Goal: Task Accomplishment & Management: Use online tool/utility

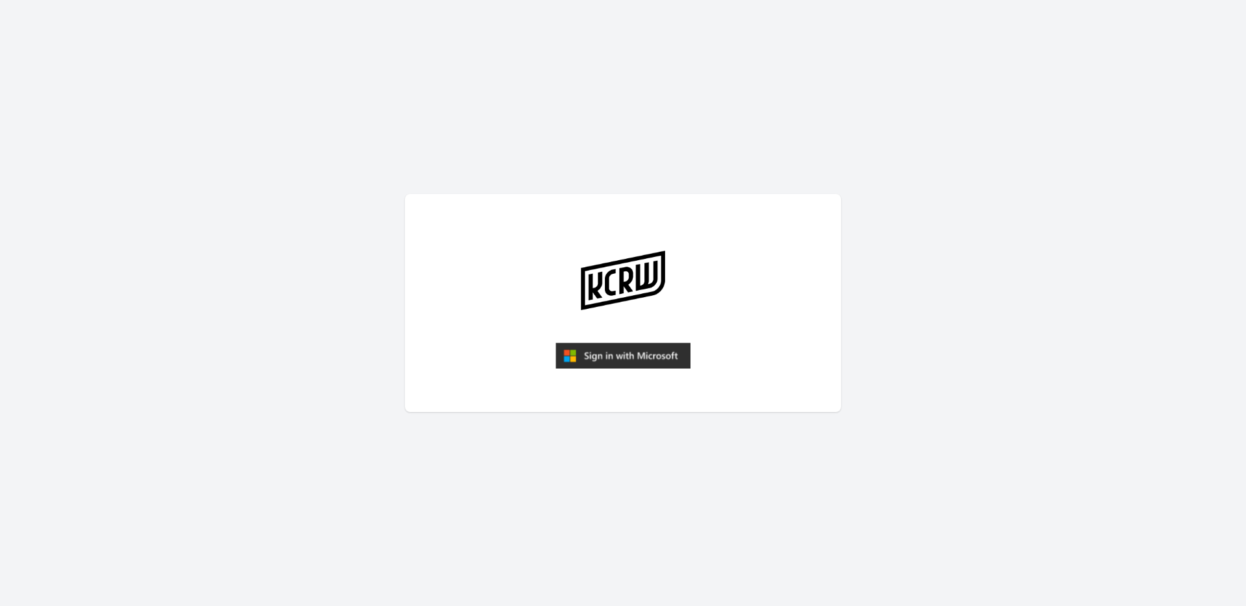
click at [641, 361] on img "submit" at bounding box center [622, 356] width 135 height 26
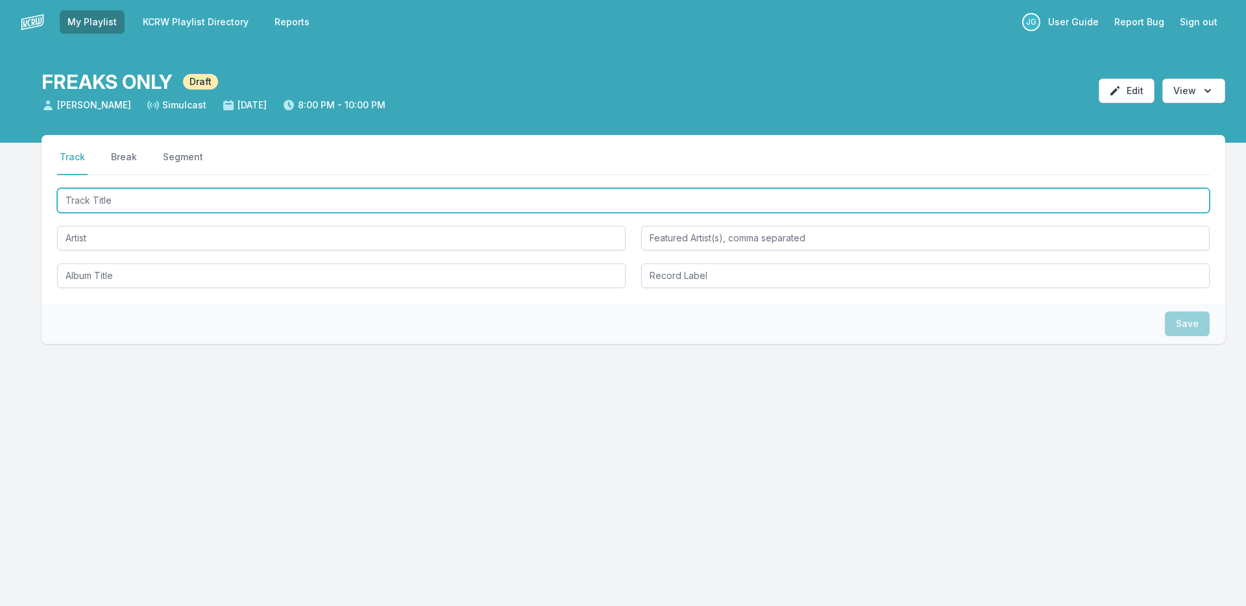
click at [502, 197] on input "Track Title" at bounding box center [633, 200] width 1152 height 25
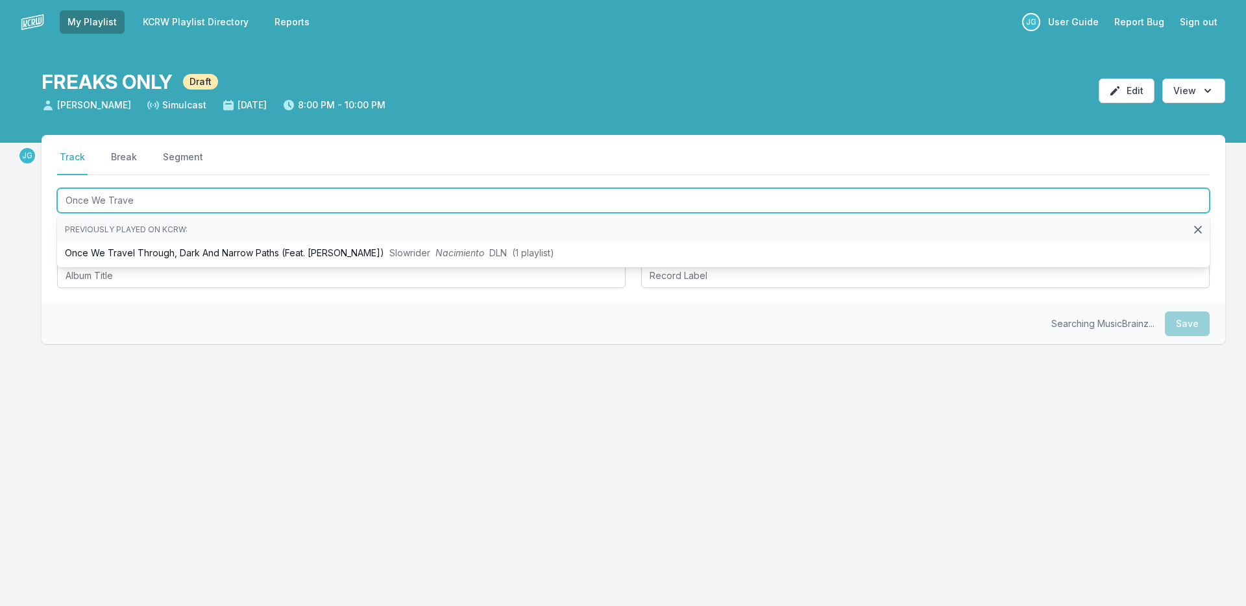
type input "Once We Travel"
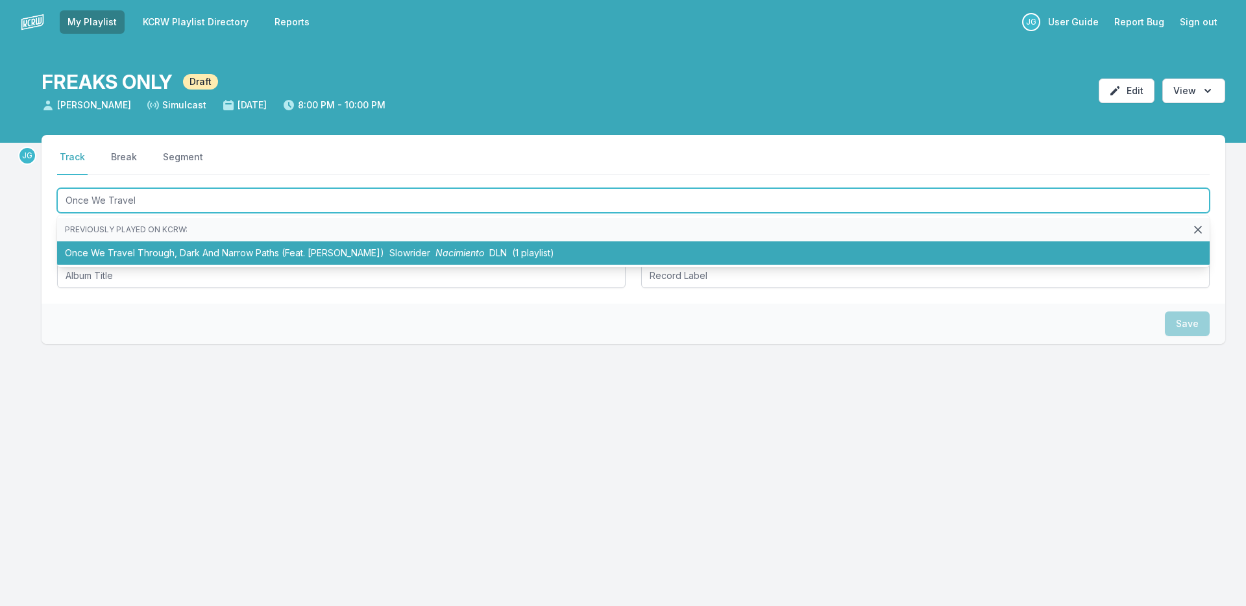
click at [500, 247] on li "Once We Travel Through, Dark And Narrow Paths (Feat. [PERSON_NAME]) Slowrider N…" at bounding box center [633, 252] width 1152 height 23
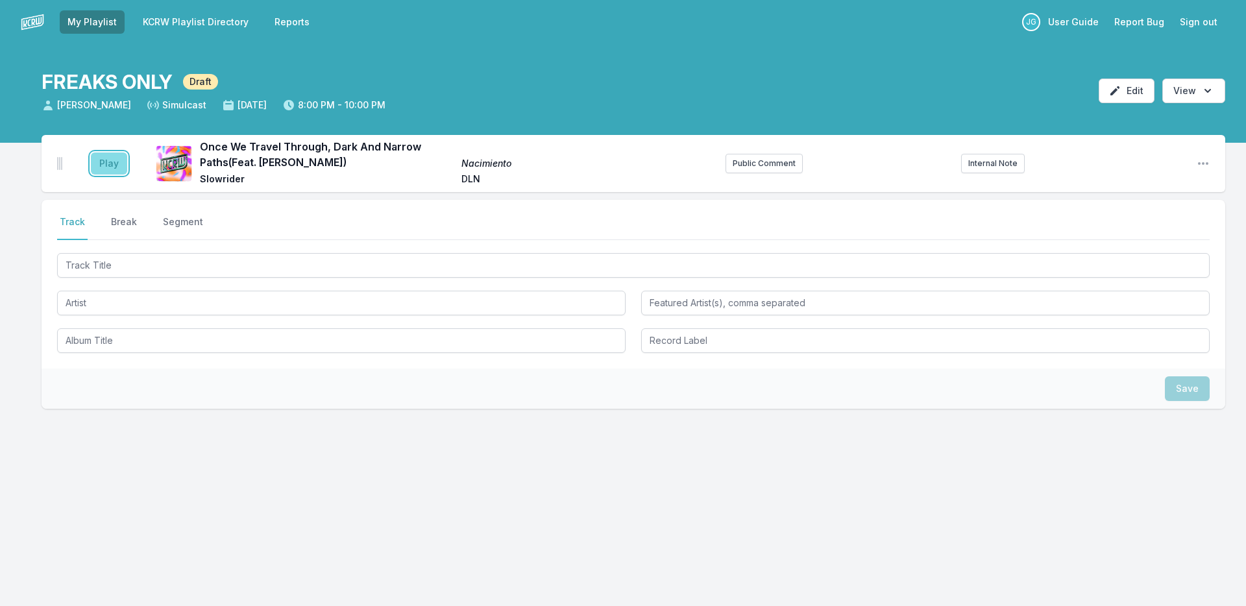
click at [116, 158] on button "Play" at bounding box center [109, 163] width 36 height 22
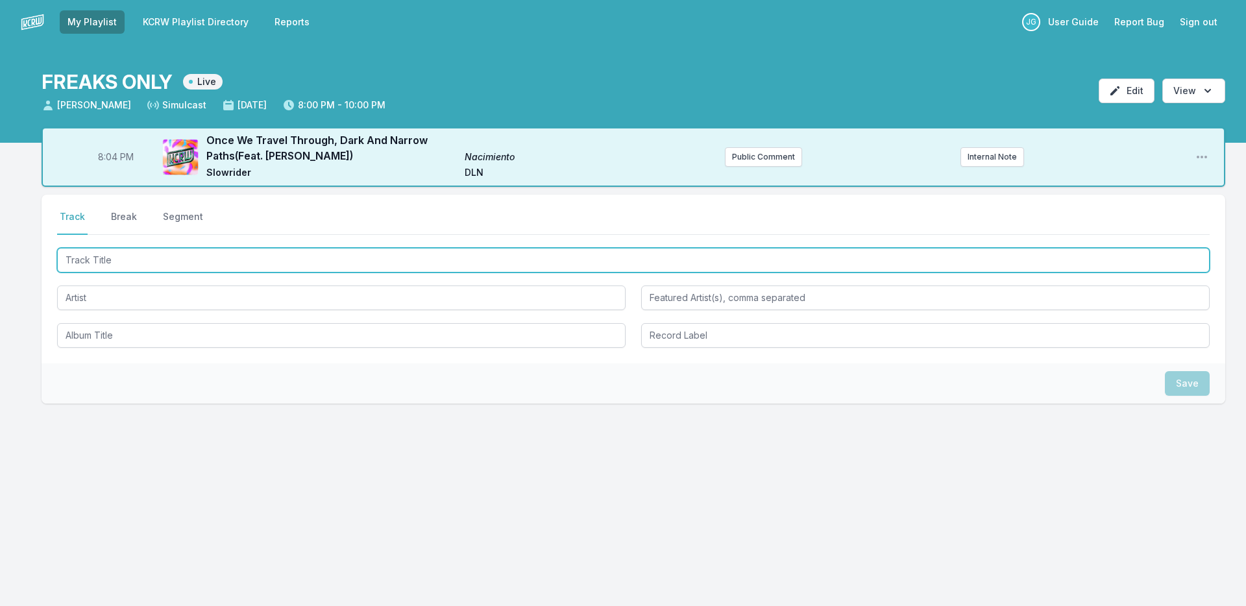
click at [107, 260] on input "Track Title" at bounding box center [633, 260] width 1152 height 25
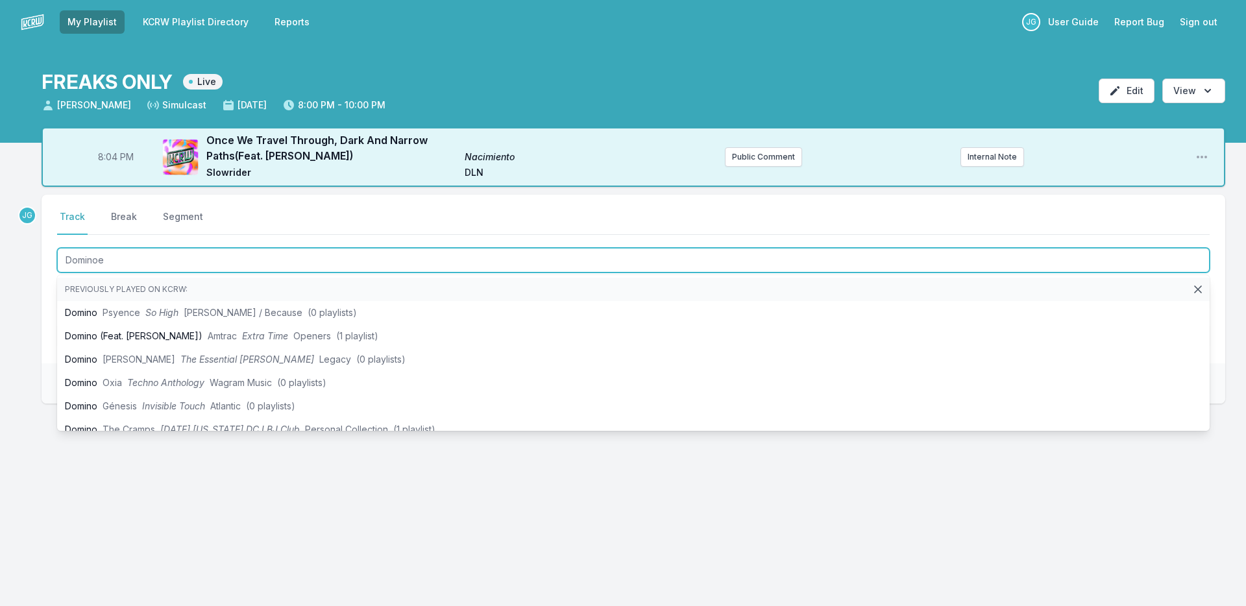
type input "Dominoes"
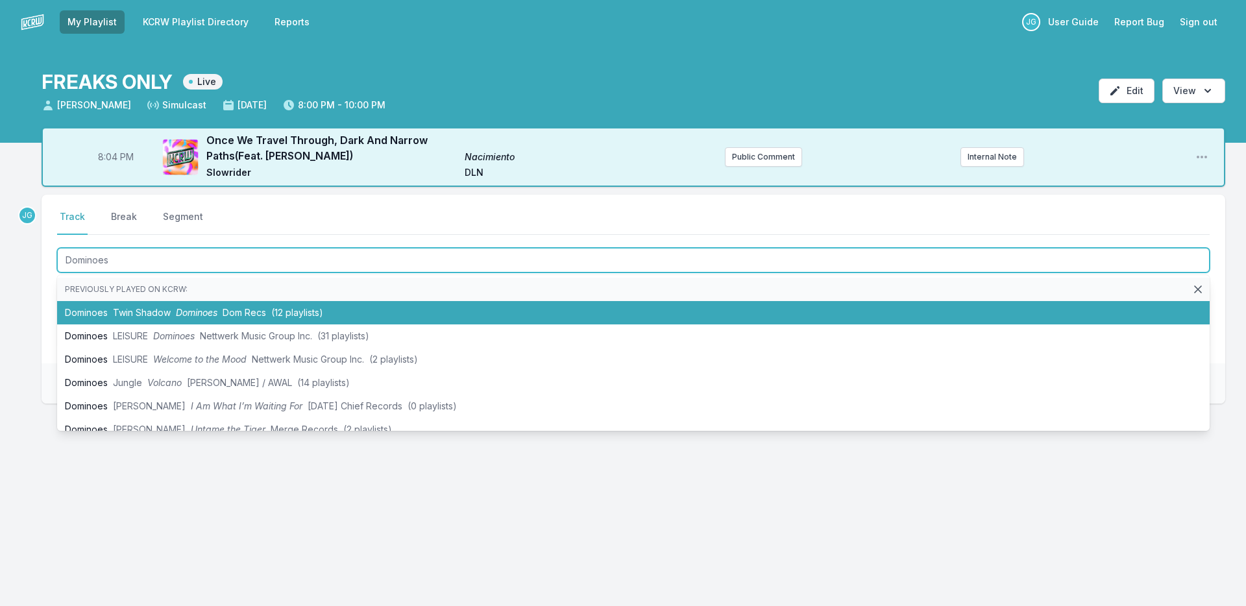
click at [119, 301] on li "Dominoes Twin Shadow Dominoes Dom Recs (12 playlists)" at bounding box center [633, 312] width 1152 height 23
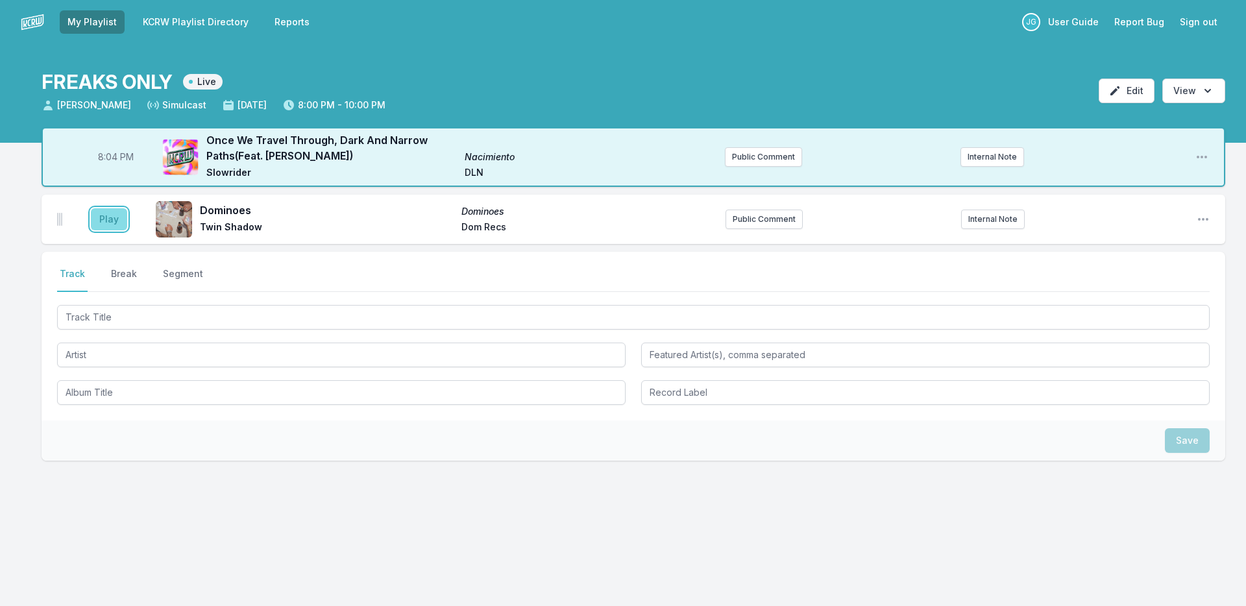
click at [106, 221] on button "Play" at bounding box center [109, 219] width 36 height 22
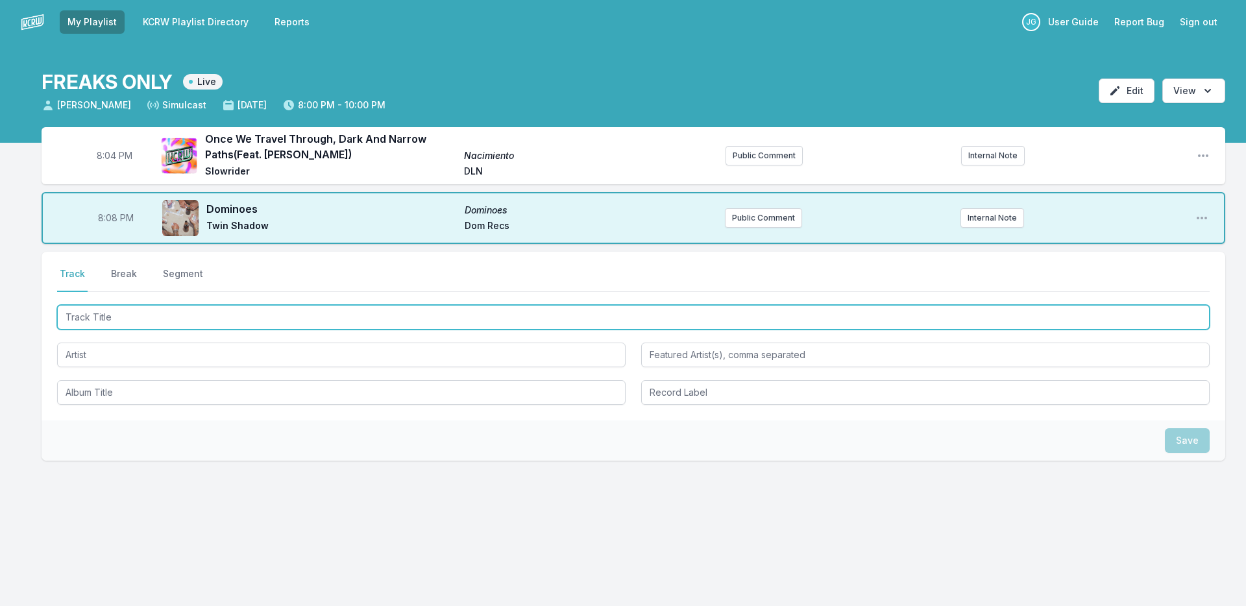
click at [128, 315] on input "Track Title" at bounding box center [633, 317] width 1152 height 25
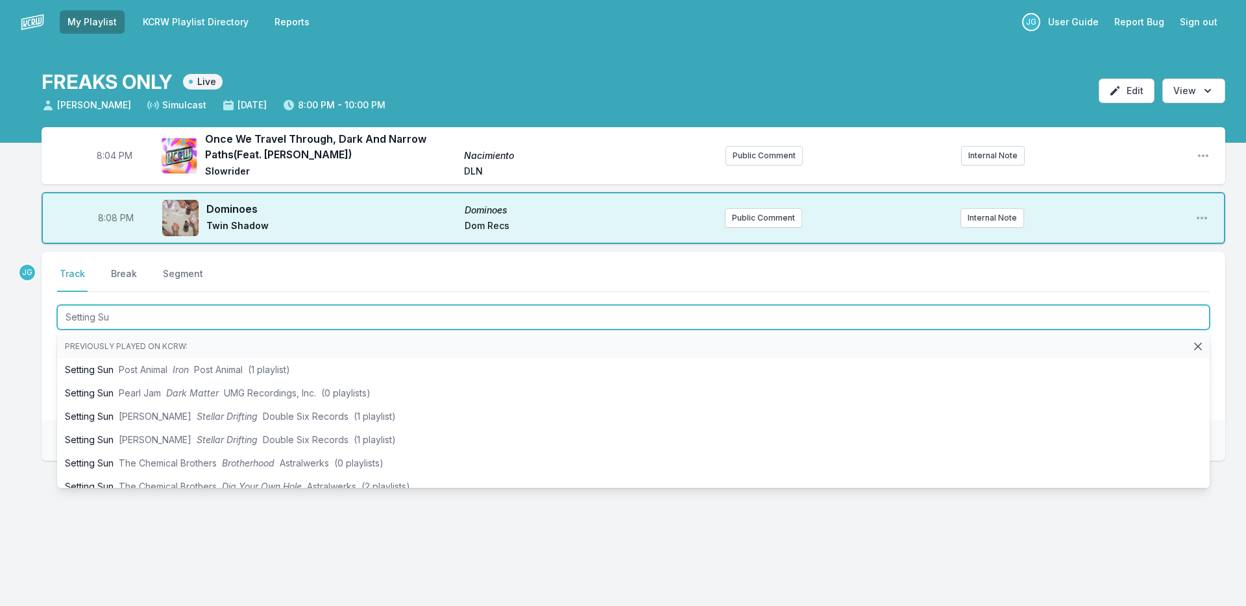
type input "Setting Sun"
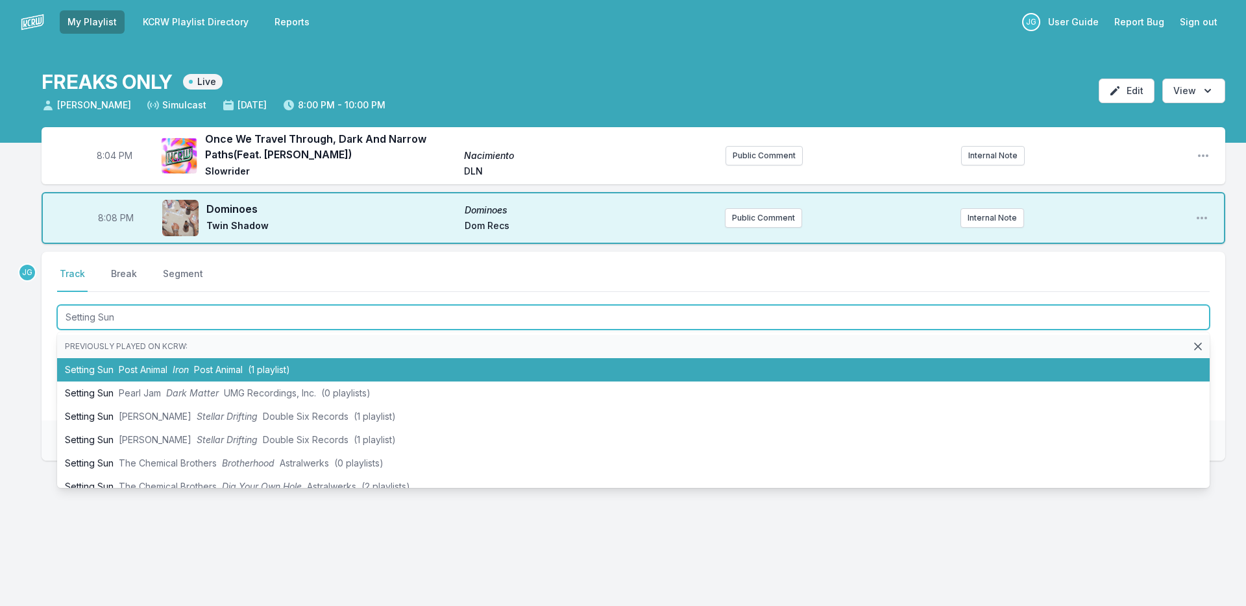
click at [131, 372] on span "Post Animal" at bounding box center [143, 369] width 49 height 11
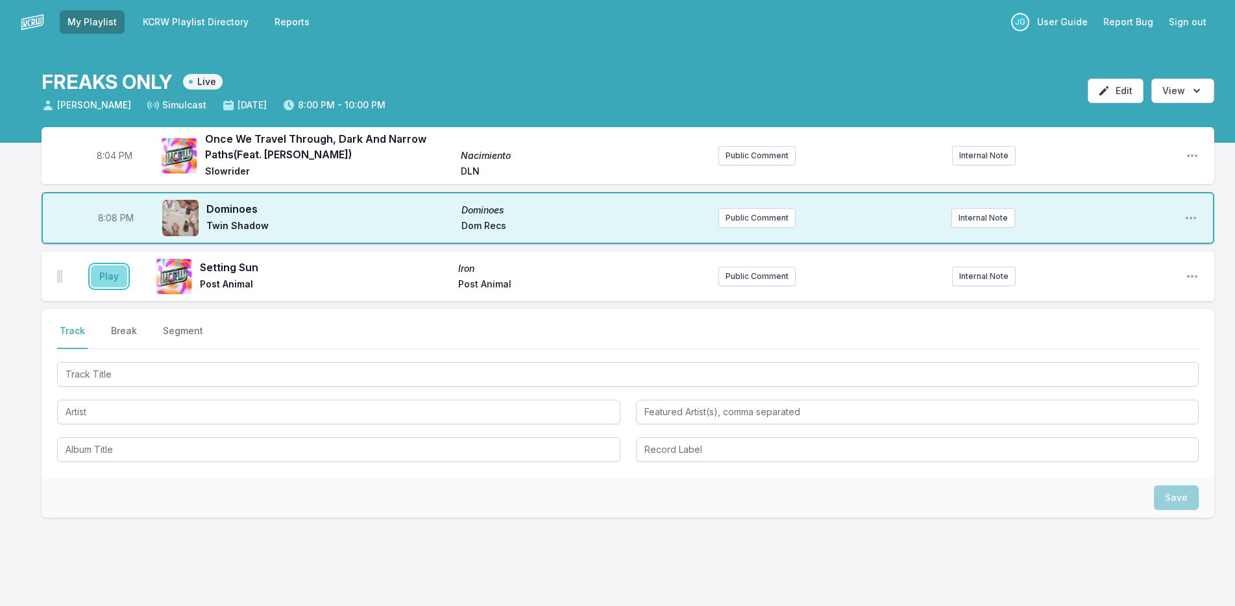
click at [110, 265] on button "Play" at bounding box center [109, 276] width 36 height 22
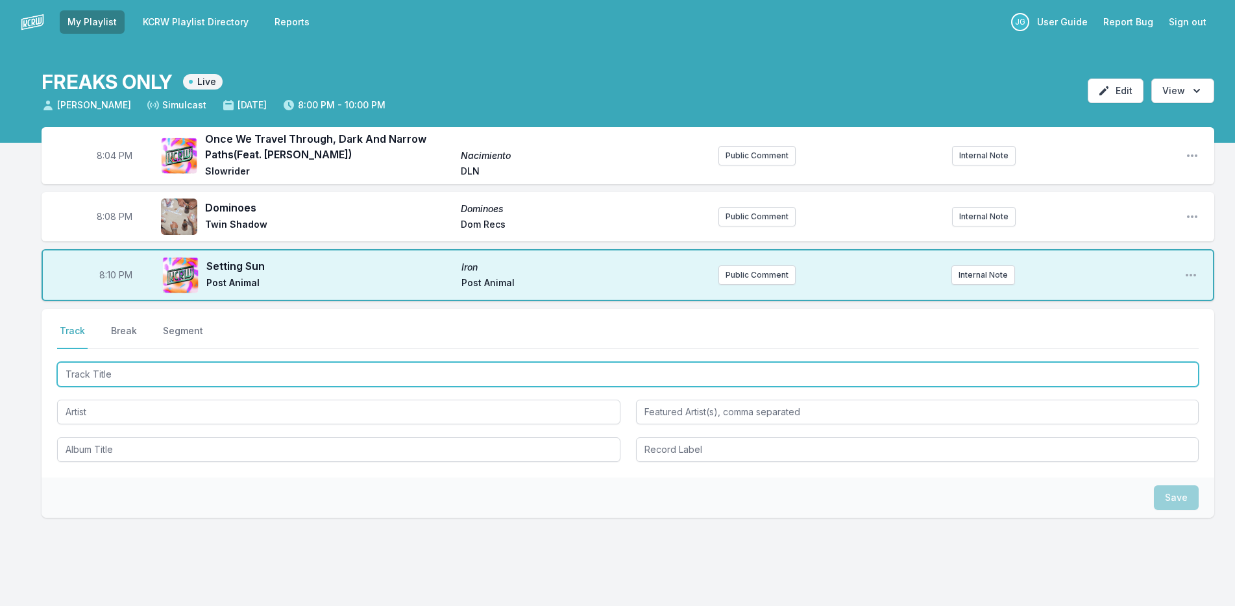
click at [134, 382] on input "Track Title" at bounding box center [627, 374] width 1141 height 25
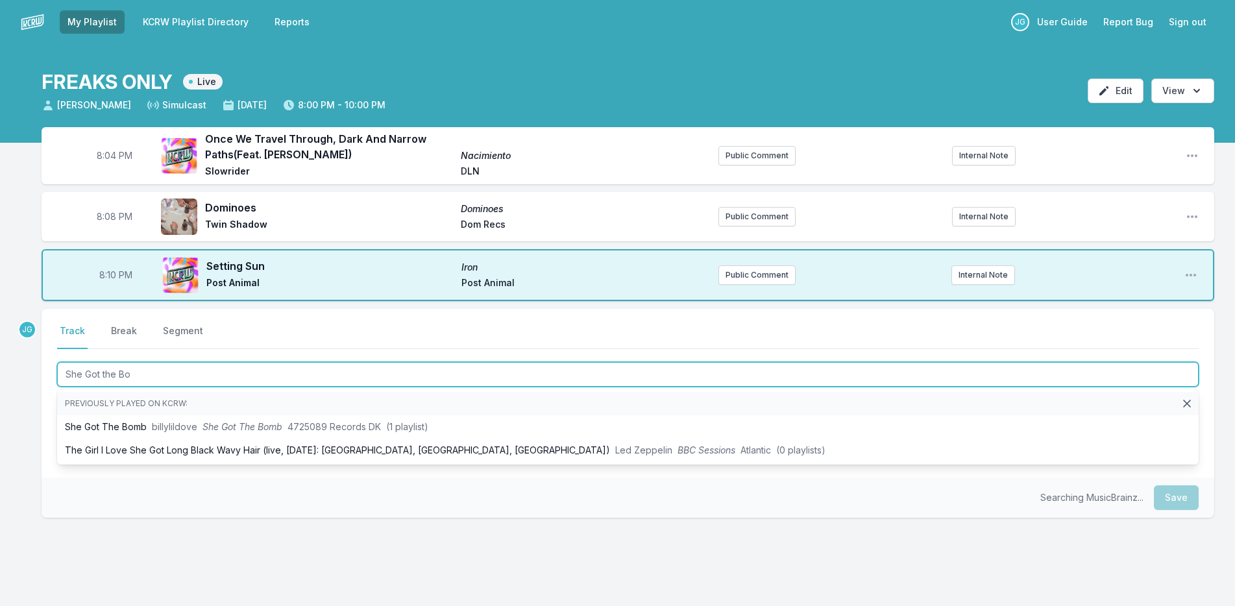
type input "She Got the Bom"
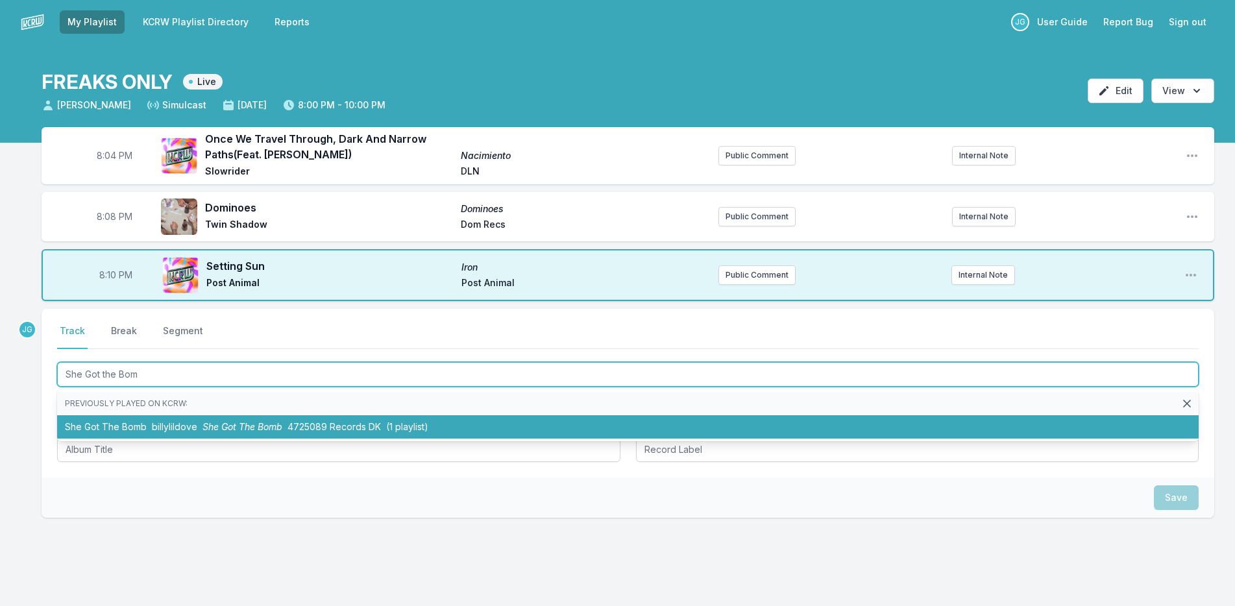
click at [144, 416] on li "She Got The Bomb billylildove She Got The Bomb 4725089 Records DK (1 playlist)" at bounding box center [627, 426] width 1141 height 23
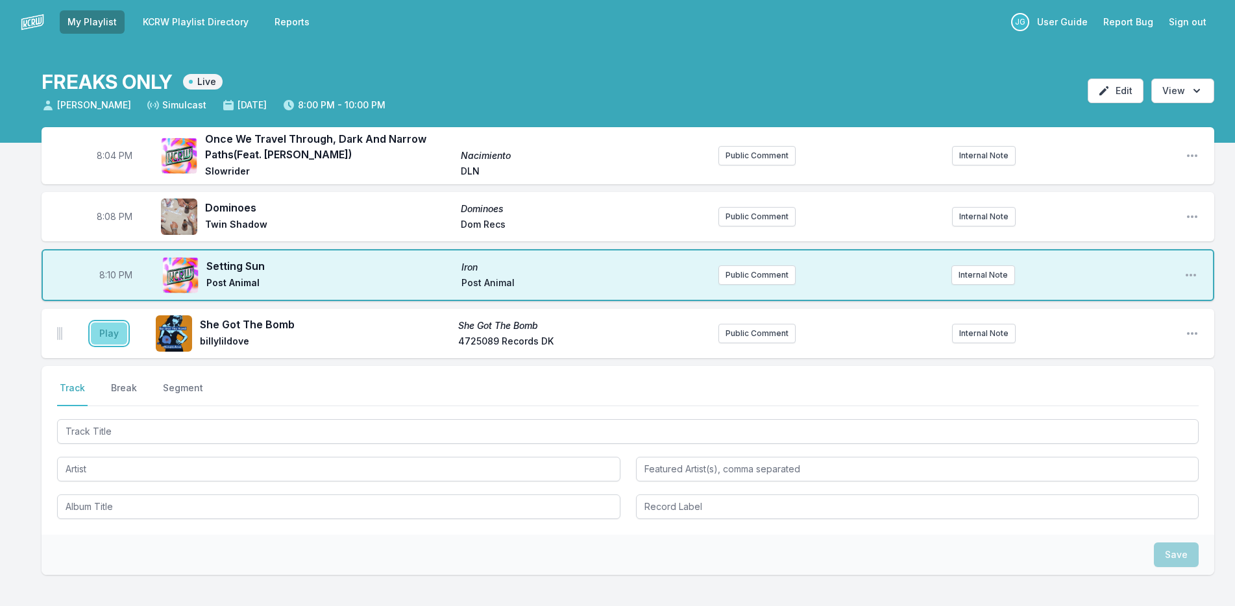
click at [109, 326] on button "Play" at bounding box center [109, 333] width 36 height 22
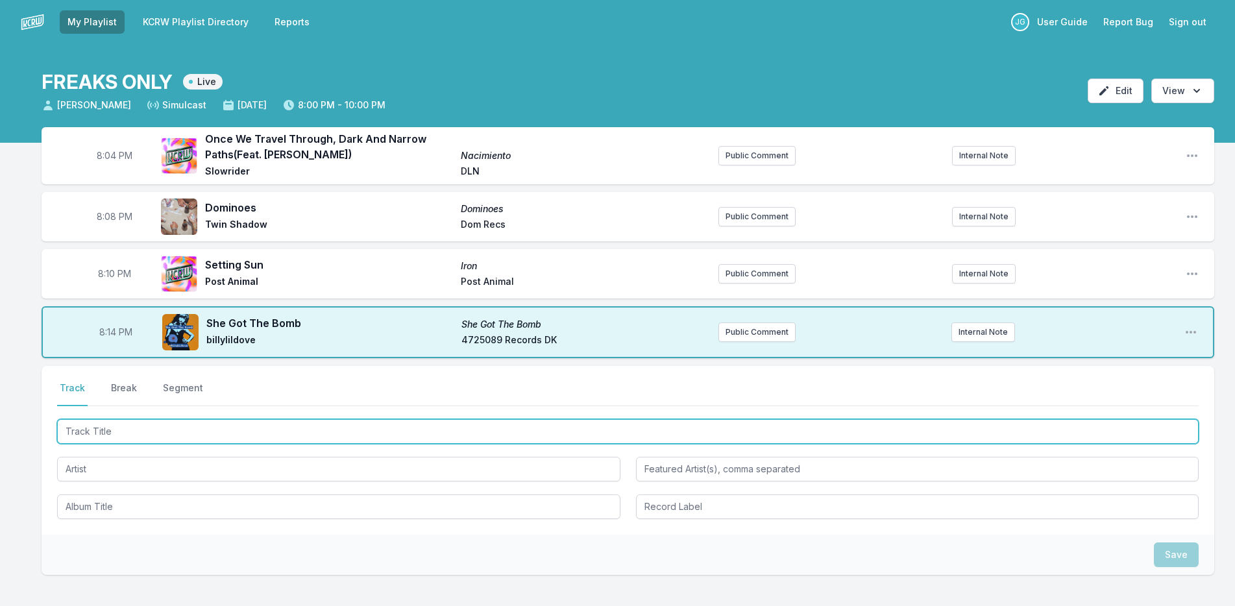
click at [176, 424] on input "Track Title" at bounding box center [627, 431] width 1141 height 25
type input "Midnight in Sa"
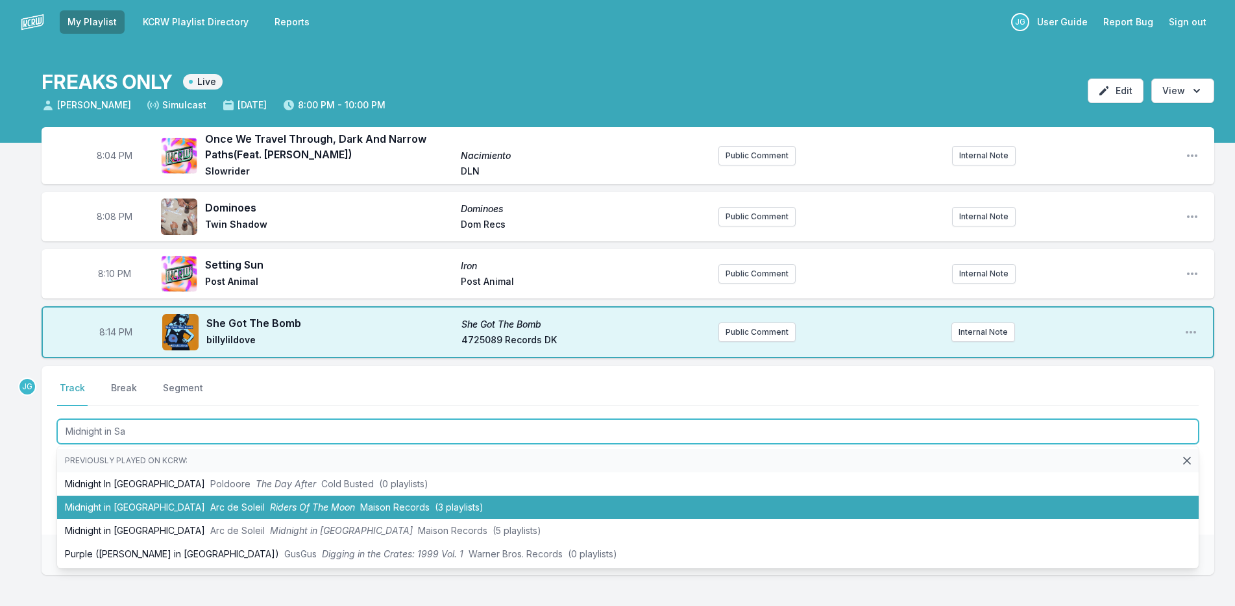
click at [124, 514] on li "Midnight in Saqqara Arc de Soleil Riders Of The Moon Maison Records (3 playlist…" at bounding box center [627, 507] width 1141 height 23
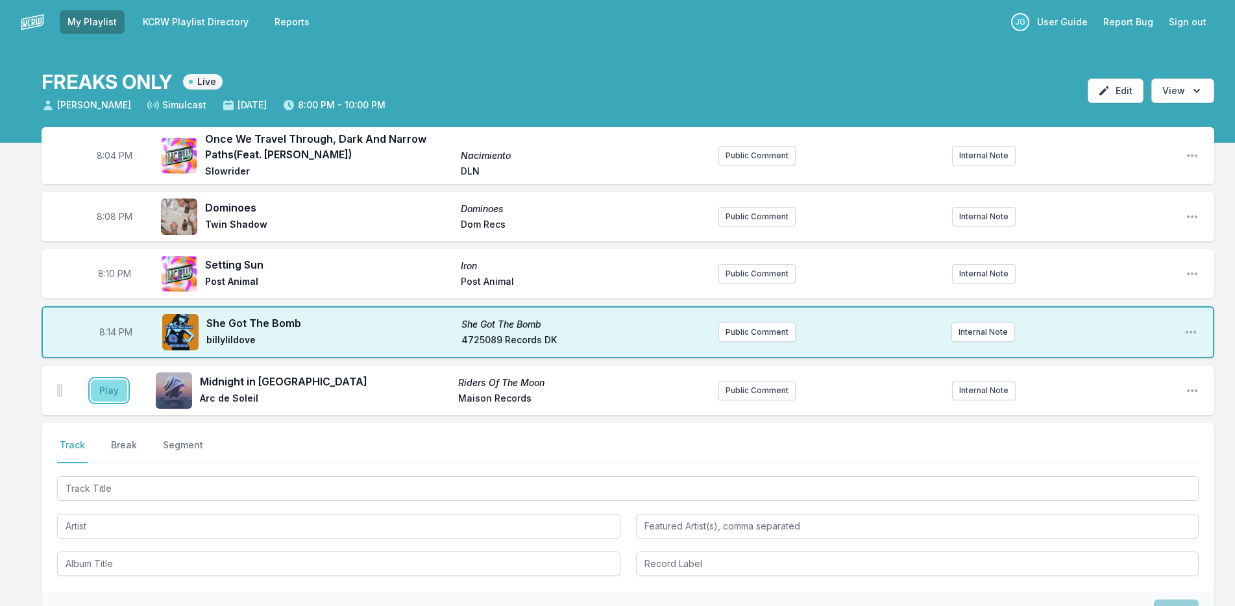
click at [108, 393] on button "Play" at bounding box center [109, 391] width 36 height 22
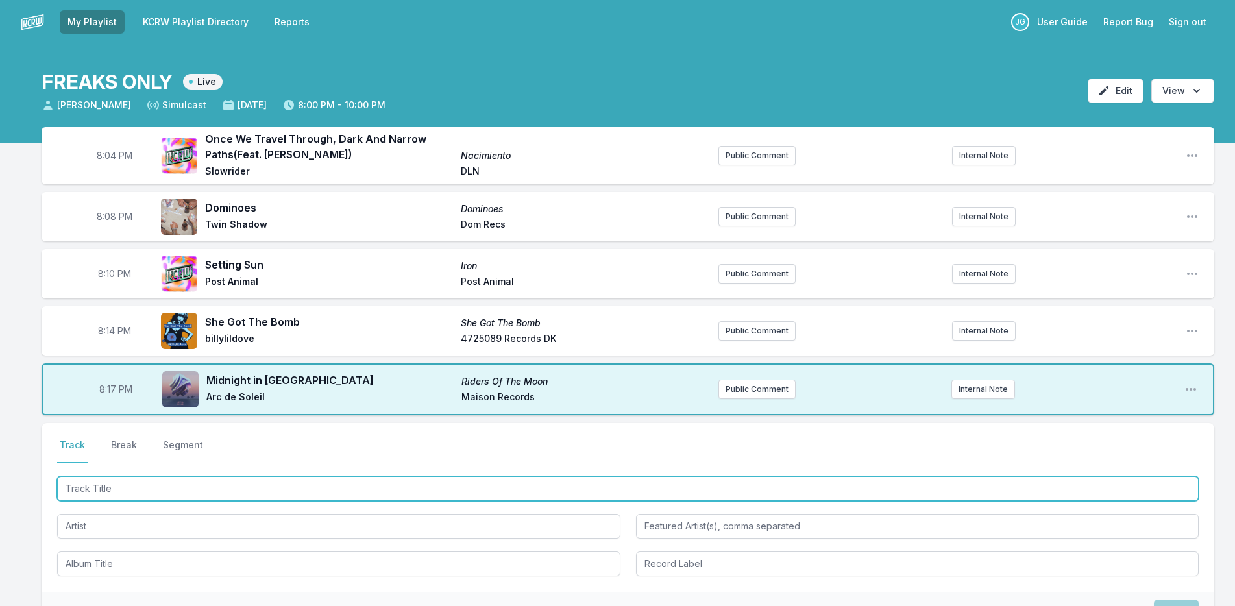
click at [115, 483] on input "Track Title" at bounding box center [627, 488] width 1141 height 25
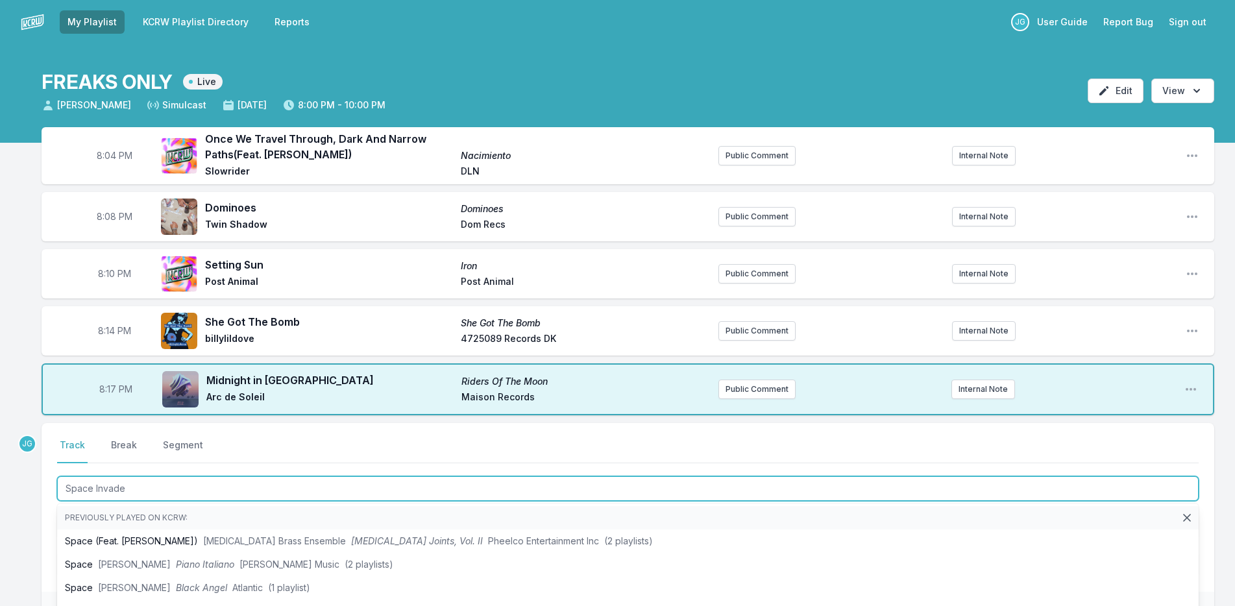
type input "Space Invader"
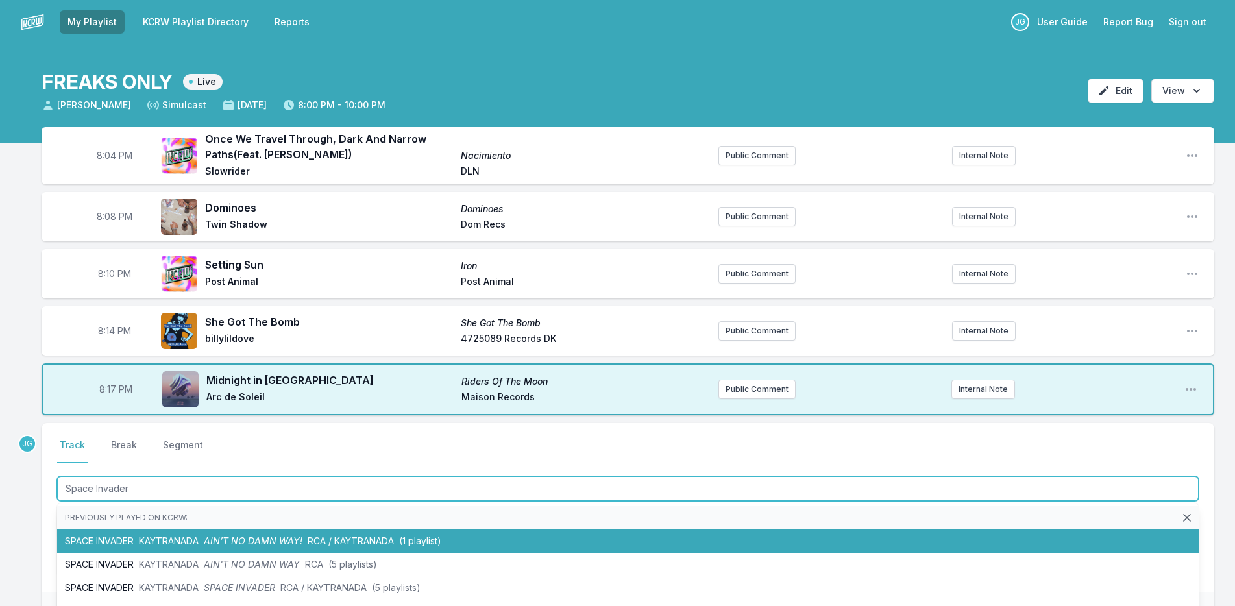
click at [84, 540] on li "SPACE INVADER KAYTRANADA AIN’T NO DAMN WAY! RCA / KAYTRANADA (1 playlist)" at bounding box center [627, 540] width 1141 height 23
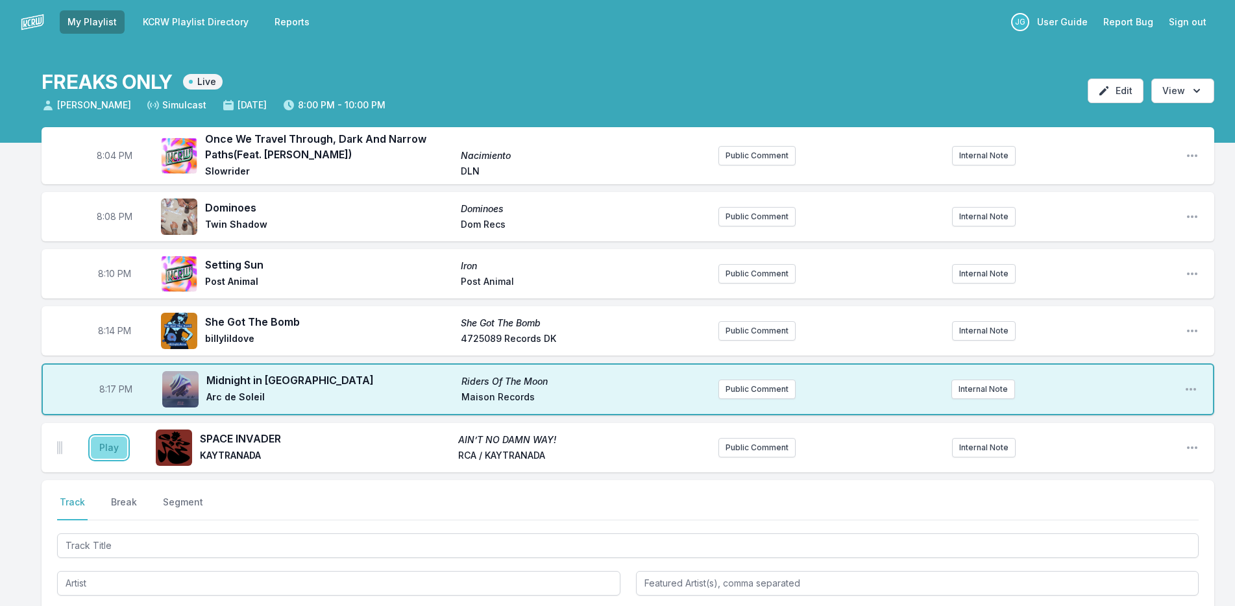
click at [103, 451] on button "Play" at bounding box center [109, 448] width 36 height 22
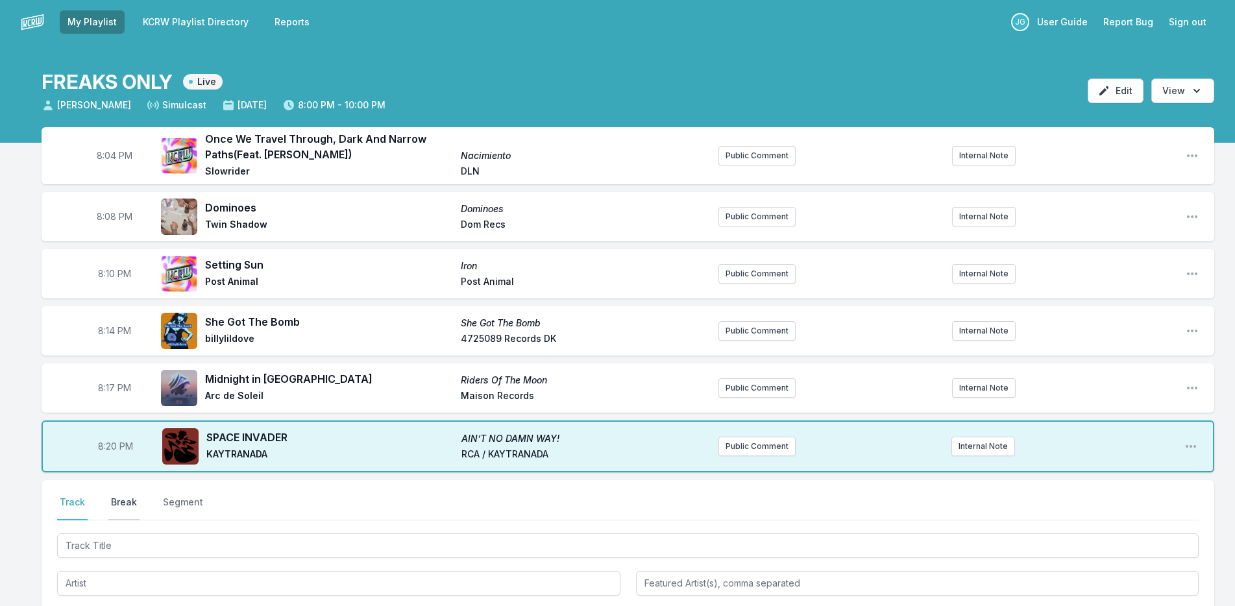
click at [113, 500] on button "Break" at bounding box center [123, 508] width 31 height 25
click at [1169, 578] on button "Save" at bounding box center [1176, 582] width 45 height 25
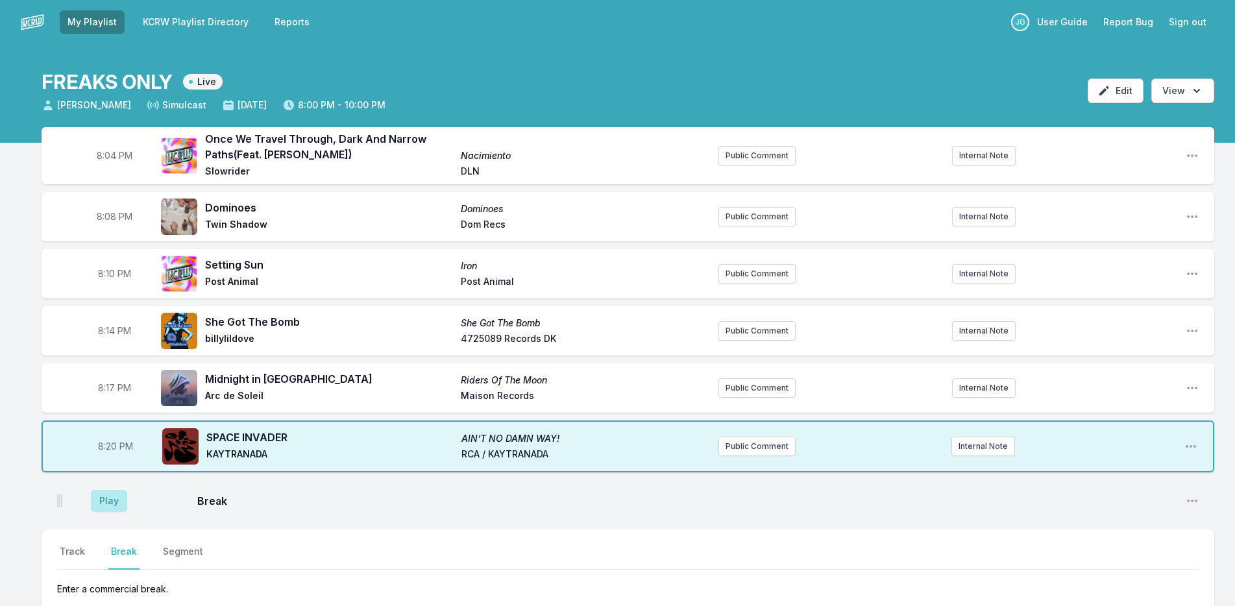
scroll to position [170, 0]
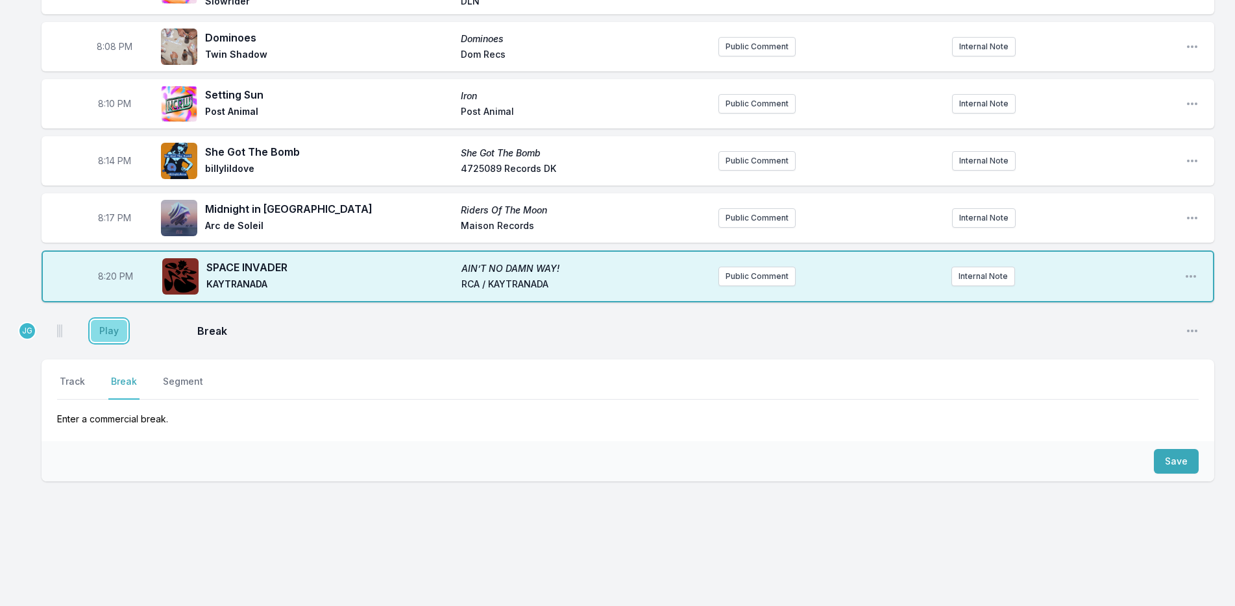
click at [94, 340] on button "Play" at bounding box center [109, 331] width 36 height 22
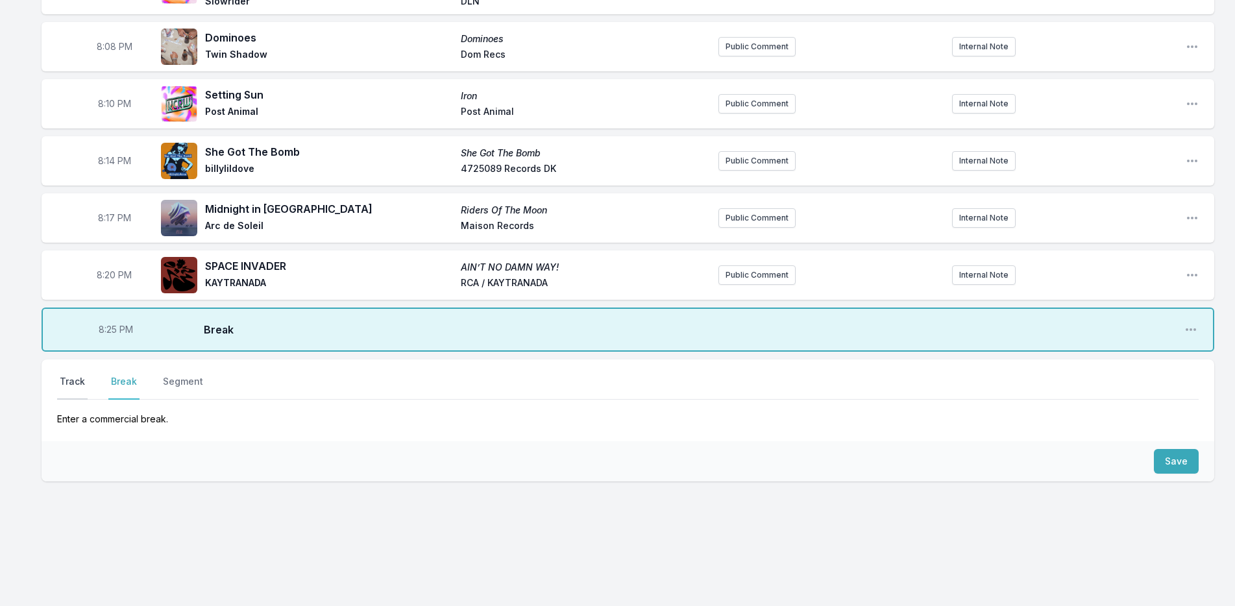
click at [69, 377] on button "Track" at bounding box center [72, 387] width 30 height 25
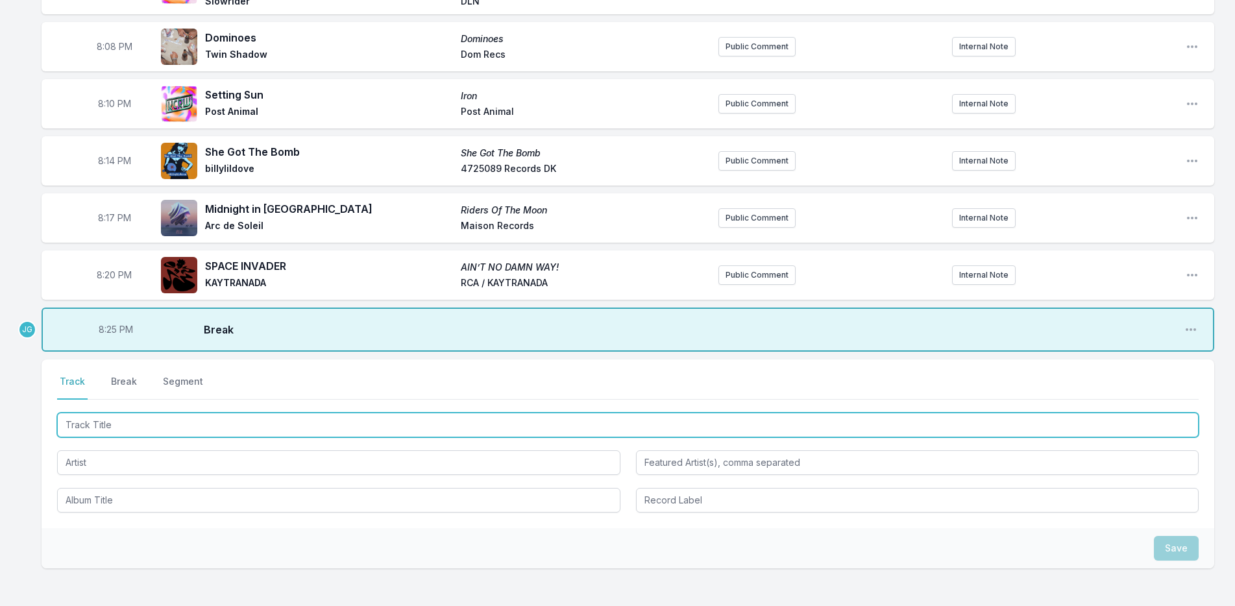
click at [138, 419] on input "Track Title" at bounding box center [627, 425] width 1141 height 25
click at [161, 430] on input "Track Title" at bounding box center [627, 425] width 1141 height 25
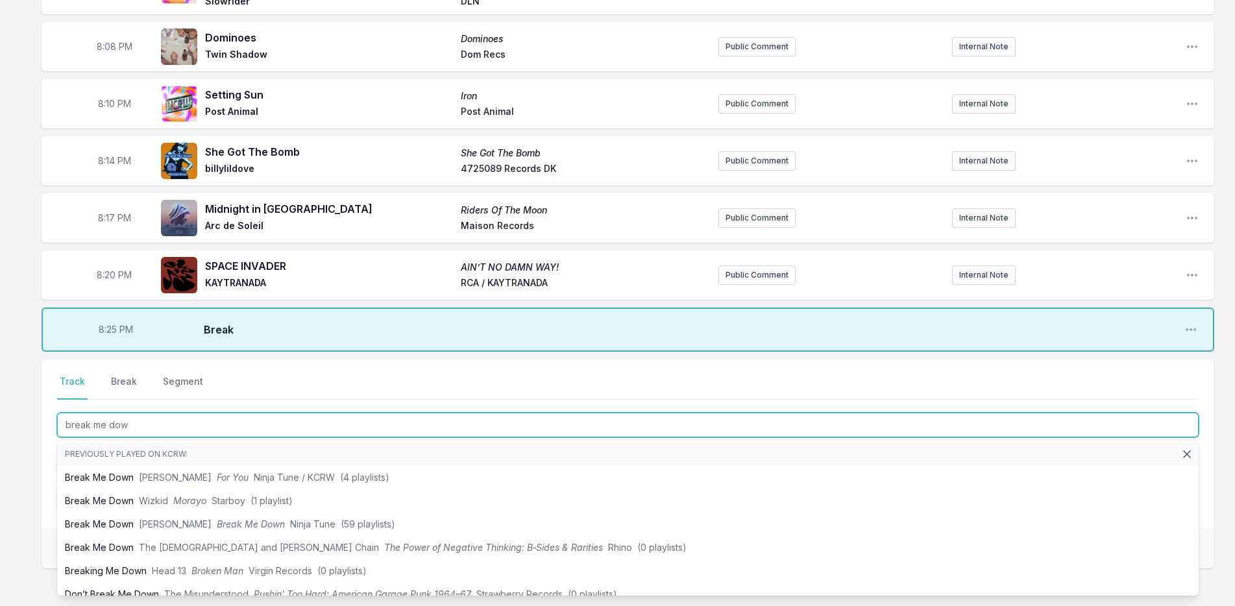
type input "break me down"
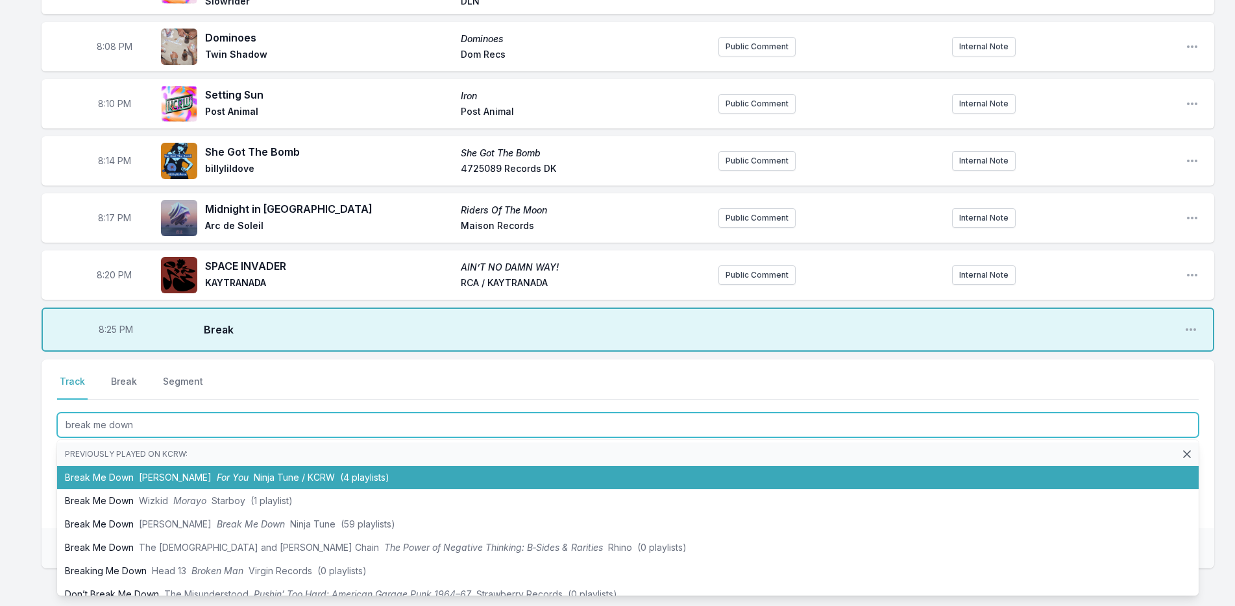
click at [90, 472] on li "Break Me Down Yukimi Nagano For You Ninja Tune / KCRW (4 playlists)" at bounding box center [627, 477] width 1141 height 23
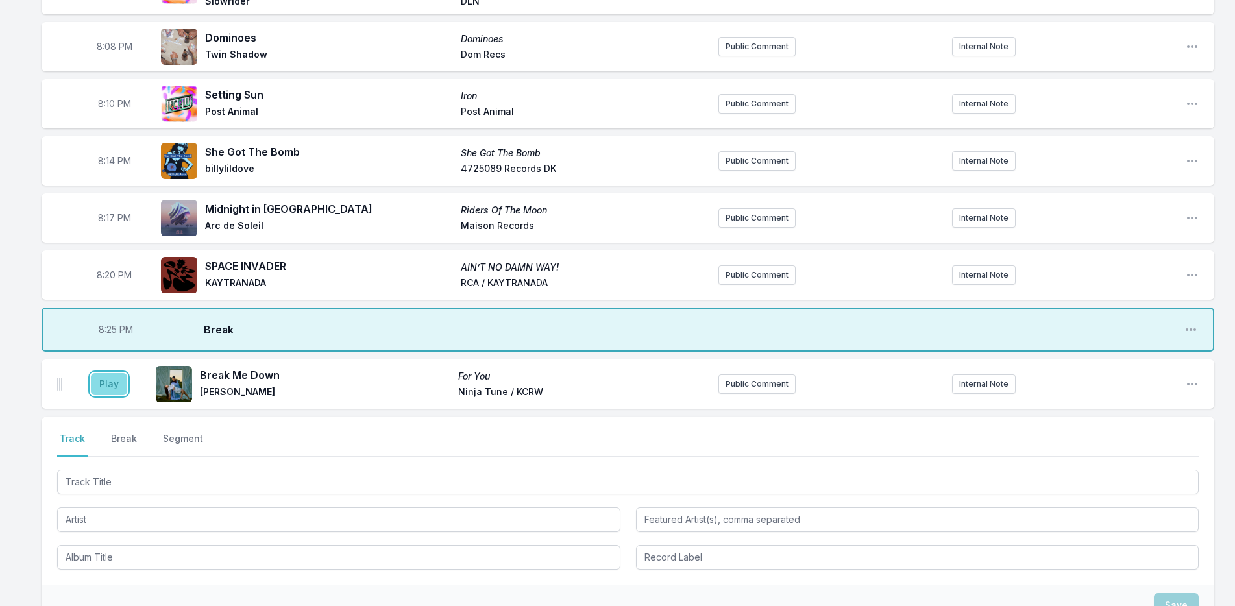
click at [110, 387] on button "Play" at bounding box center [109, 384] width 36 height 22
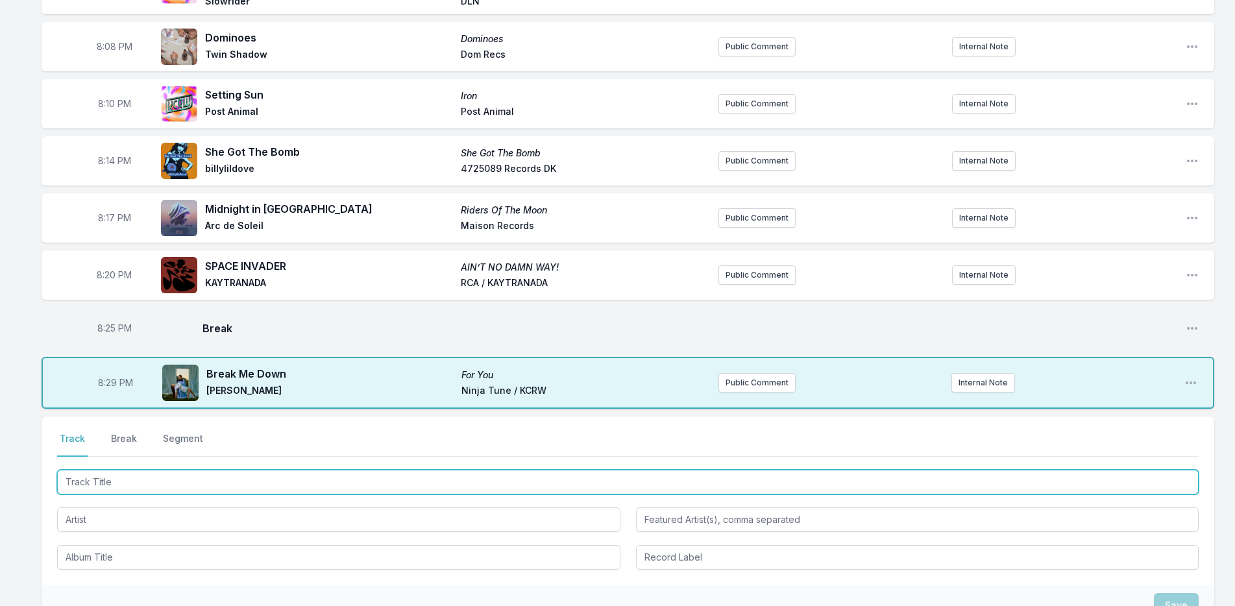
click at [103, 474] on input "Track Title" at bounding box center [627, 482] width 1141 height 25
type input "I care"
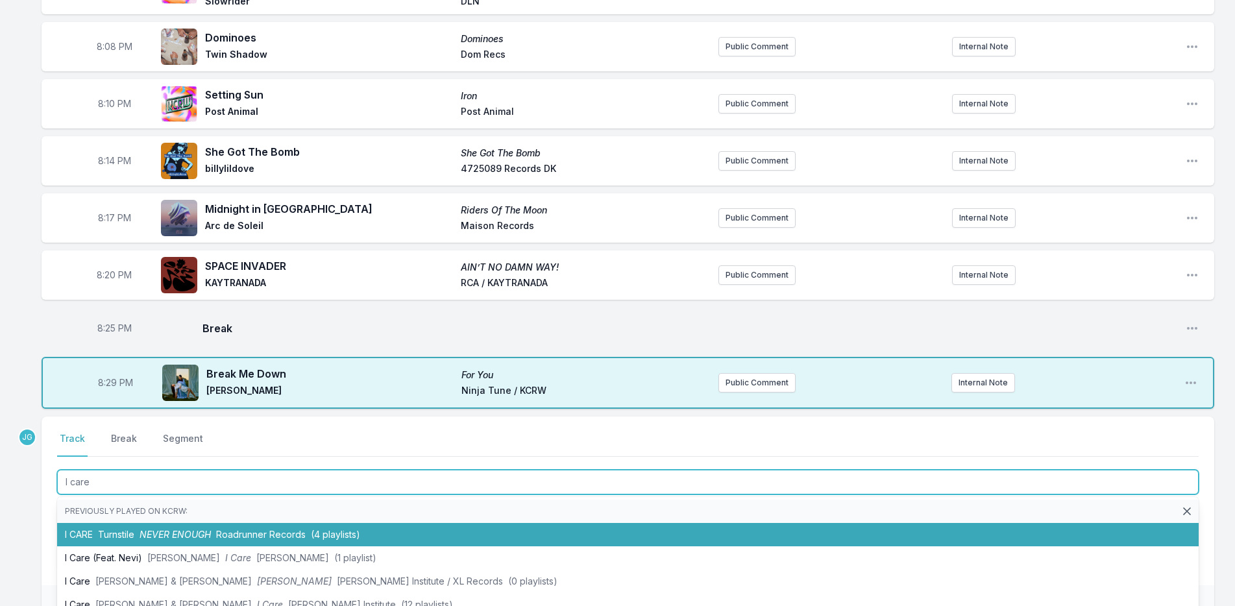
click at [242, 545] on li "I CARE Turnstile NEVER ENOUGH Roadrunner Records (4 playlists)" at bounding box center [627, 534] width 1141 height 23
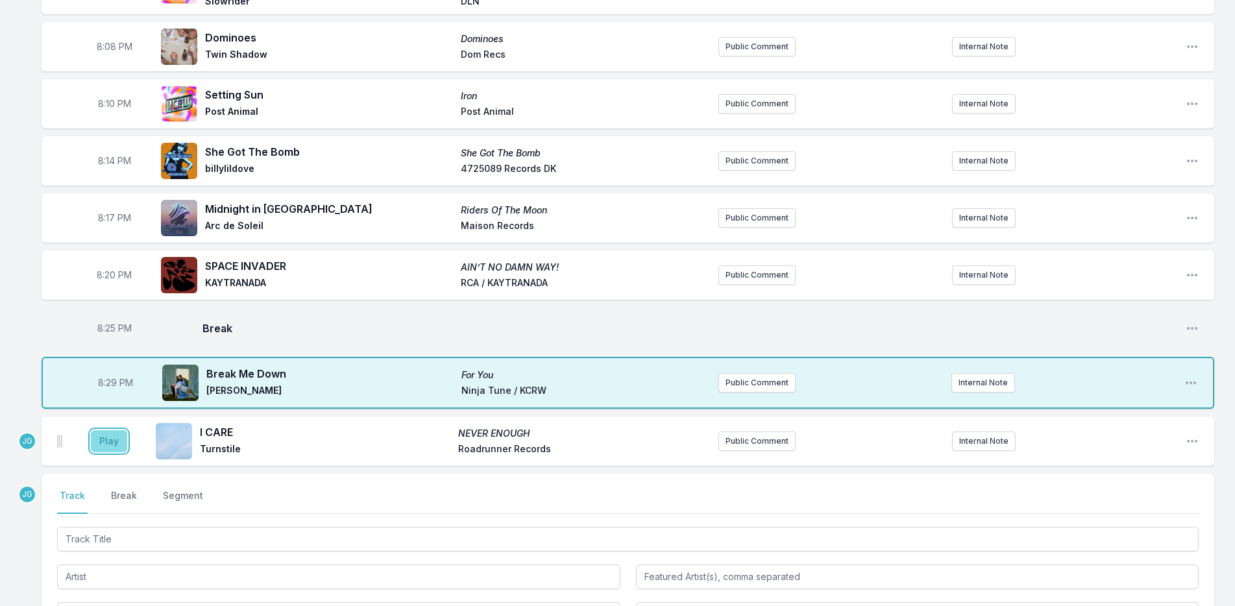
click at [110, 436] on button "Play" at bounding box center [109, 441] width 36 height 22
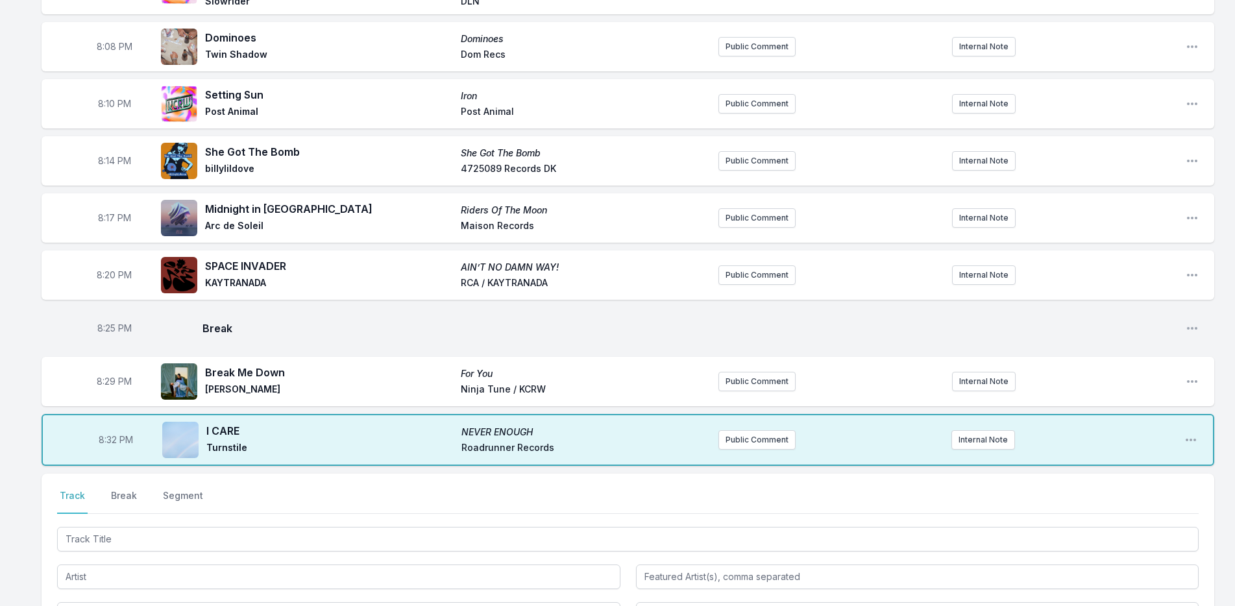
click at [109, 443] on span "8:32 PM" at bounding box center [116, 439] width 34 height 13
click at [108, 441] on input "20:32" at bounding box center [115, 440] width 73 height 25
type input "20:26"
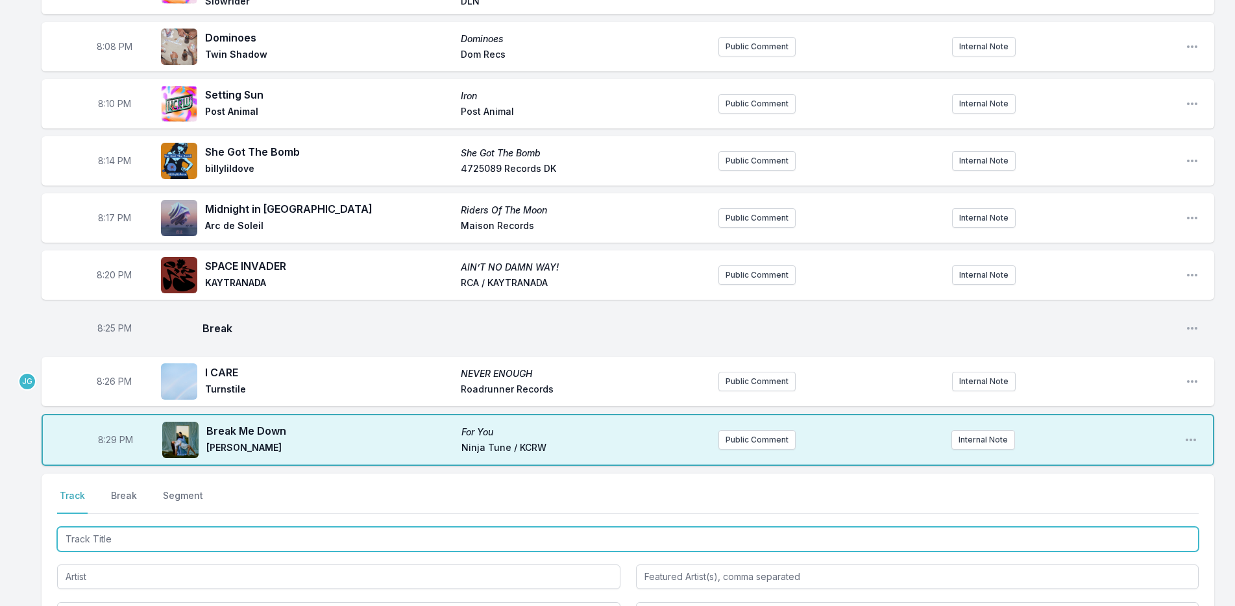
click at [82, 542] on input "Track Title" at bounding box center [627, 539] width 1141 height 25
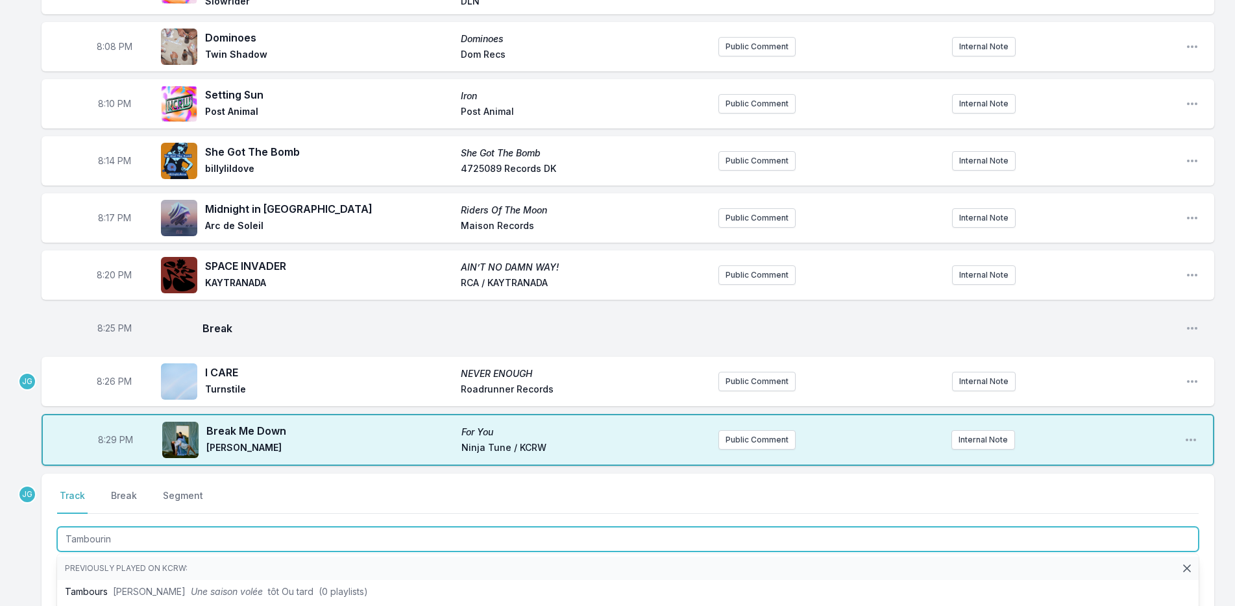
type input "Tambourine"
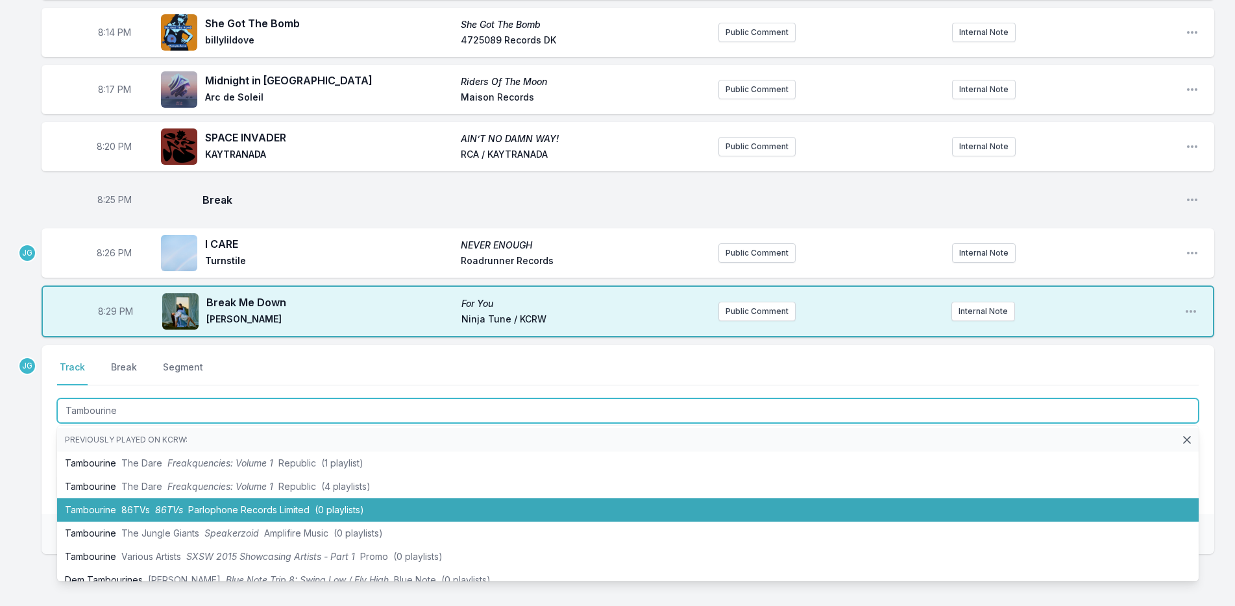
scroll to position [300, 0]
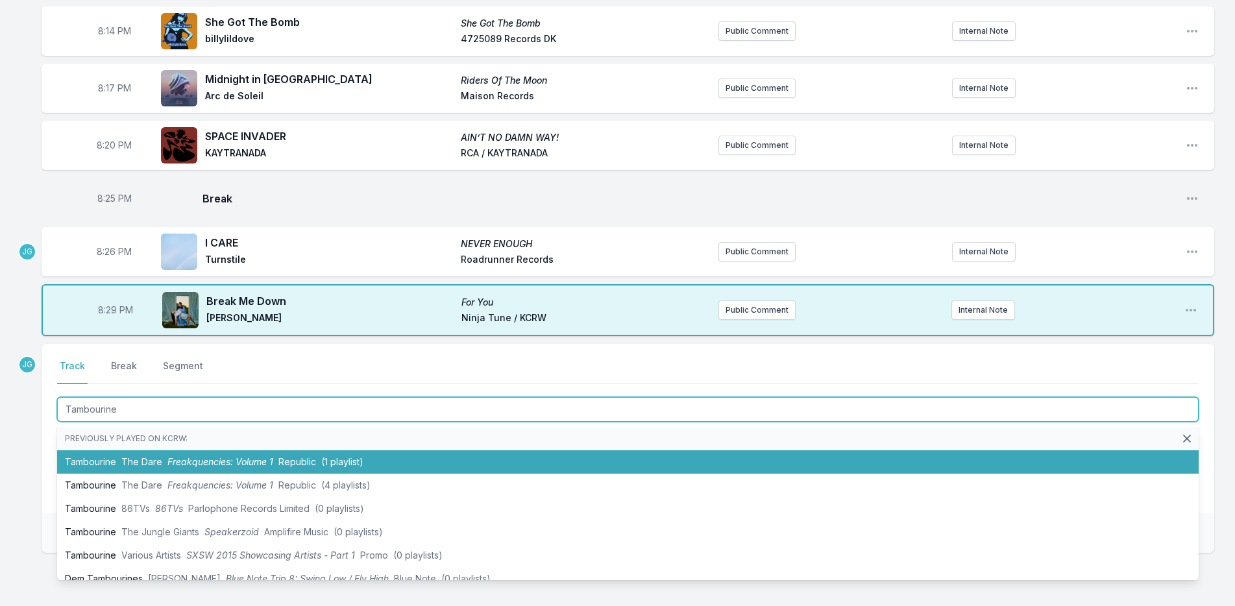
click at [116, 469] on li "Tambourine The Dare Freakquencies: Volume 1 Republic (1 playlist)" at bounding box center [627, 461] width 1141 height 23
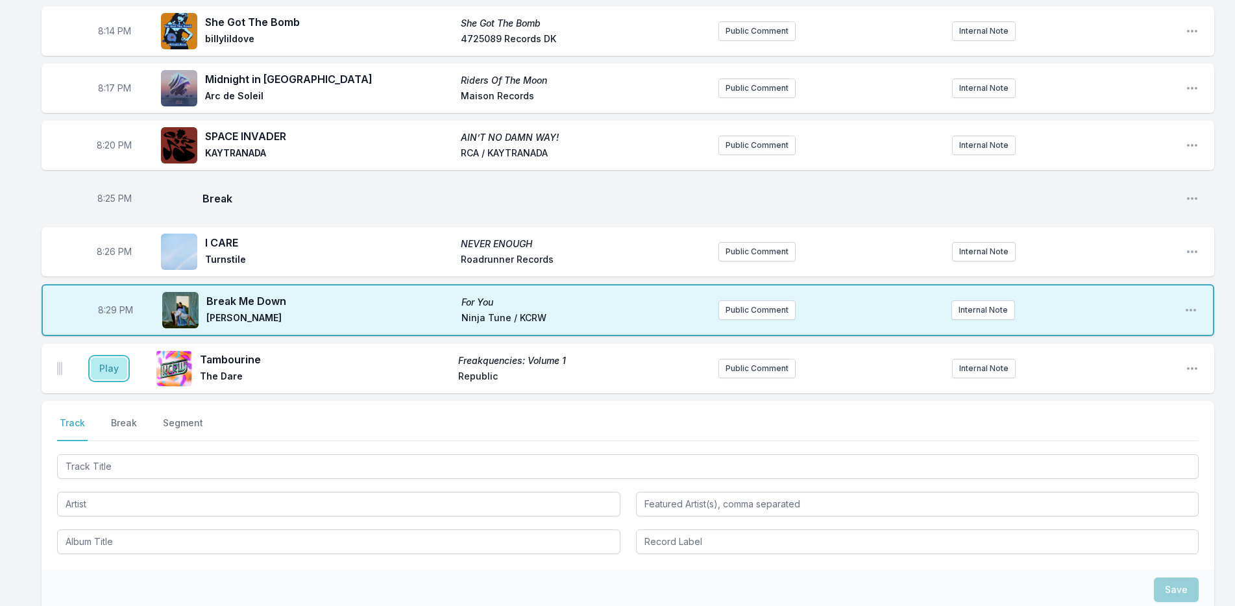
drag, startPoint x: 108, startPoint y: 369, endPoint x: 106, endPoint y: 385, distance: 17.0
click at [106, 385] on aside "Play" at bounding box center [109, 369] width 73 height 42
click at [108, 374] on button "Play" at bounding box center [109, 369] width 36 height 22
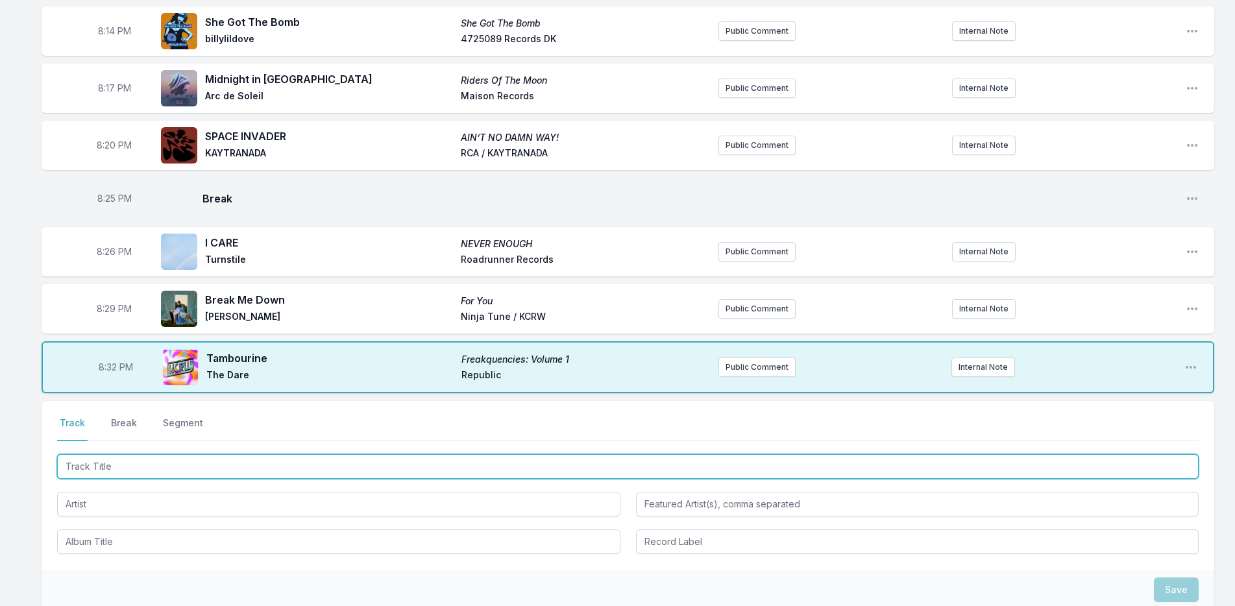
click at [124, 473] on input "Track Title" at bounding box center [627, 466] width 1141 height 25
type input "no cap"
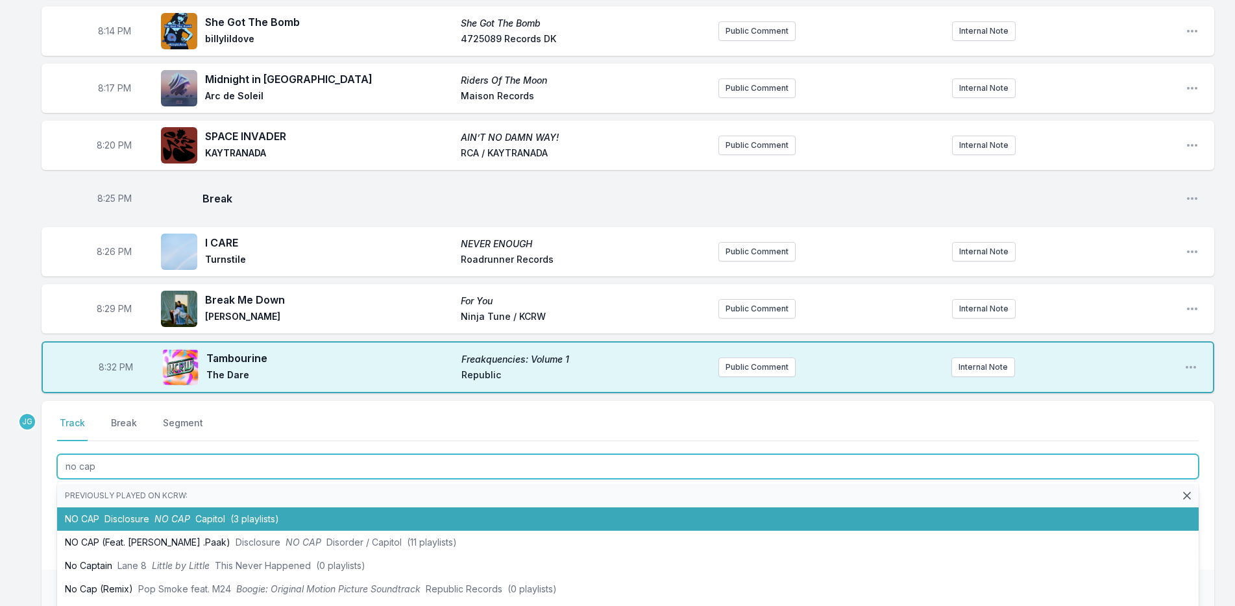
click at [121, 524] on li "NO CAP Disclosure NO CAP Capitol (3 playlists)" at bounding box center [627, 518] width 1141 height 23
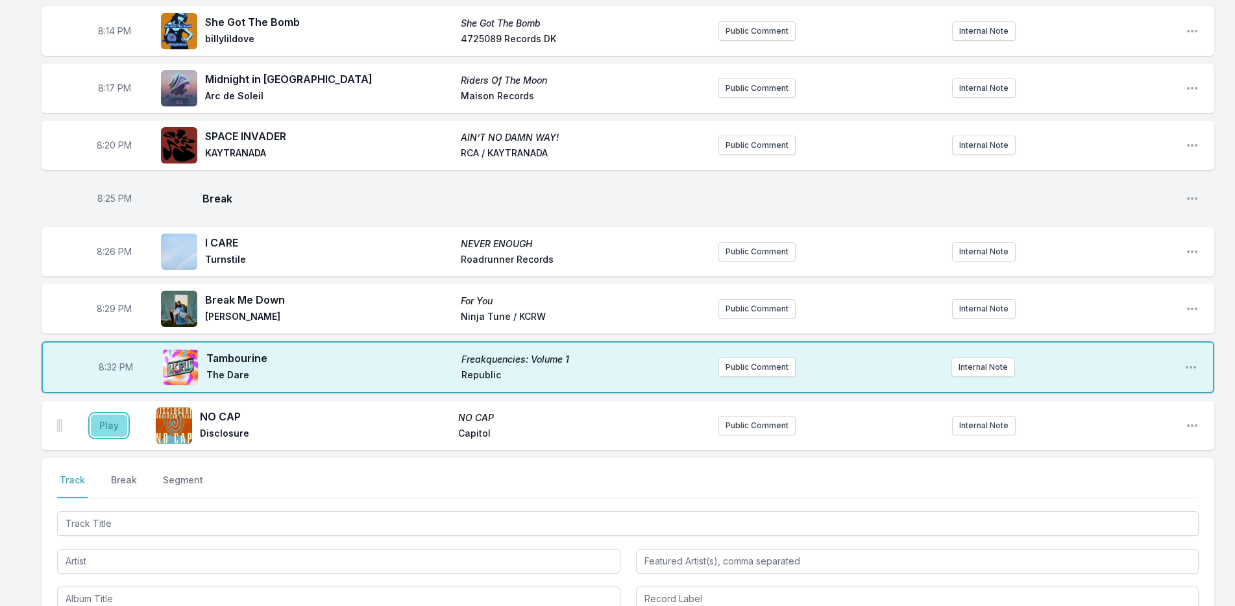
click at [117, 428] on button "Play" at bounding box center [109, 426] width 36 height 22
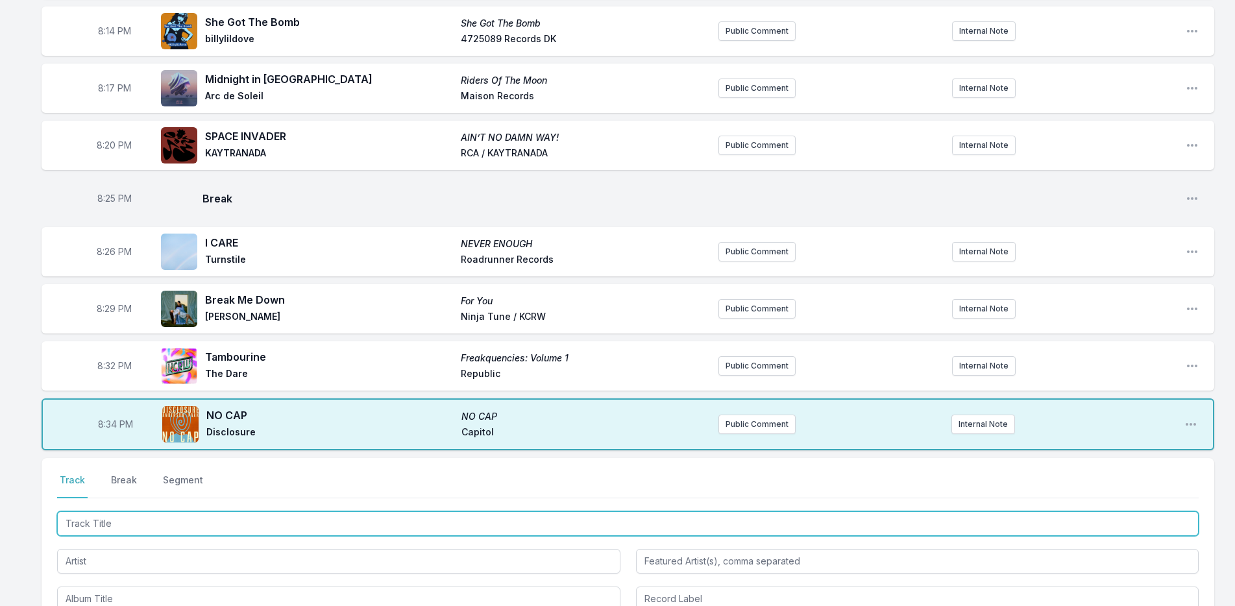
click at [166, 520] on input "Track Title" at bounding box center [627, 523] width 1141 height 25
type input "toldmyself"
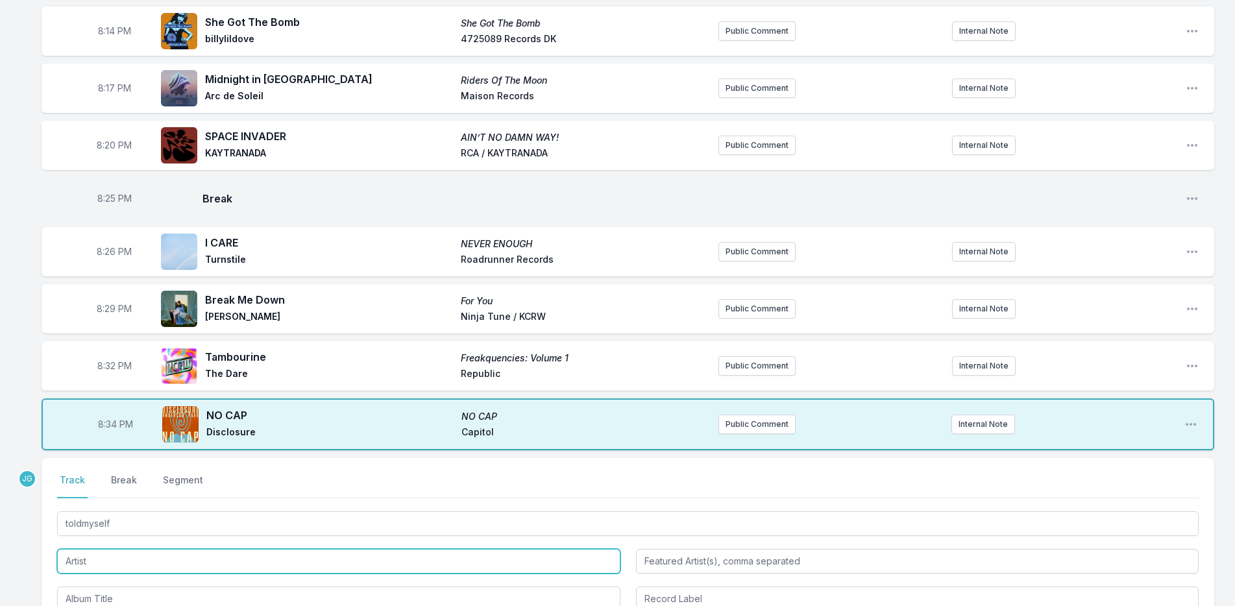
click at [134, 563] on input "Artist" at bounding box center [338, 561] width 563 height 25
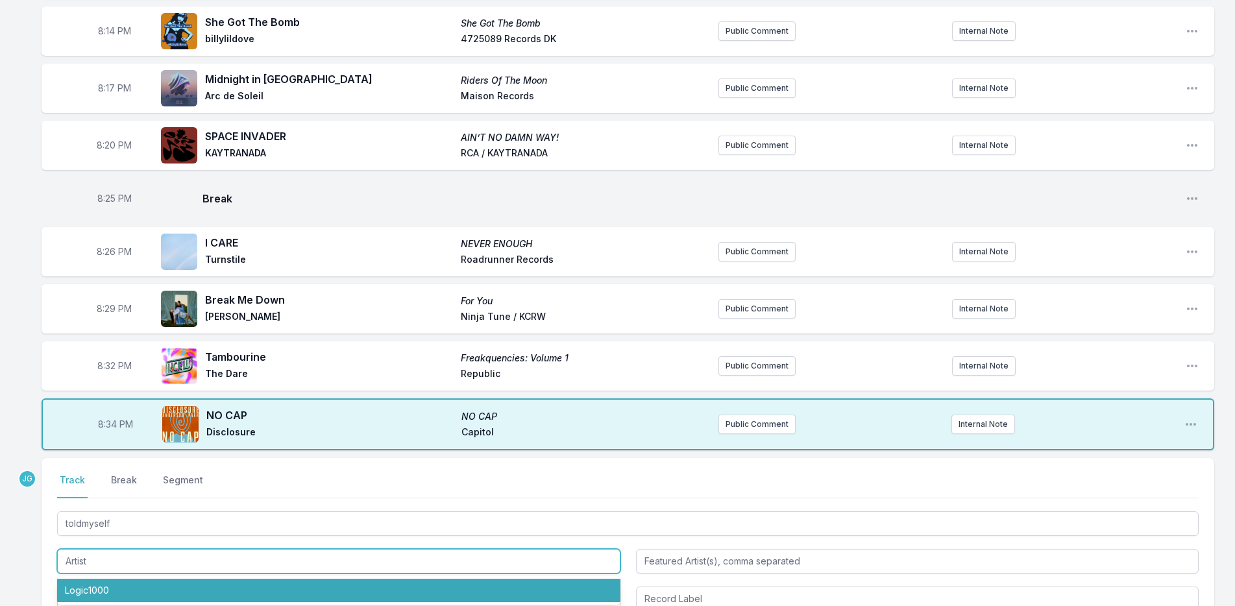
click at [123, 581] on li "Logic1000" at bounding box center [338, 590] width 563 height 23
type input "Logic1000"
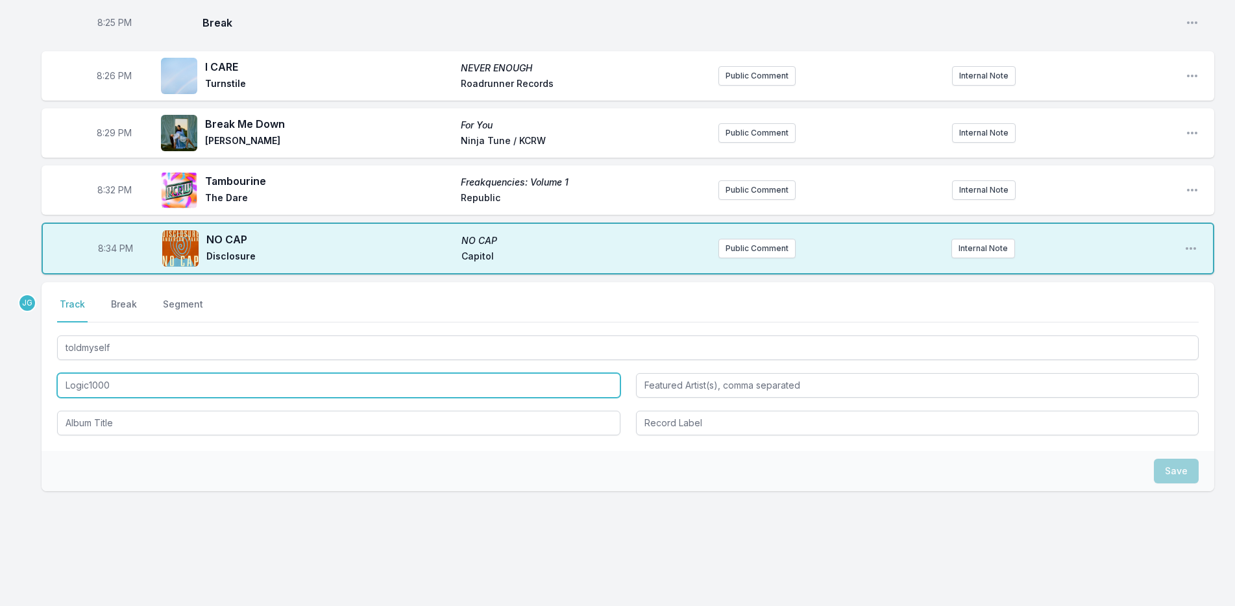
scroll to position [485, 0]
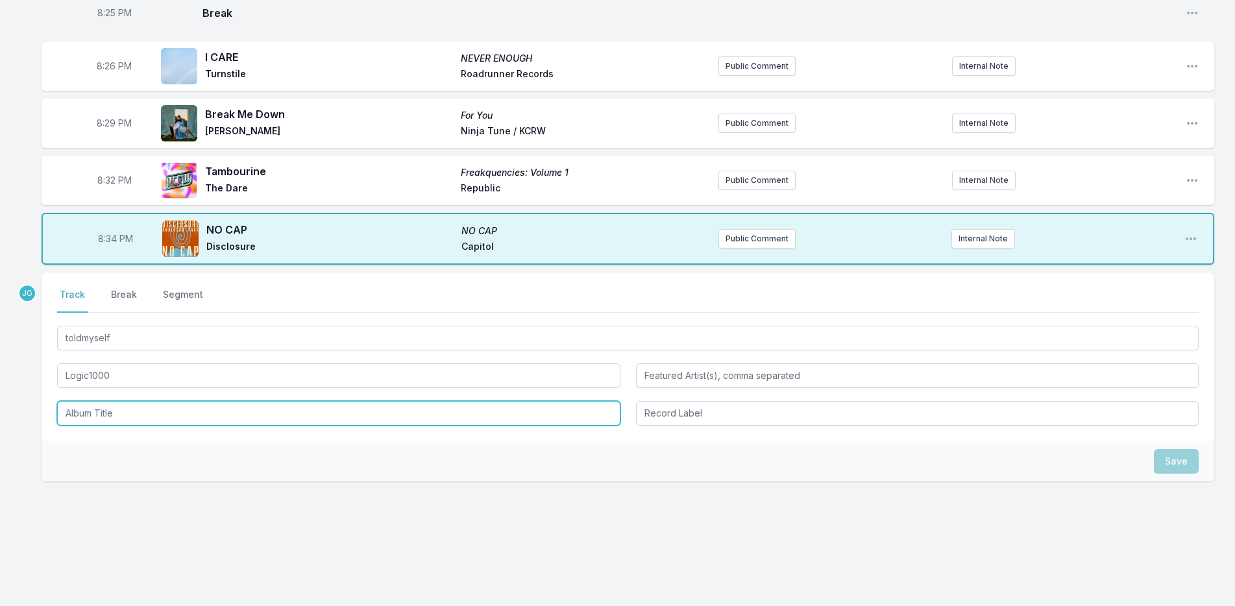
click at [171, 407] on input "Album Title" at bounding box center [338, 413] width 563 height 25
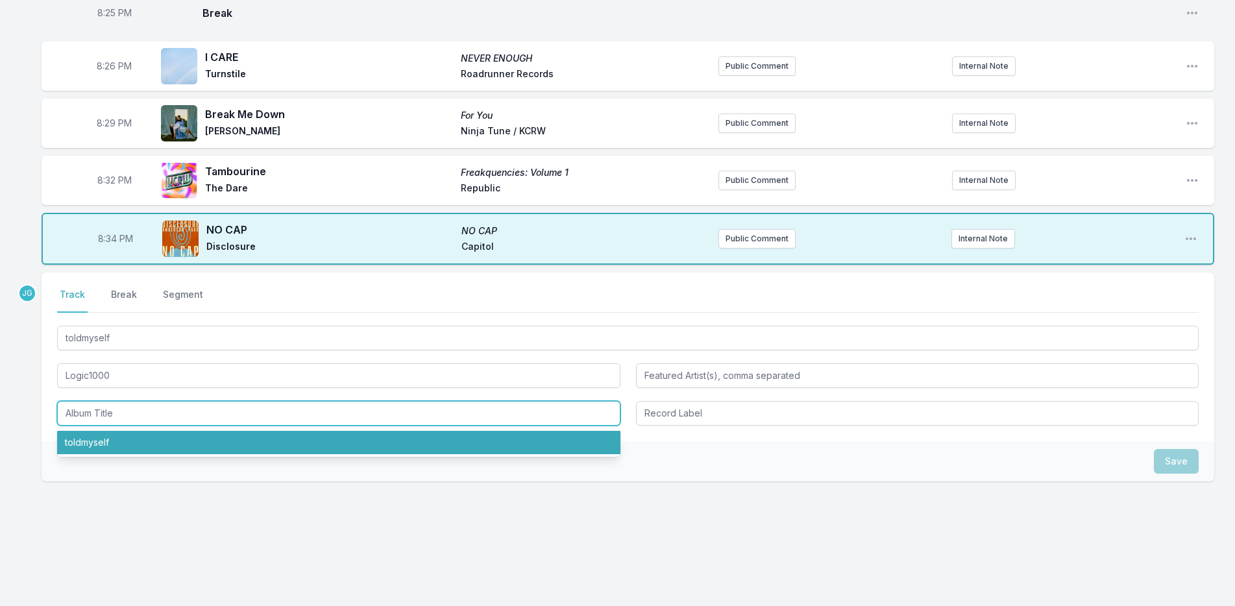
click at [156, 442] on li "toldmyself" at bounding box center [338, 442] width 563 height 23
type input "toldmyself"
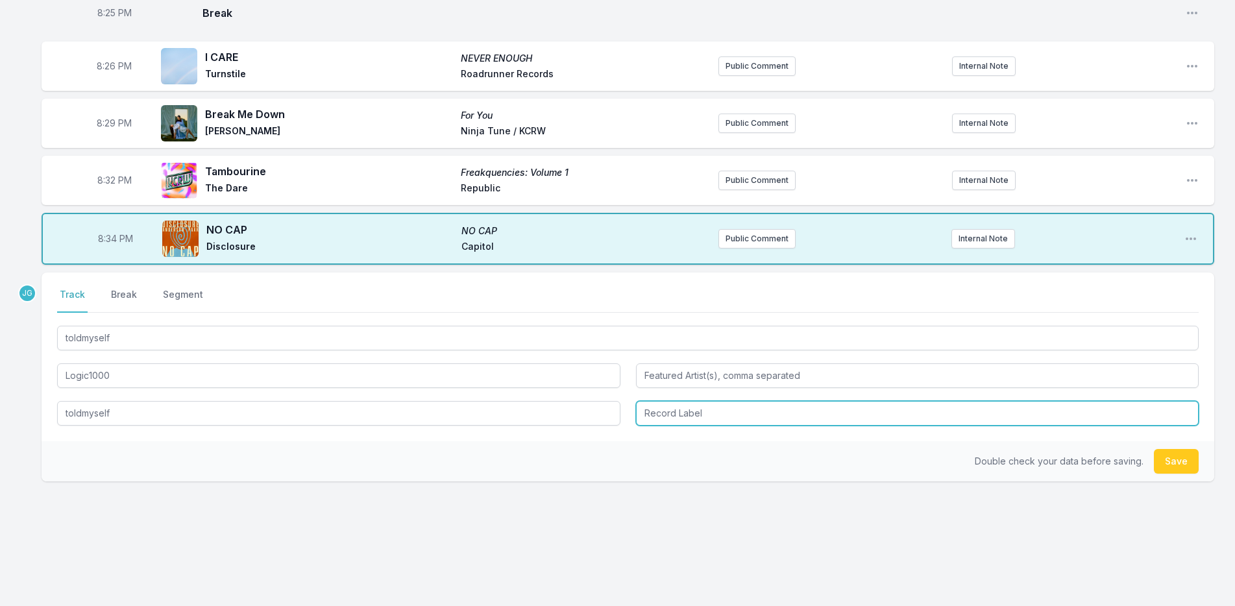
click at [666, 423] on input "Record Label" at bounding box center [917, 413] width 563 height 25
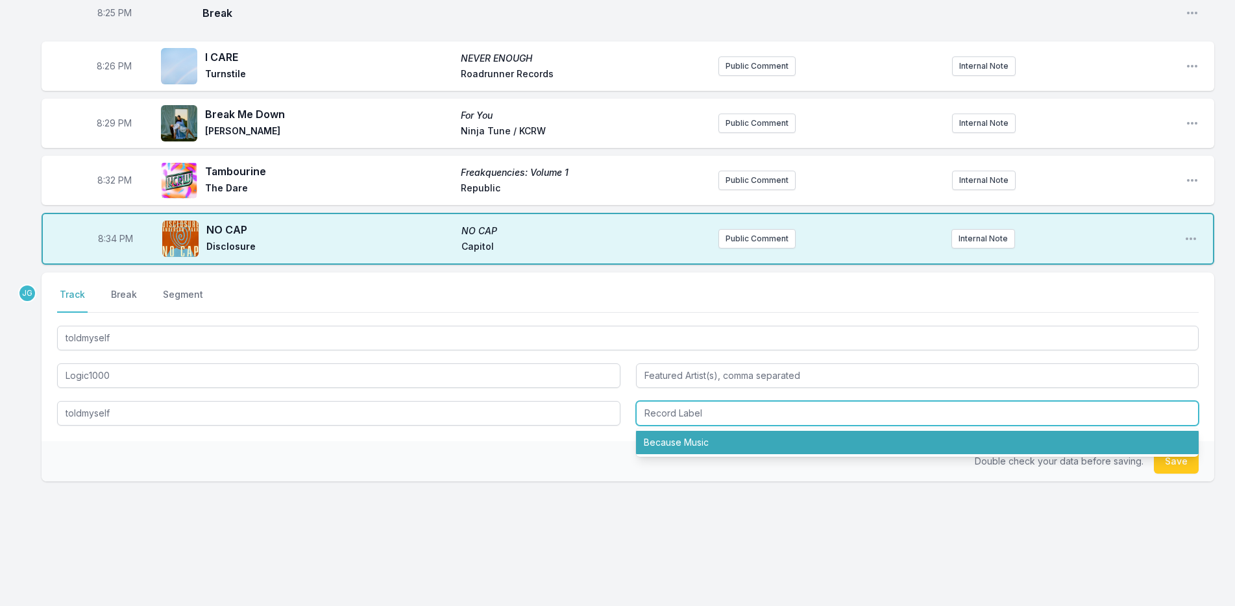
click at [662, 440] on li "Because Music" at bounding box center [917, 442] width 563 height 23
type input "Because Music"
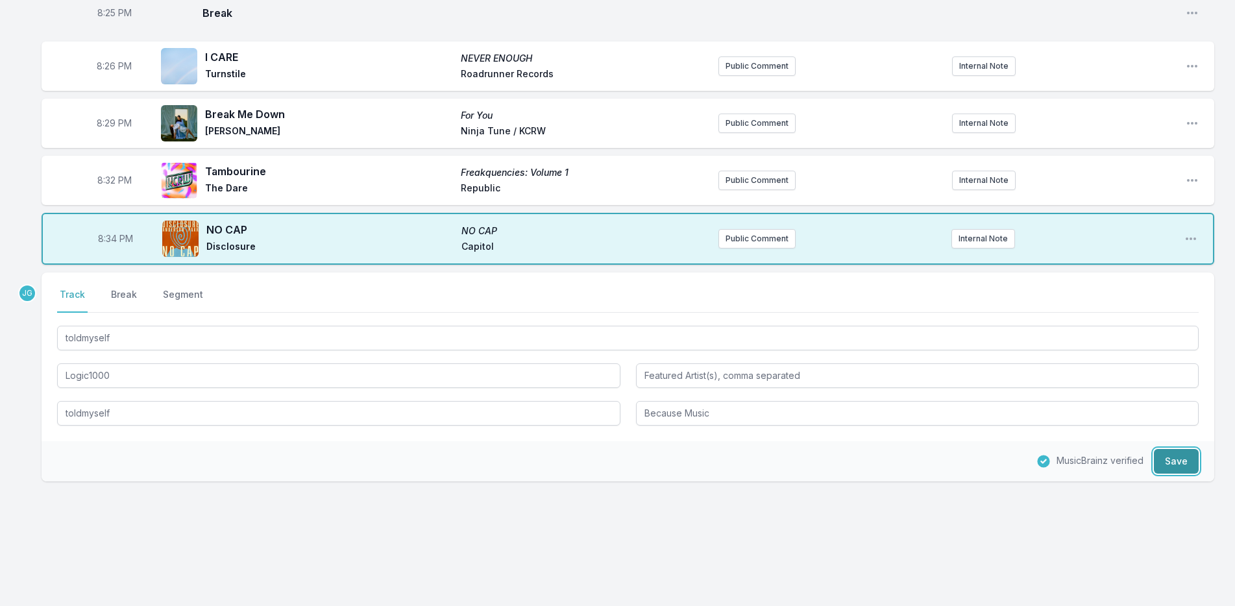
click at [1169, 466] on button "Save" at bounding box center [1176, 461] width 45 height 25
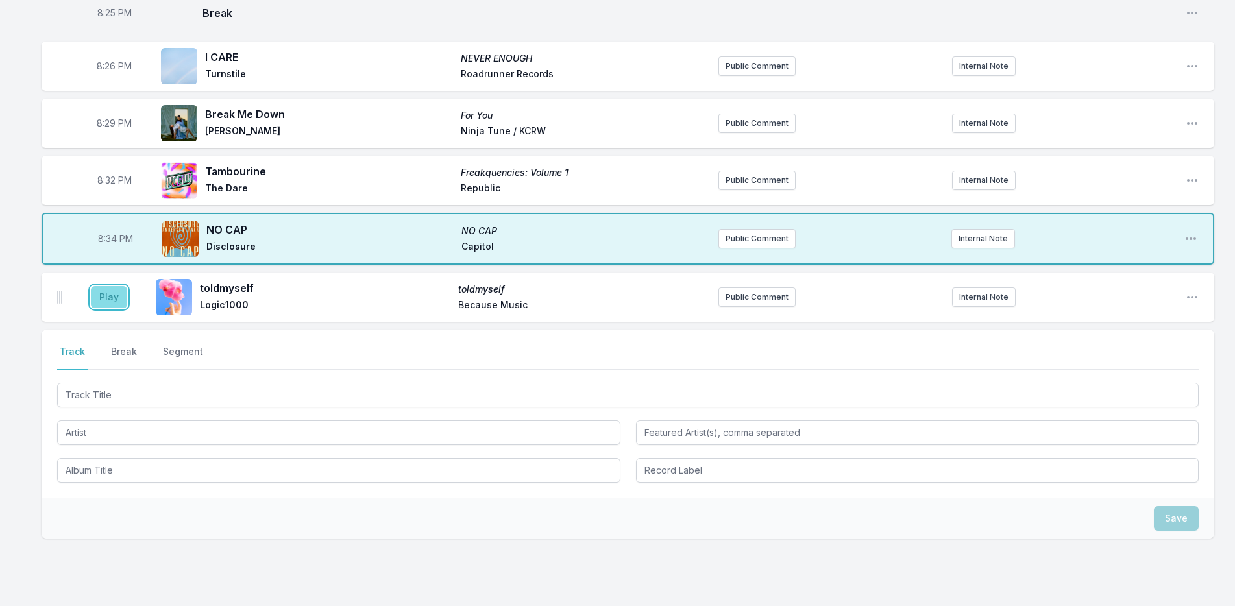
click at [107, 295] on button "Play" at bounding box center [109, 297] width 36 height 22
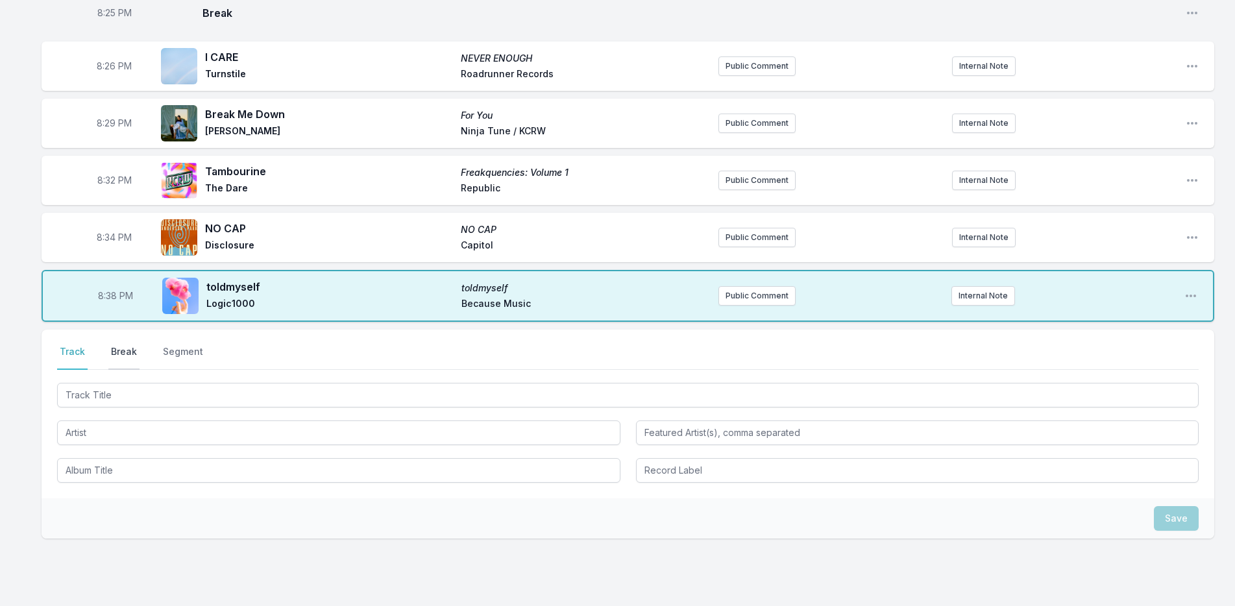
click at [128, 350] on button "Break" at bounding box center [123, 357] width 31 height 25
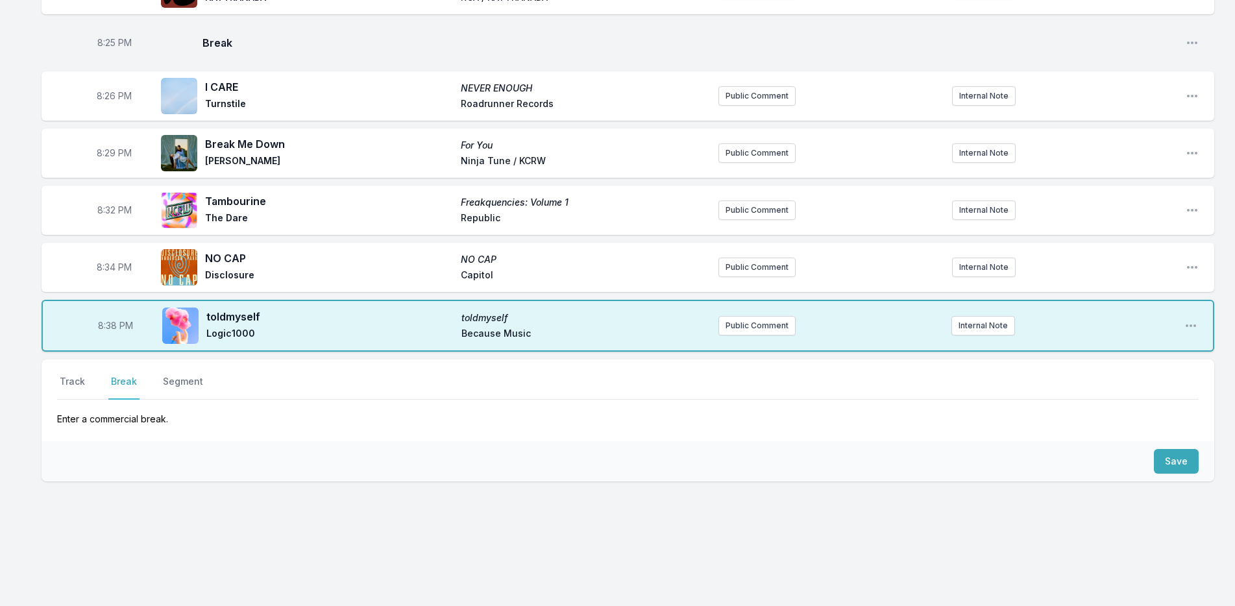
scroll to position [455, 0]
click at [1183, 461] on button "Save" at bounding box center [1176, 461] width 45 height 25
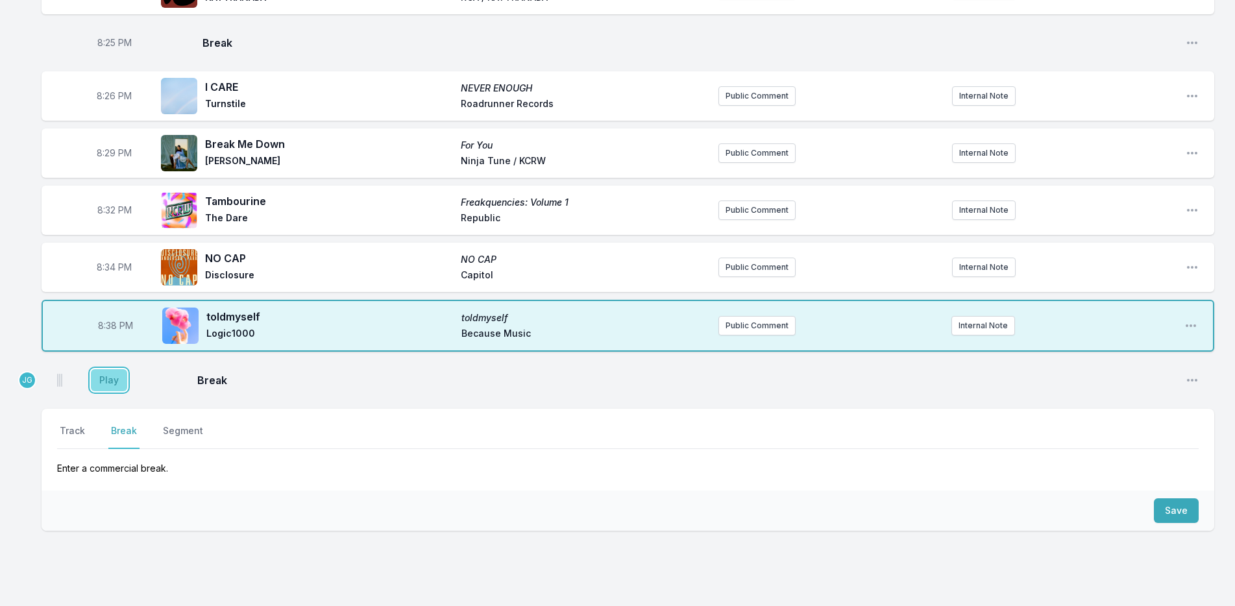
click at [109, 385] on button "Play" at bounding box center [109, 380] width 36 height 22
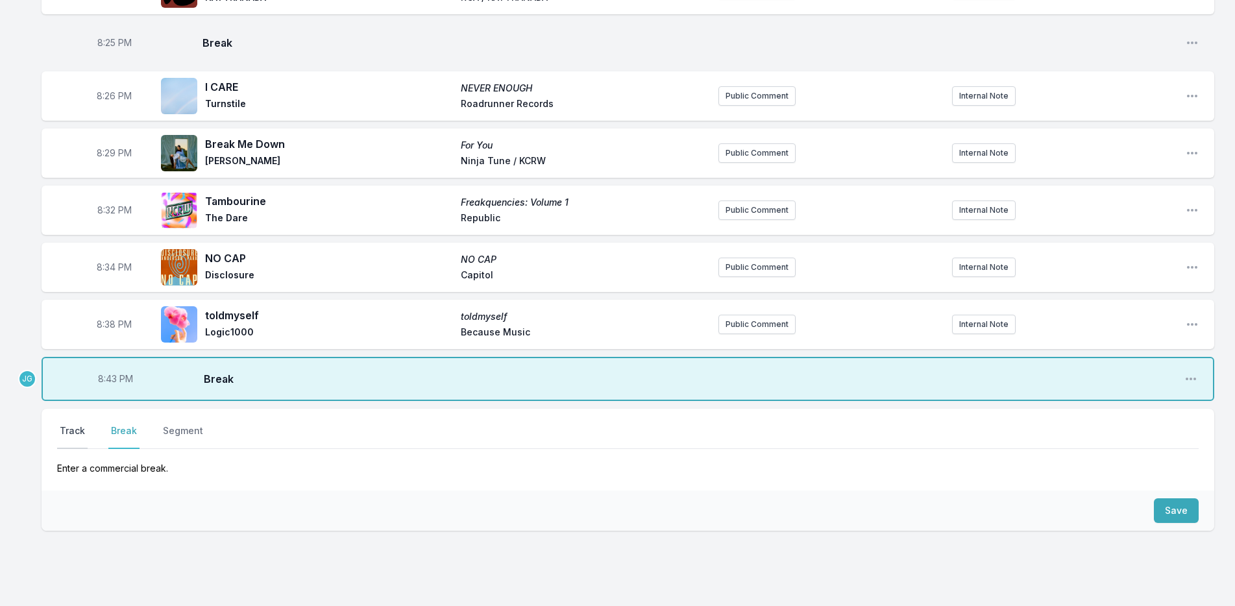
click at [76, 428] on button "Track" at bounding box center [72, 436] width 30 height 25
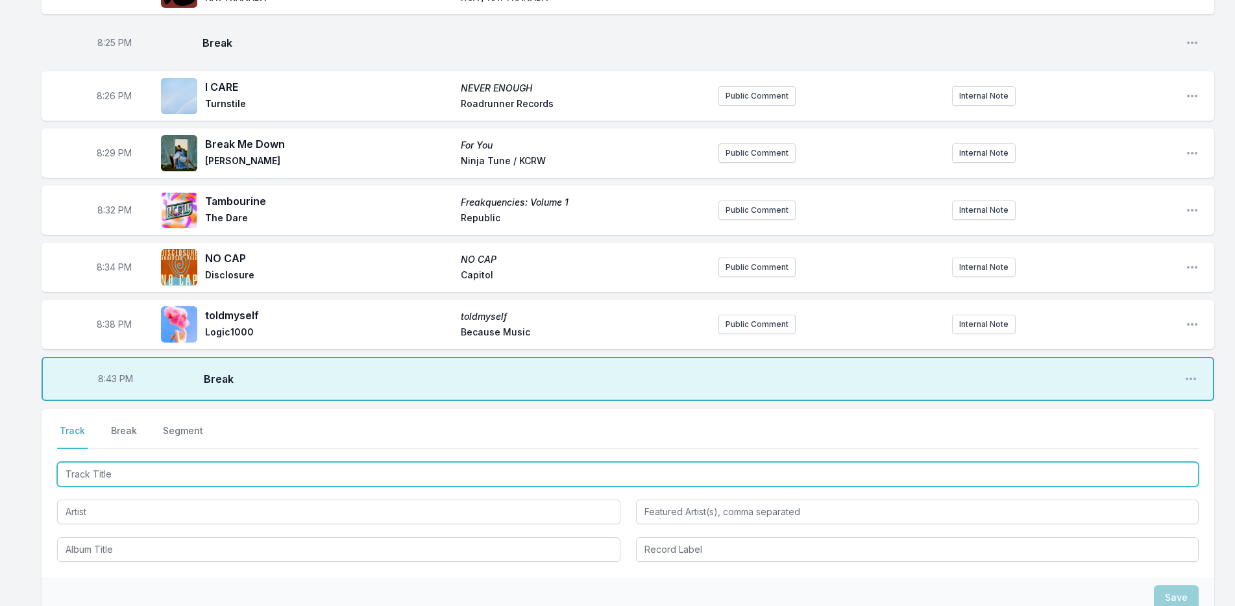
click at [147, 466] on input "Track Title" at bounding box center [627, 474] width 1141 height 25
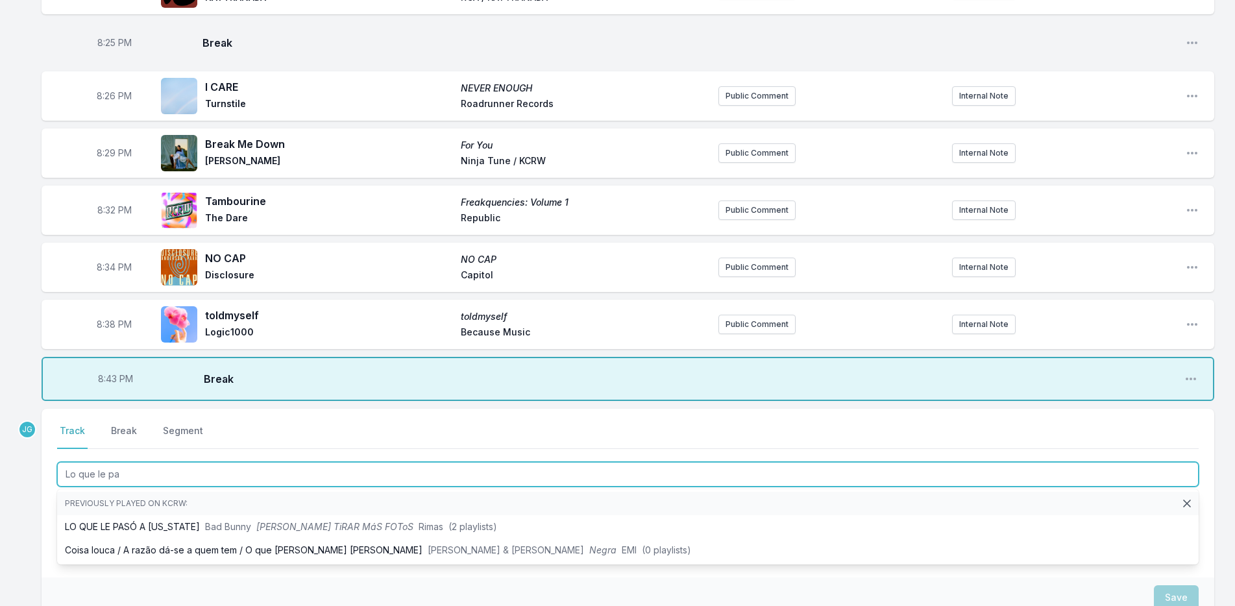
type input "Lo que le pas"
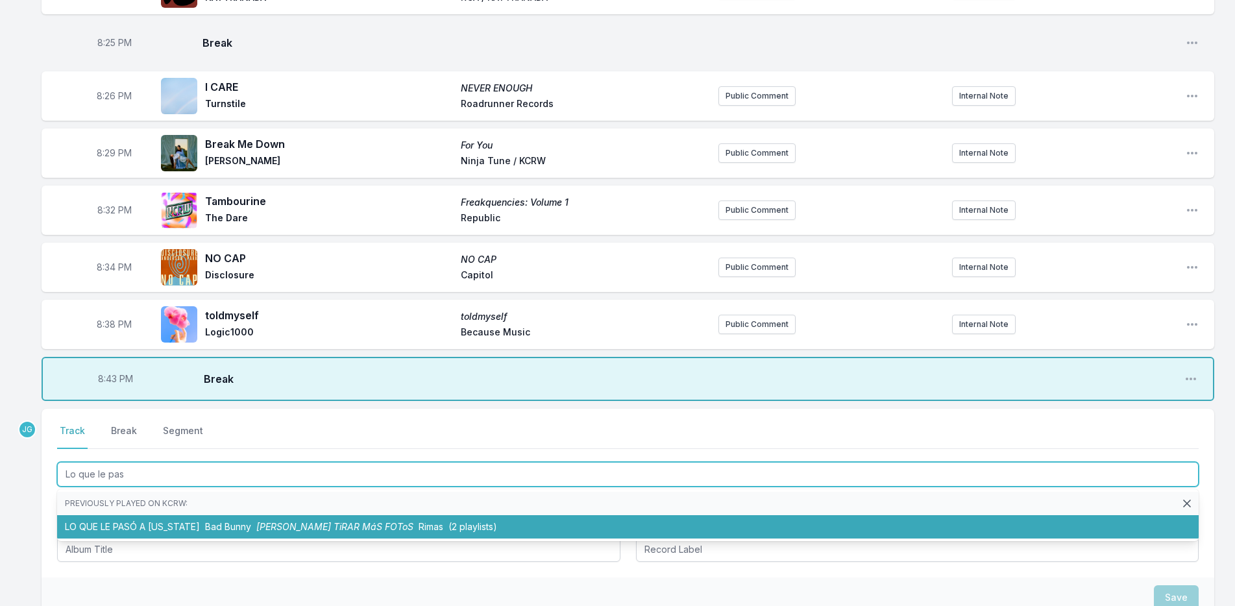
click at [130, 525] on li "LO QUE LE PASÓ A HAWAii Bad Bunny DeBÍ TiRAR MáS FOToS Rimas (2 playlists)" at bounding box center [627, 526] width 1141 height 23
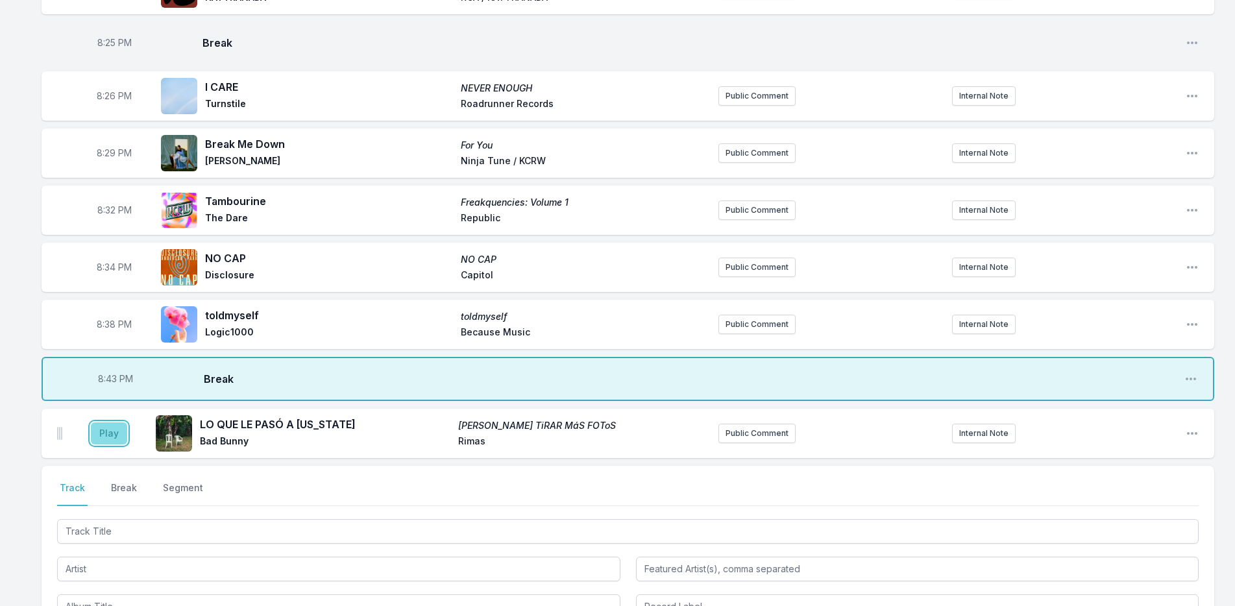
click at [111, 430] on button "Play" at bounding box center [109, 433] width 36 height 22
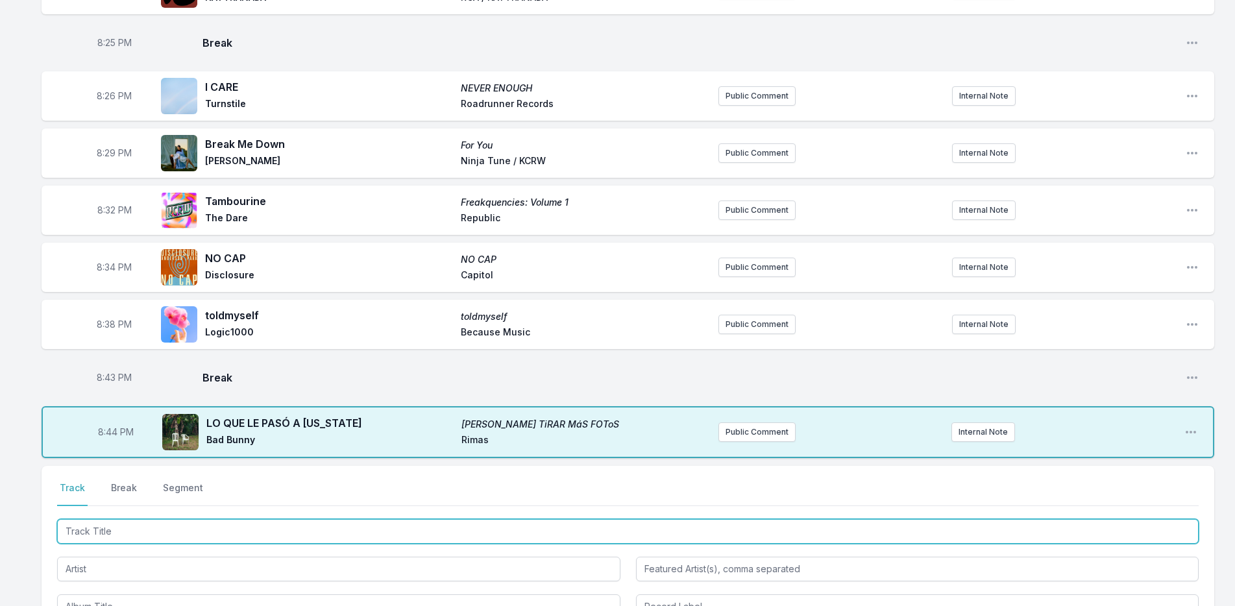
click at [165, 528] on input "Track Title" at bounding box center [627, 531] width 1141 height 25
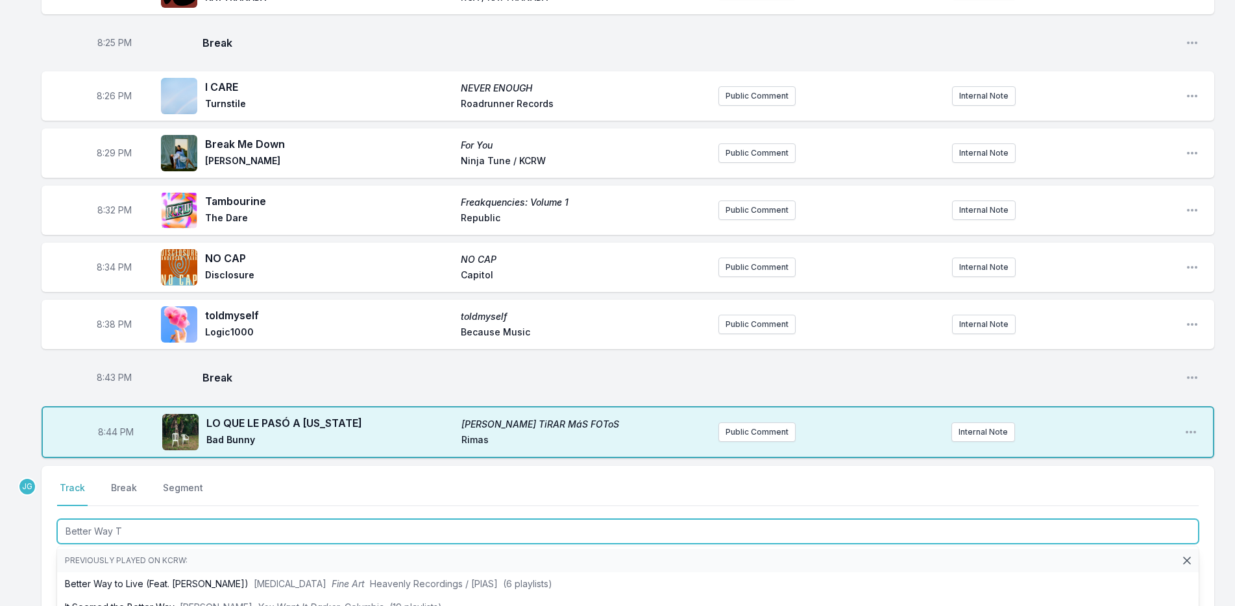
type input "Better Way To"
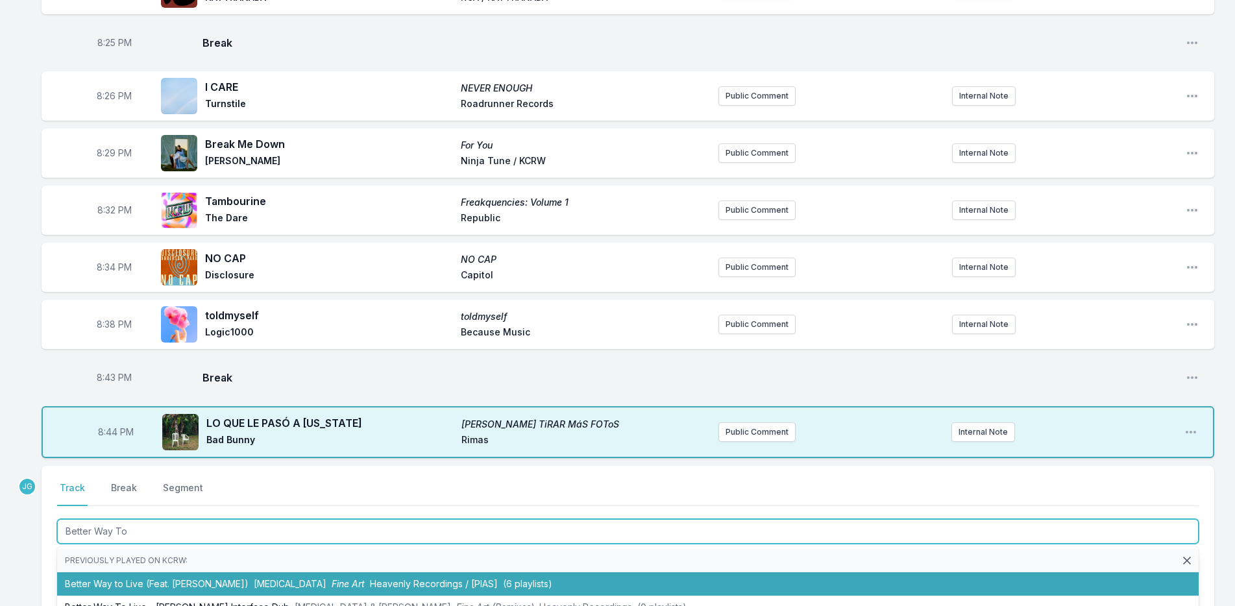
click at [195, 579] on li "Better Way to Live (Feat. Grian Chatten) KNEECAP Fine Art Heavenly Recordings /…" at bounding box center [627, 583] width 1141 height 23
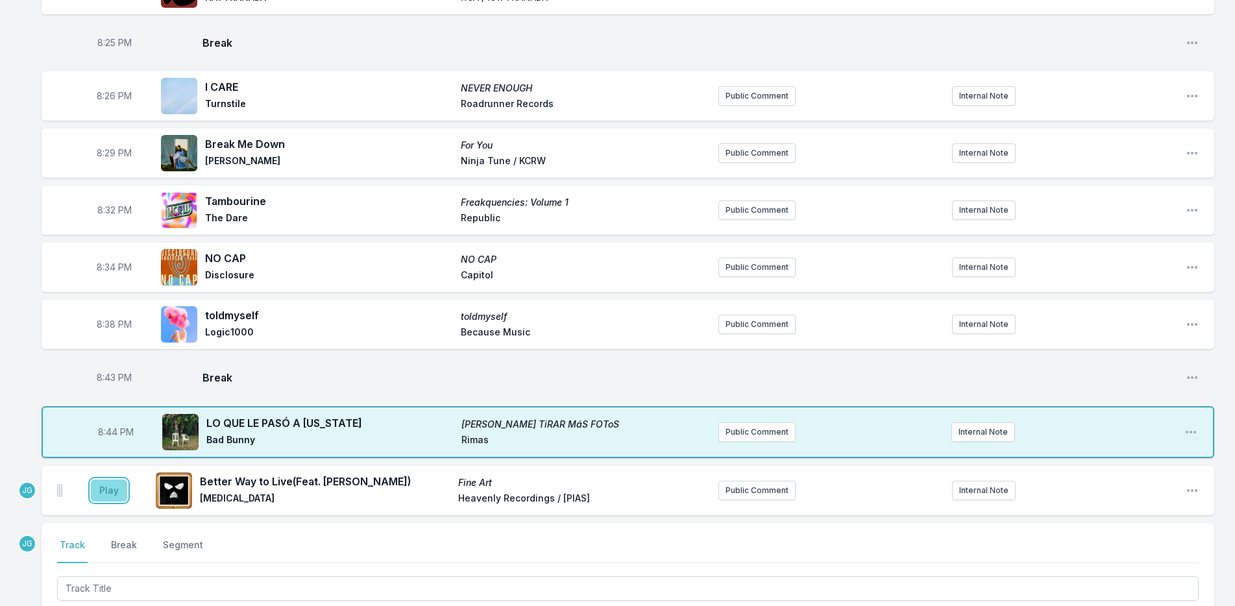
click at [99, 487] on button "Play" at bounding box center [109, 490] width 36 height 22
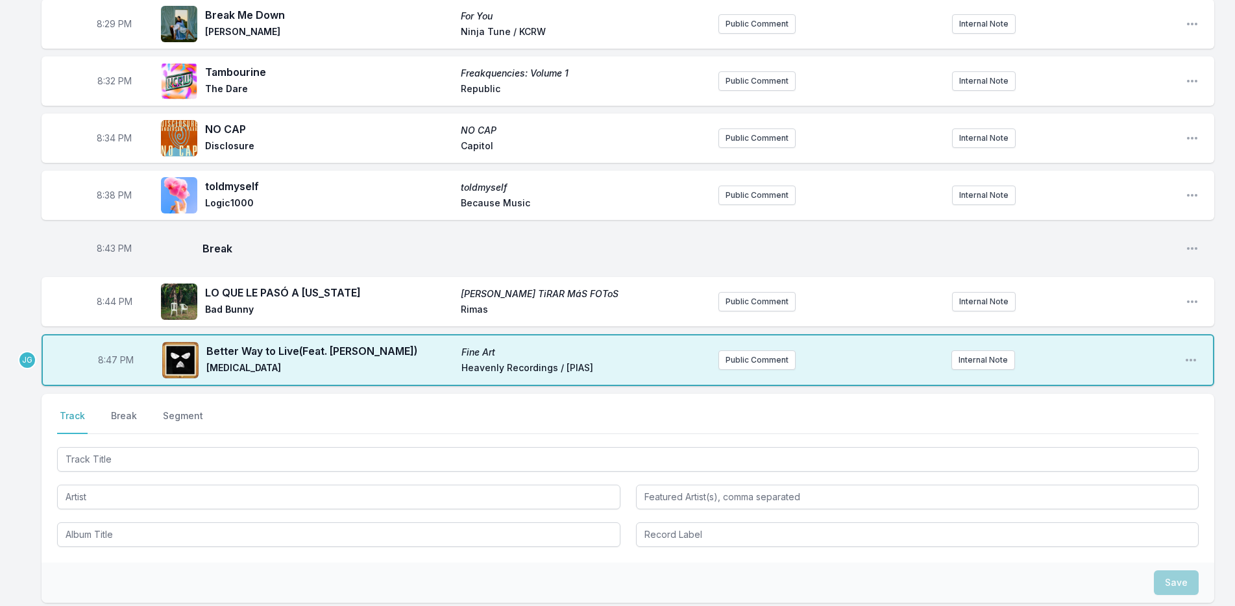
scroll to position [585, 0]
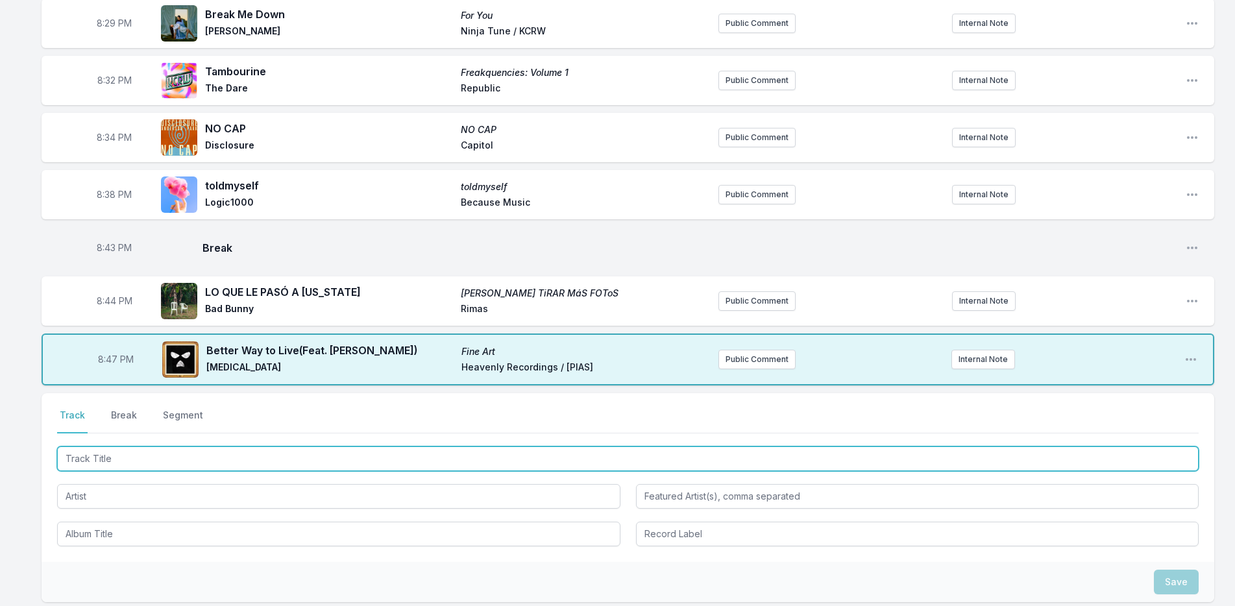
click at [129, 455] on input "Track Title" at bounding box center [627, 458] width 1141 height 25
click at [127, 456] on input "Track Title" at bounding box center [627, 458] width 1141 height 25
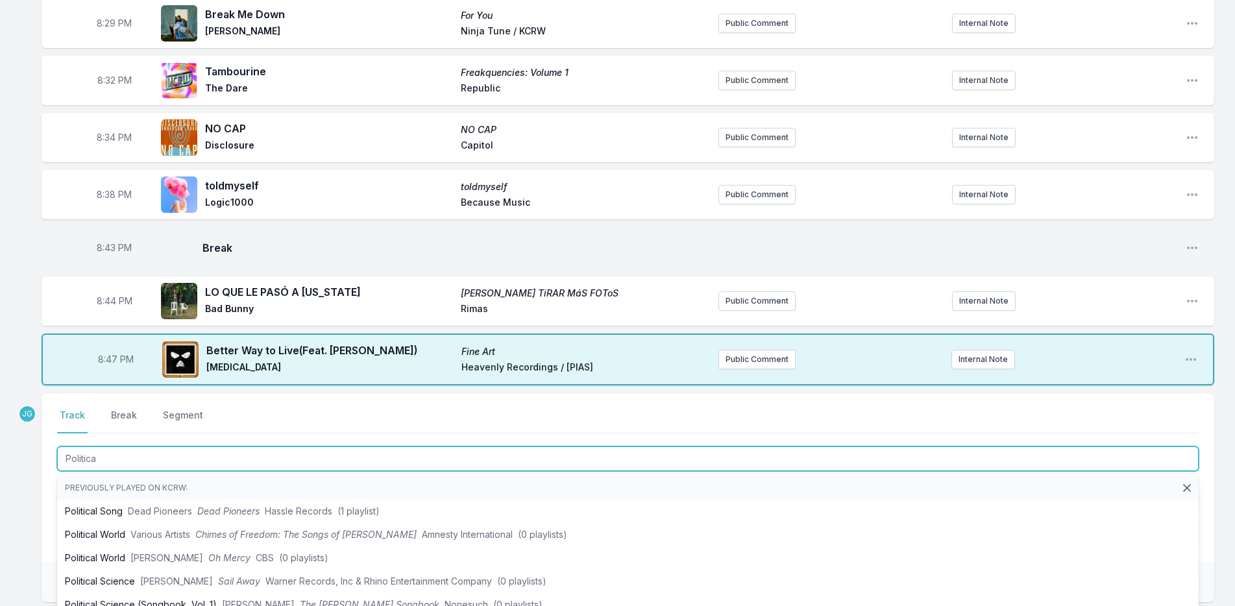
type input "Political"
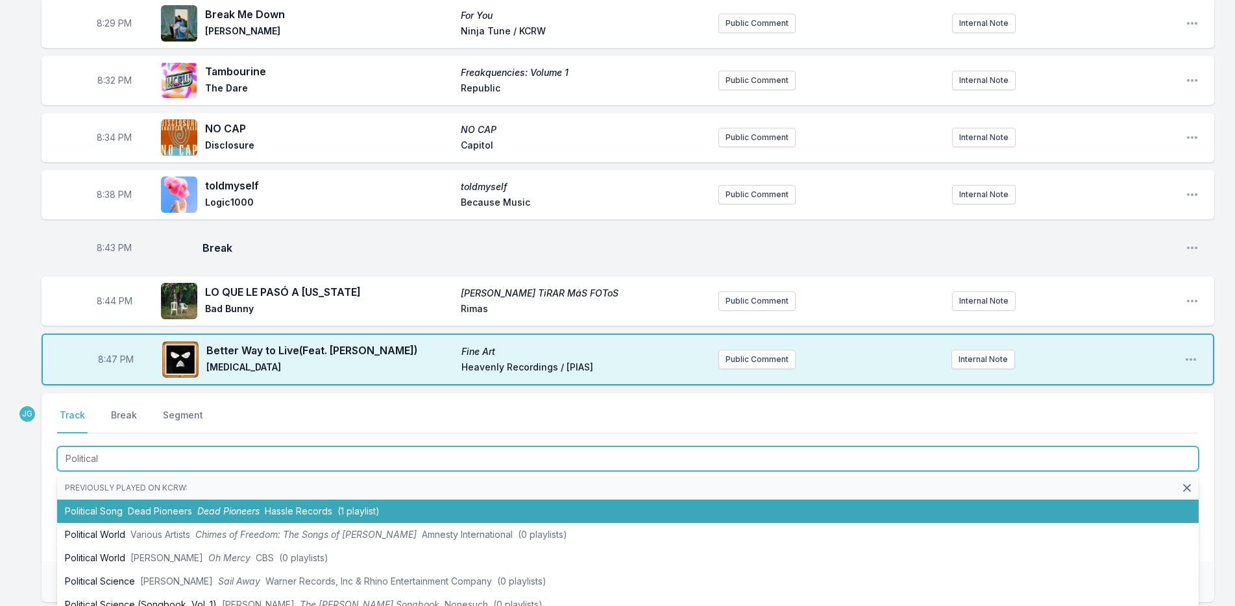
click at [156, 505] on span "Dead Pioneers" at bounding box center [160, 510] width 64 height 11
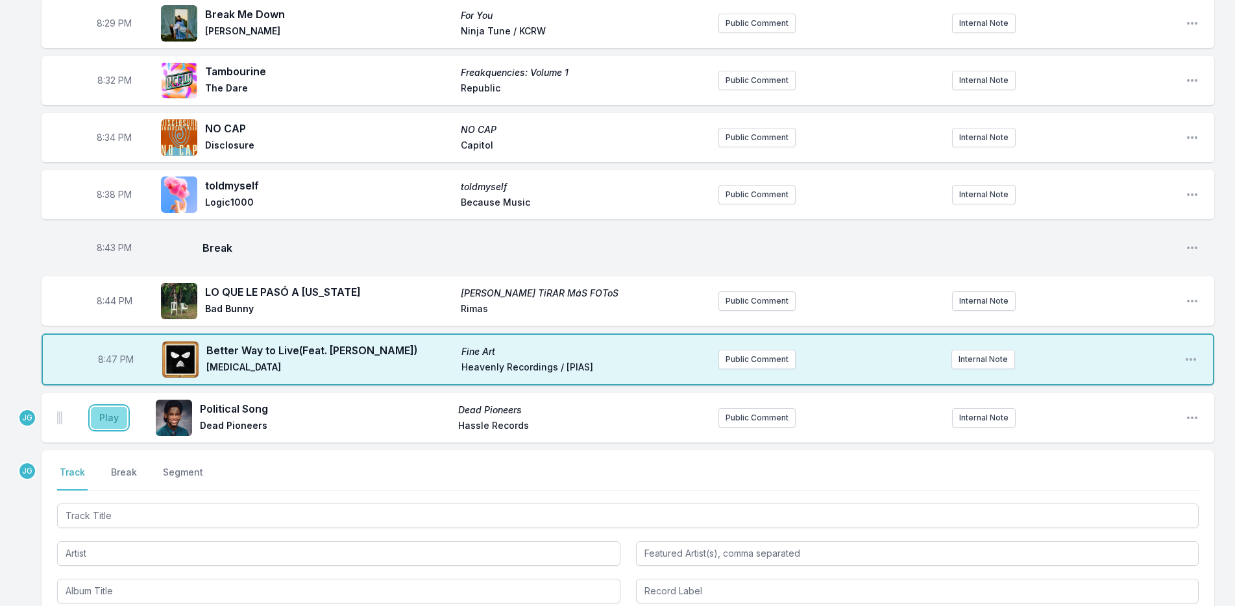
click at [108, 421] on button "Play" at bounding box center [109, 418] width 36 height 22
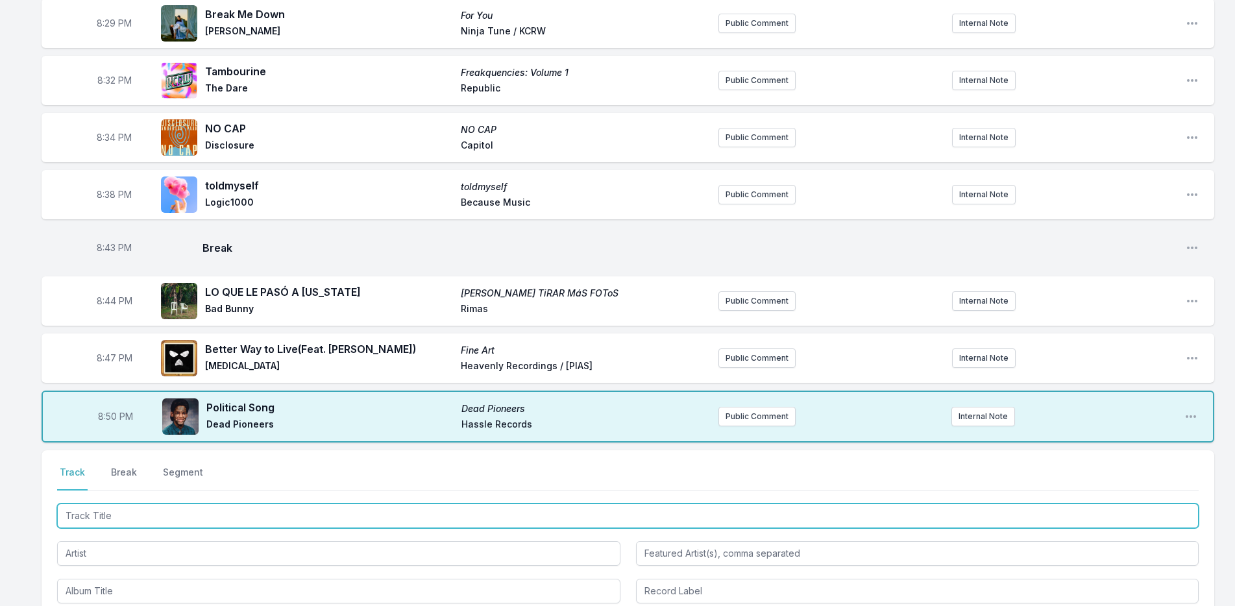
click at [158, 522] on input "Track Title" at bounding box center [627, 516] width 1141 height 25
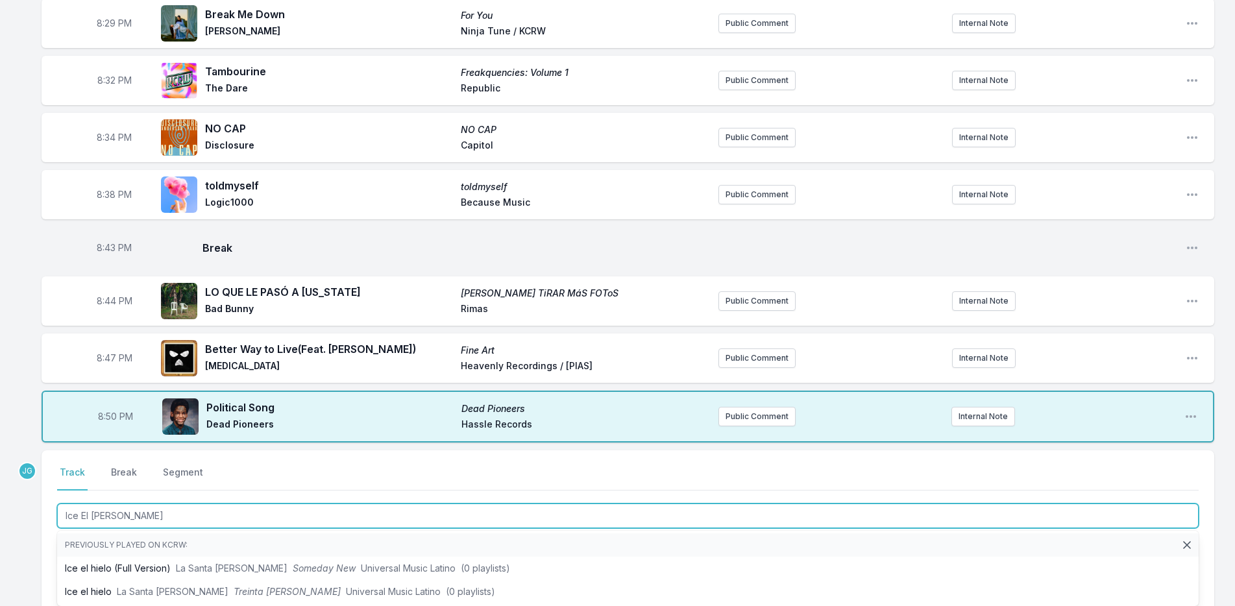
type input "Ice El Hielo"
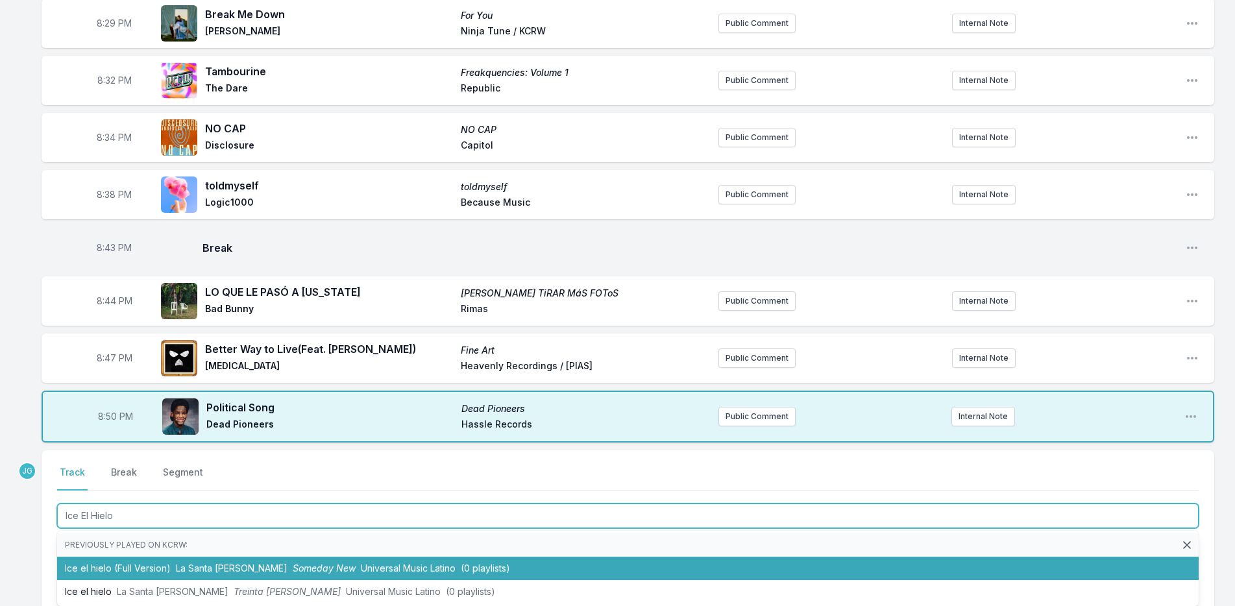
click at [118, 573] on li "Ice el hielo (Full Version) La Santa Cecilia Someday New Universal Music Latino…" at bounding box center [627, 568] width 1141 height 23
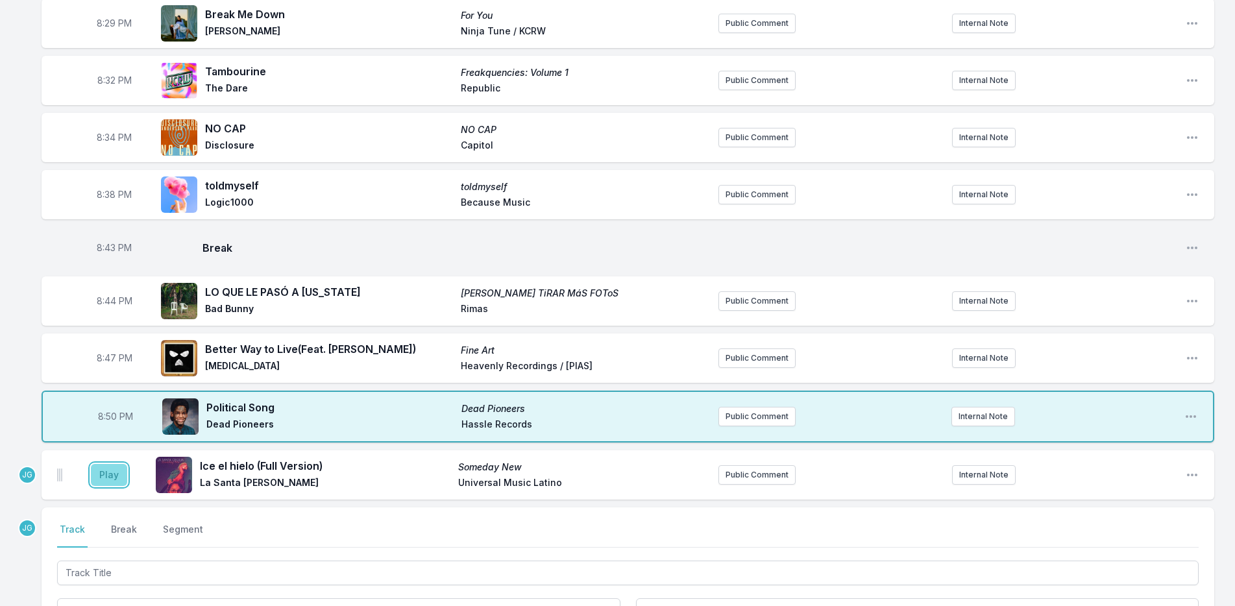
click at [106, 473] on button "Play" at bounding box center [109, 475] width 36 height 22
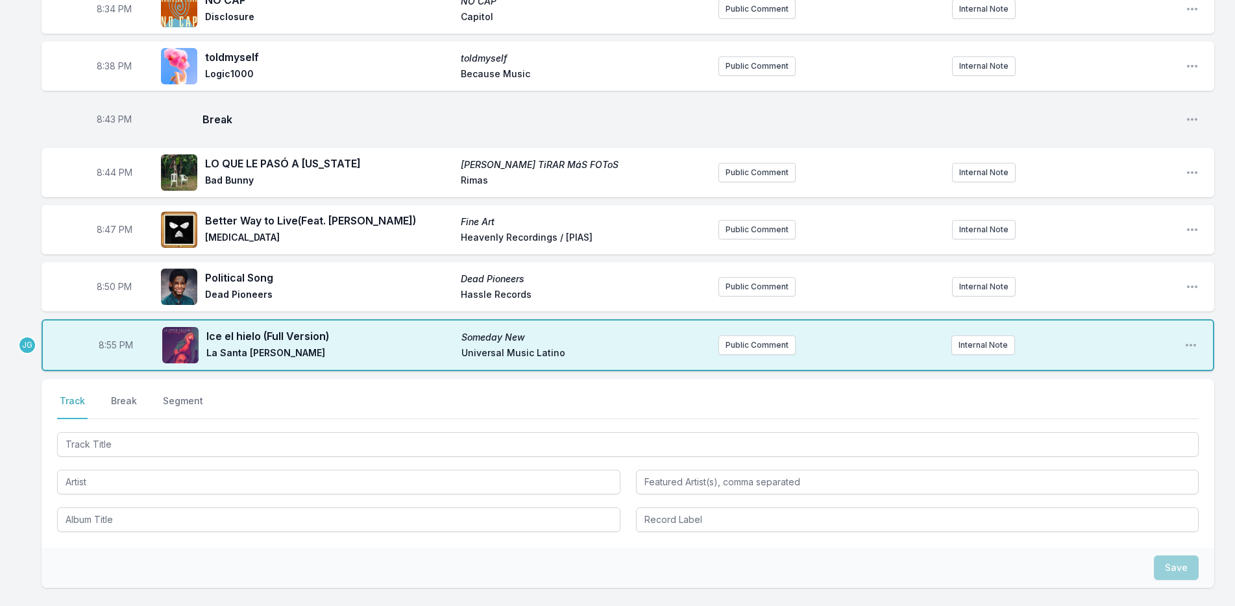
scroll to position [715, 0]
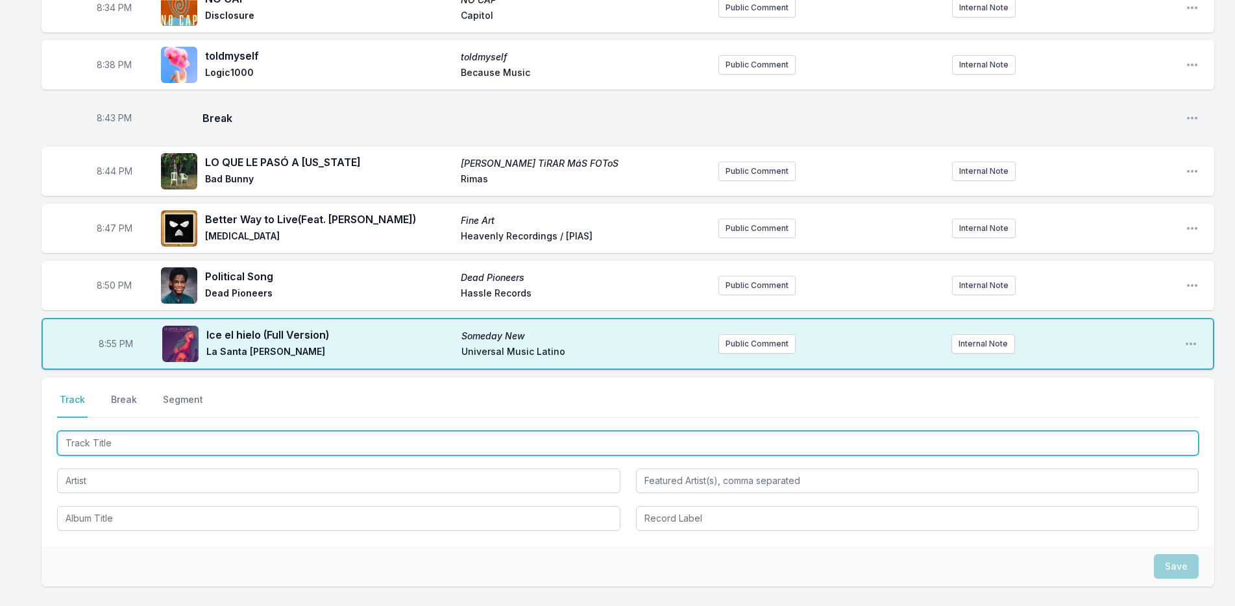
click at [134, 443] on input "Track Title" at bounding box center [627, 443] width 1141 height 25
type input "Migra"
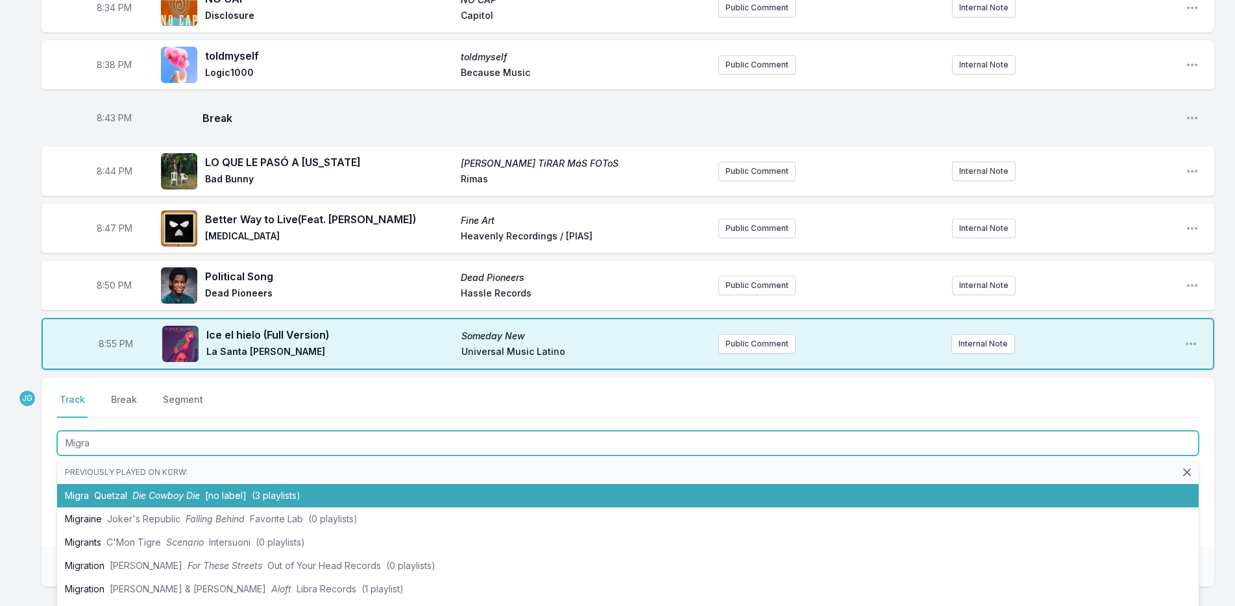
click at [84, 487] on li "Migra Quetzal Die Cowboy Die [no label] (3 playlists)" at bounding box center [627, 495] width 1141 height 23
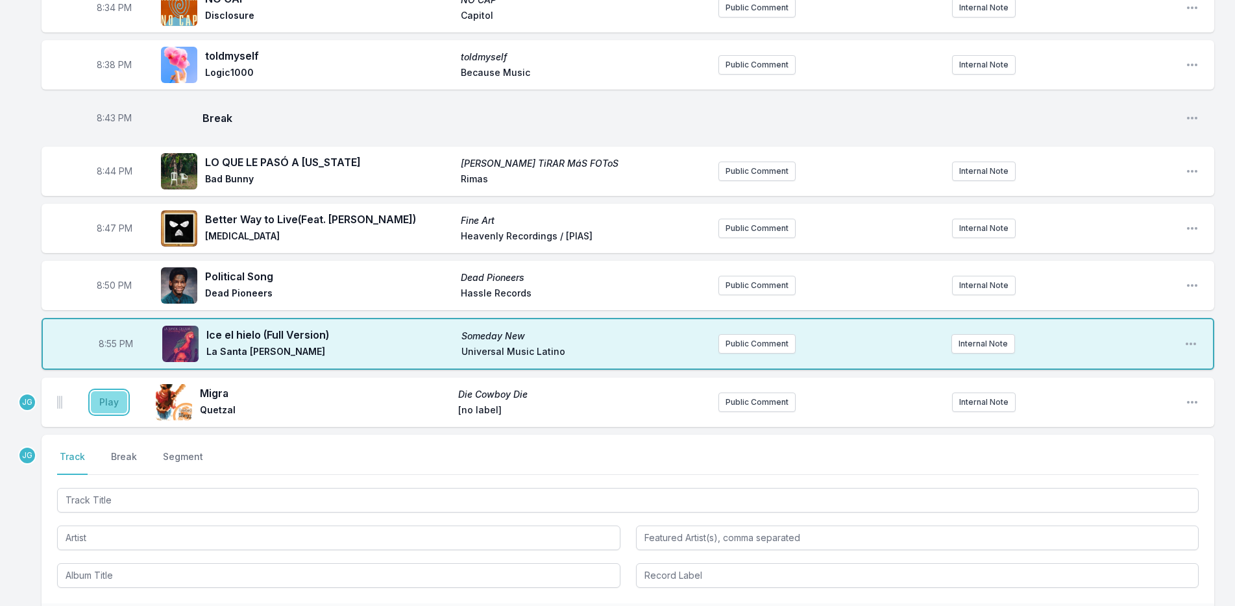
click at [108, 404] on button "Play" at bounding box center [109, 402] width 36 height 22
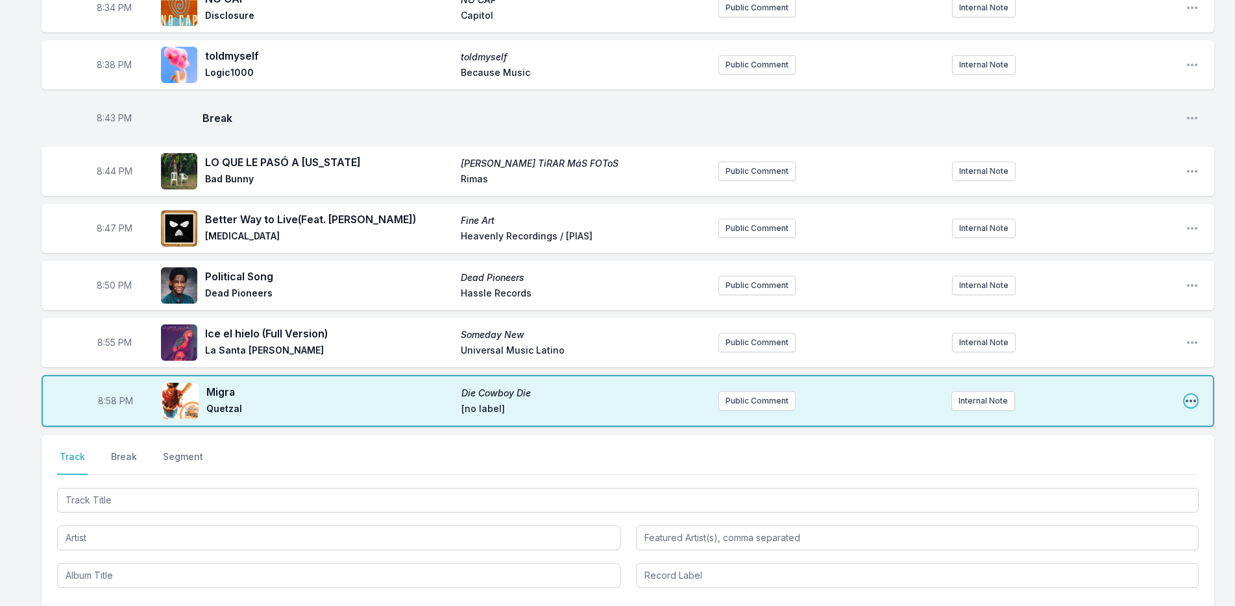
click at [1195, 400] on icon "Open playlist item options" at bounding box center [1190, 400] width 13 height 13
click at [883, 450] on div "Select a tab Track Break Segment Track Break Segment" at bounding box center [628, 519] width 1172 height 169
click at [136, 457] on button "Break" at bounding box center [123, 462] width 31 height 25
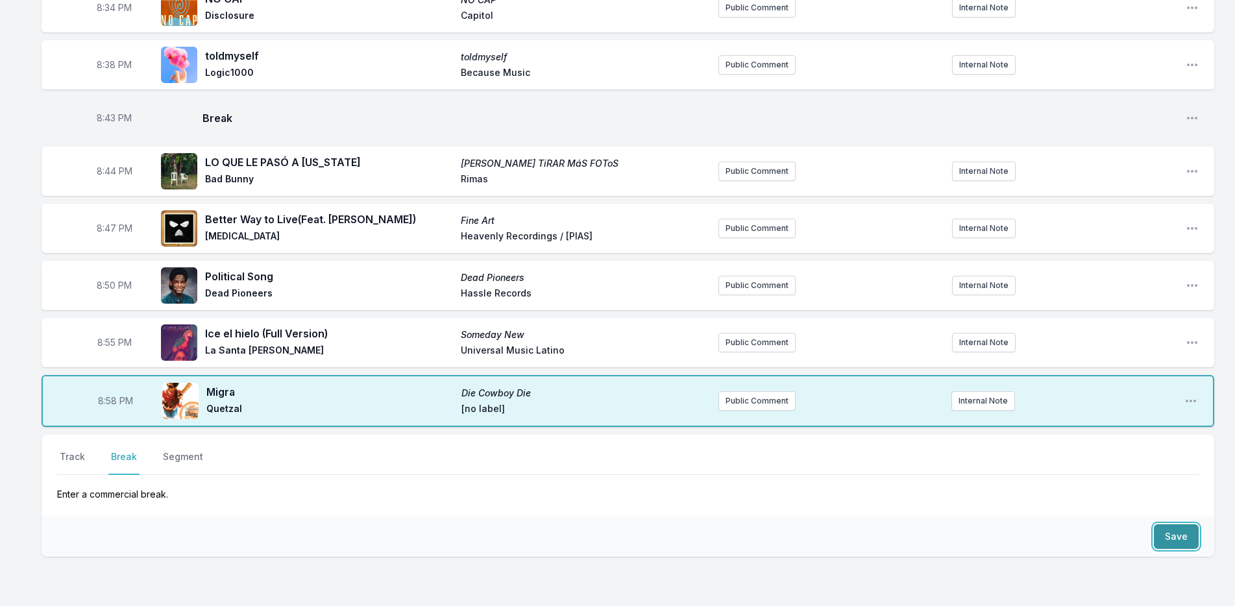
click at [1174, 537] on button "Save" at bounding box center [1176, 536] width 45 height 25
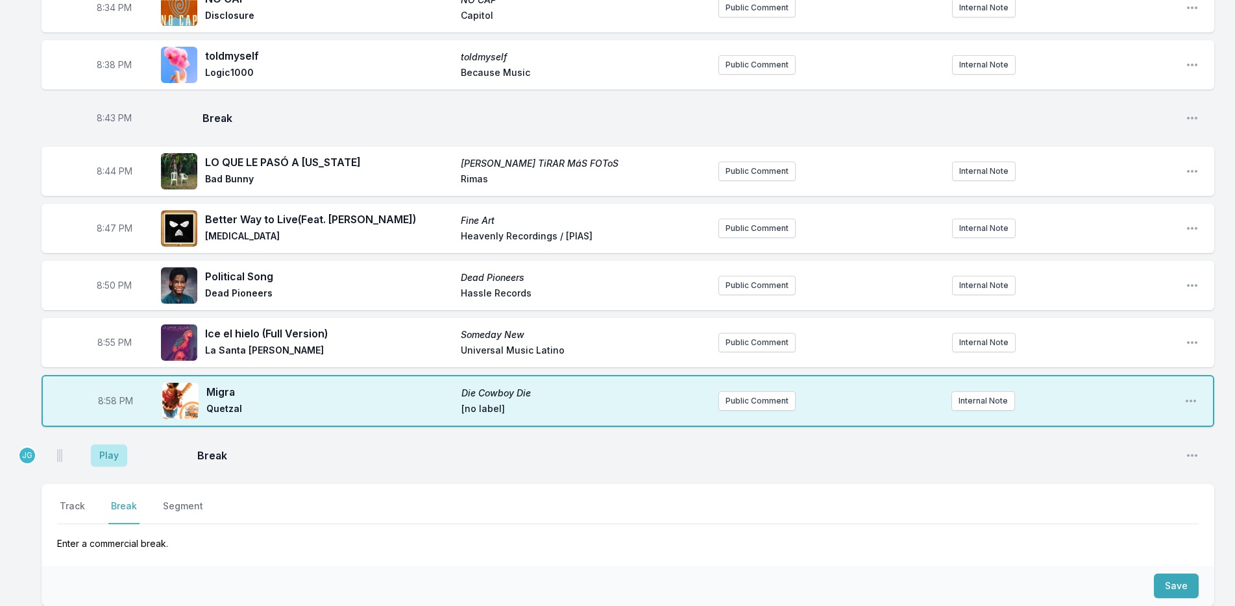
click at [101, 473] on aside "Play" at bounding box center [109, 456] width 73 height 42
click at [103, 458] on button "Play" at bounding box center [109, 455] width 36 height 22
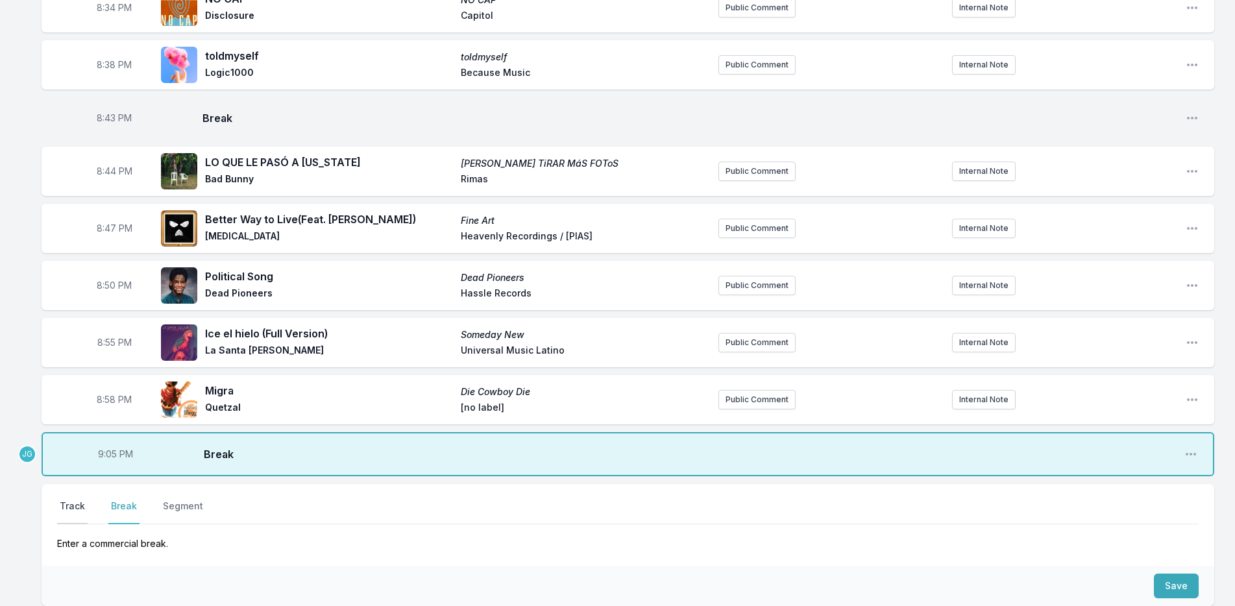
click at [61, 500] on button "Track" at bounding box center [72, 512] width 30 height 25
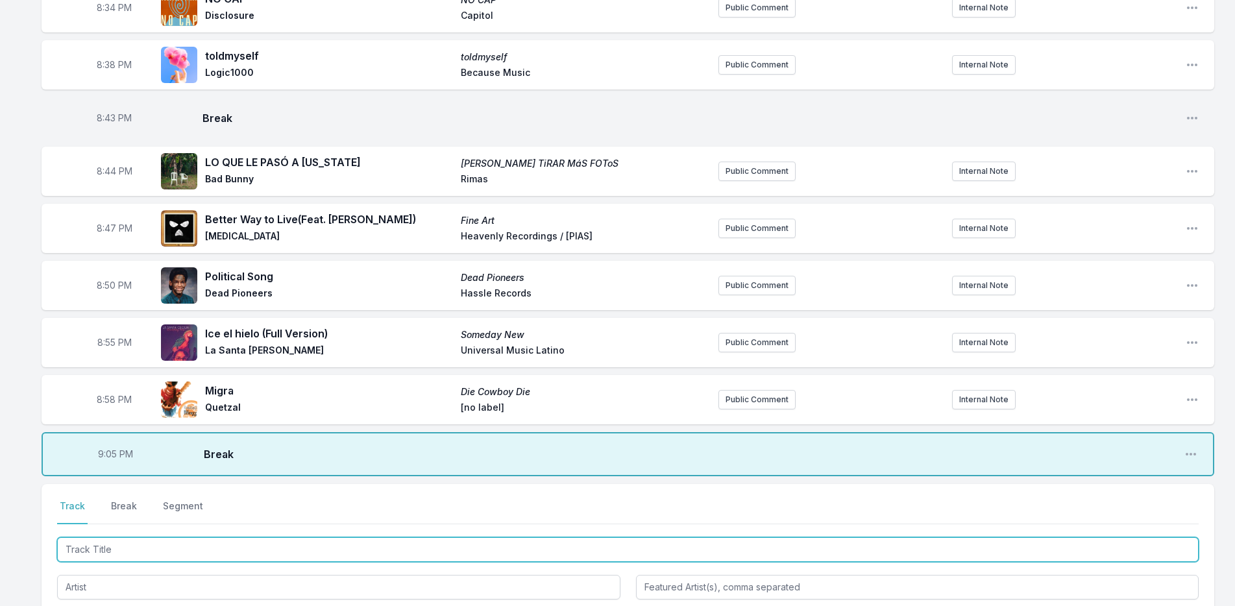
click at [110, 550] on input "Track Title" at bounding box center [627, 549] width 1141 height 25
type input "My 45"
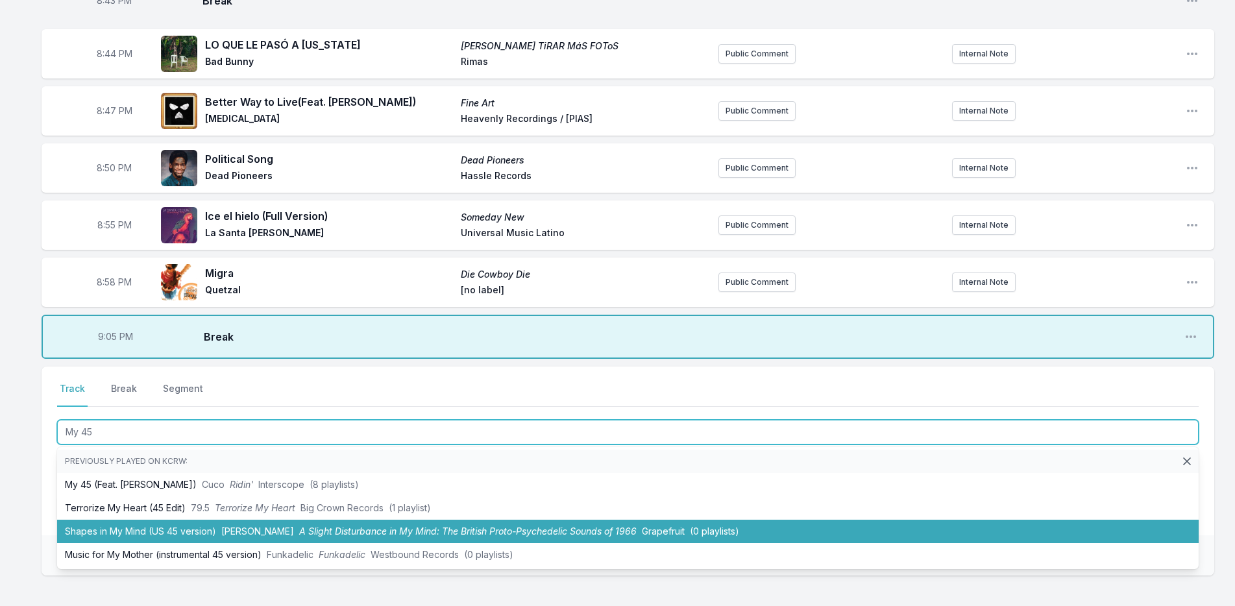
scroll to position [845, 0]
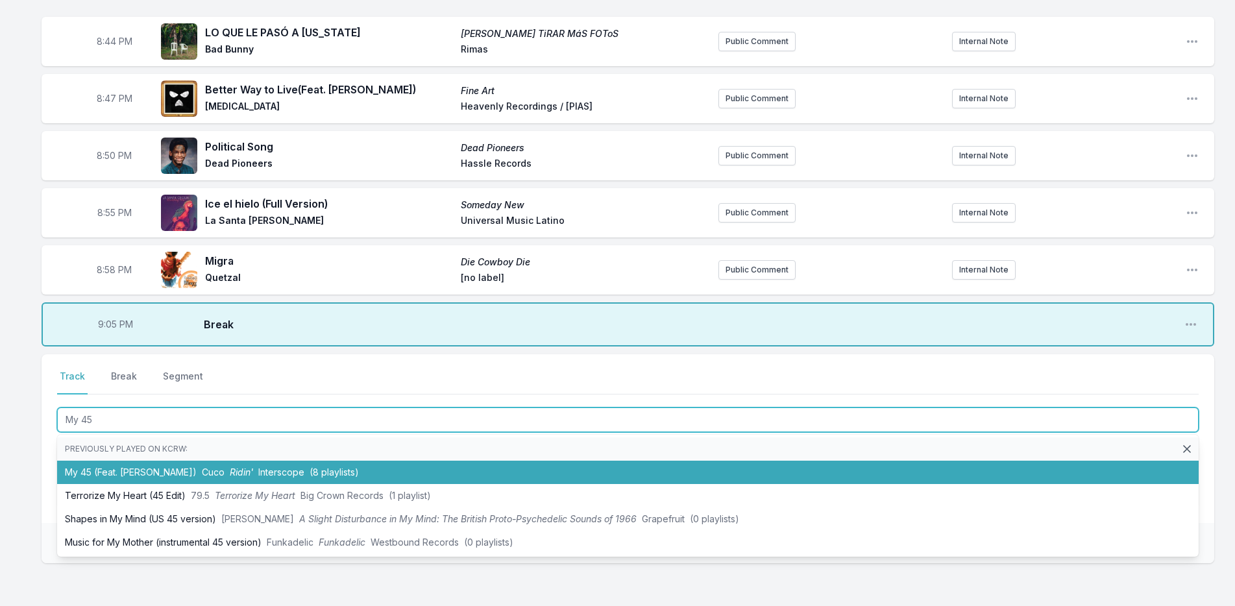
click at [82, 481] on li "My 45 (Feat. Jean Carter) Cuco Ridin' Interscope (8 playlists)" at bounding box center [627, 472] width 1141 height 23
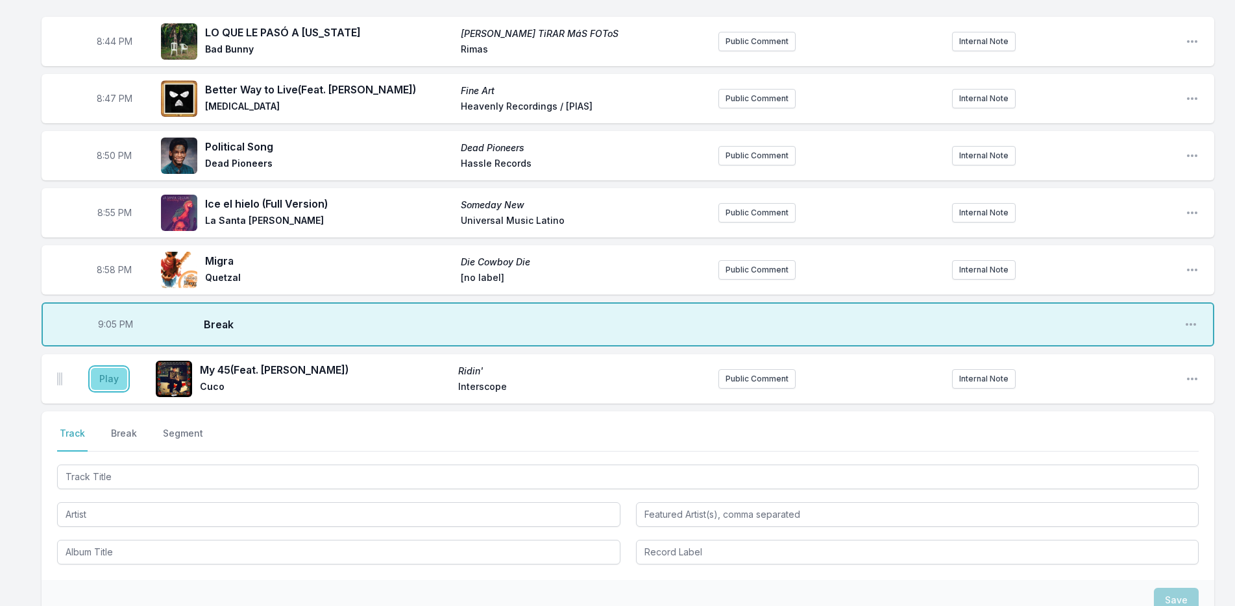
click at [107, 383] on button "Play" at bounding box center [109, 379] width 36 height 22
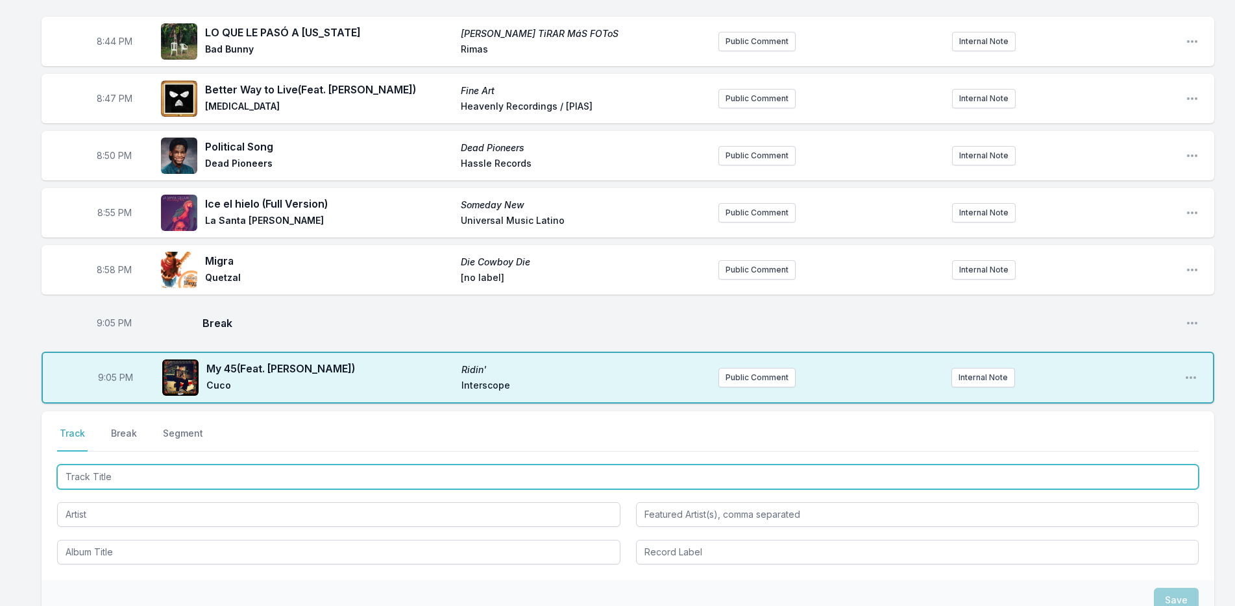
click at [171, 481] on input "Track Title" at bounding box center [627, 477] width 1141 height 25
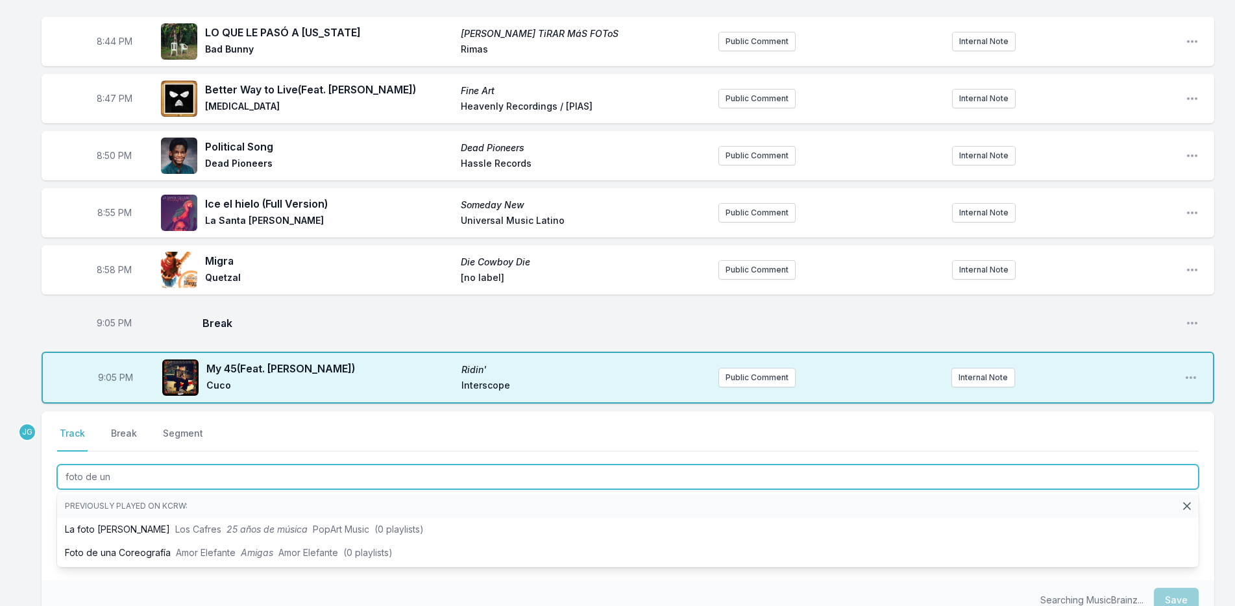
type input "foto de una"
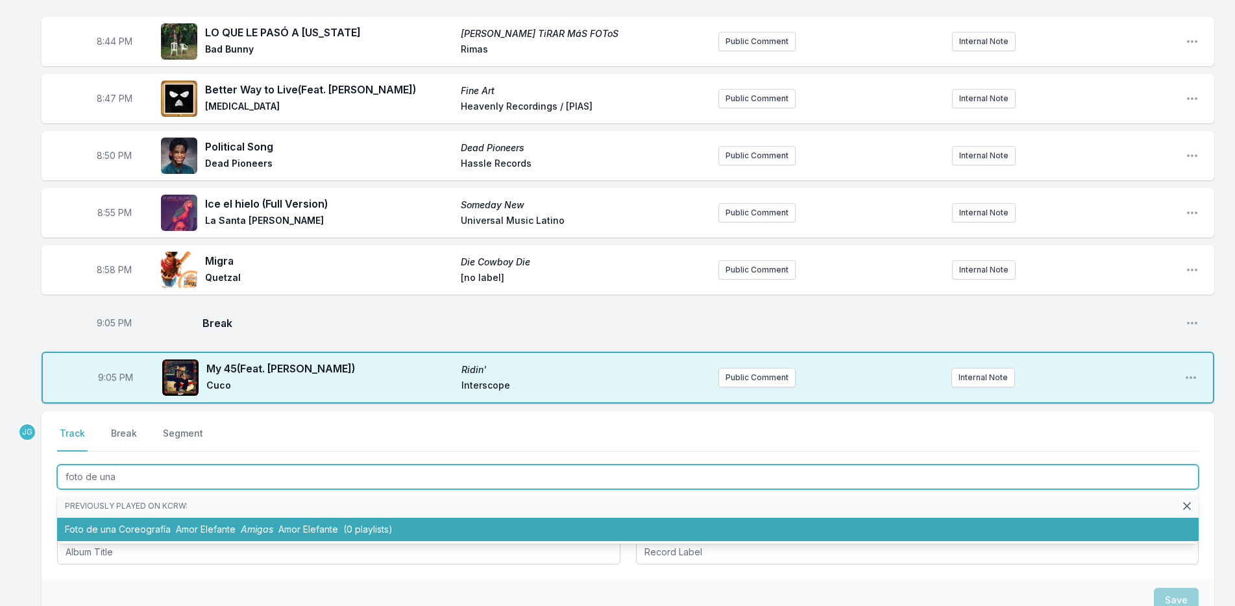
click at [186, 529] on span "Amor Elefante" at bounding box center [206, 529] width 60 height 11
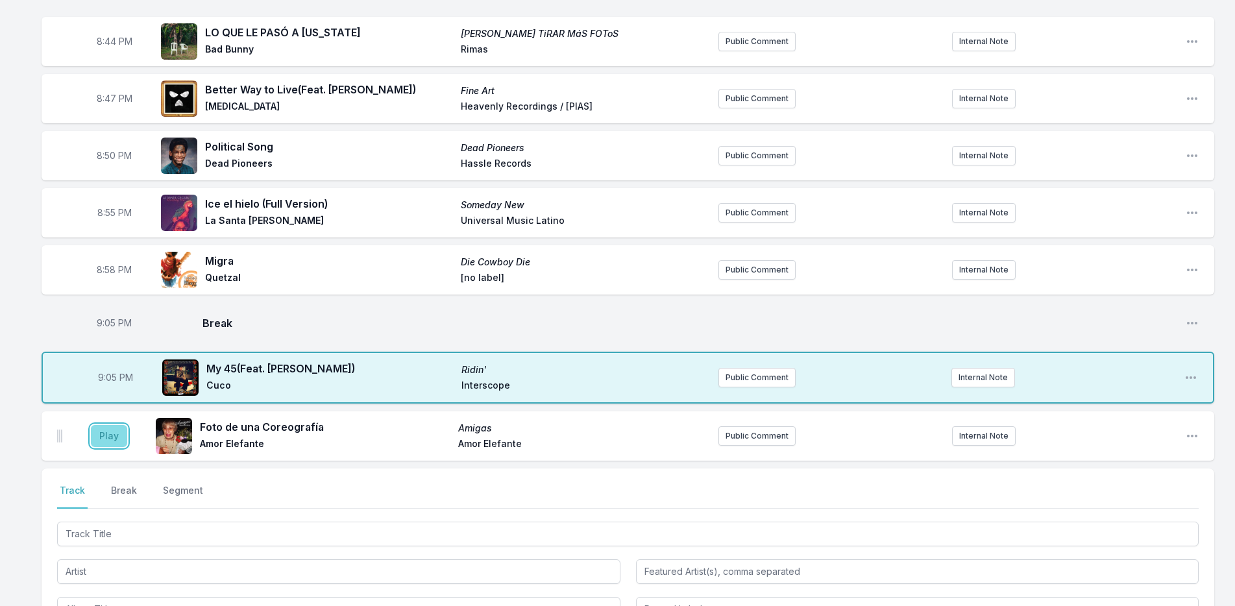
click at [101, 433] on button "Play" at bounding box center [109, 436] width 36 height 22
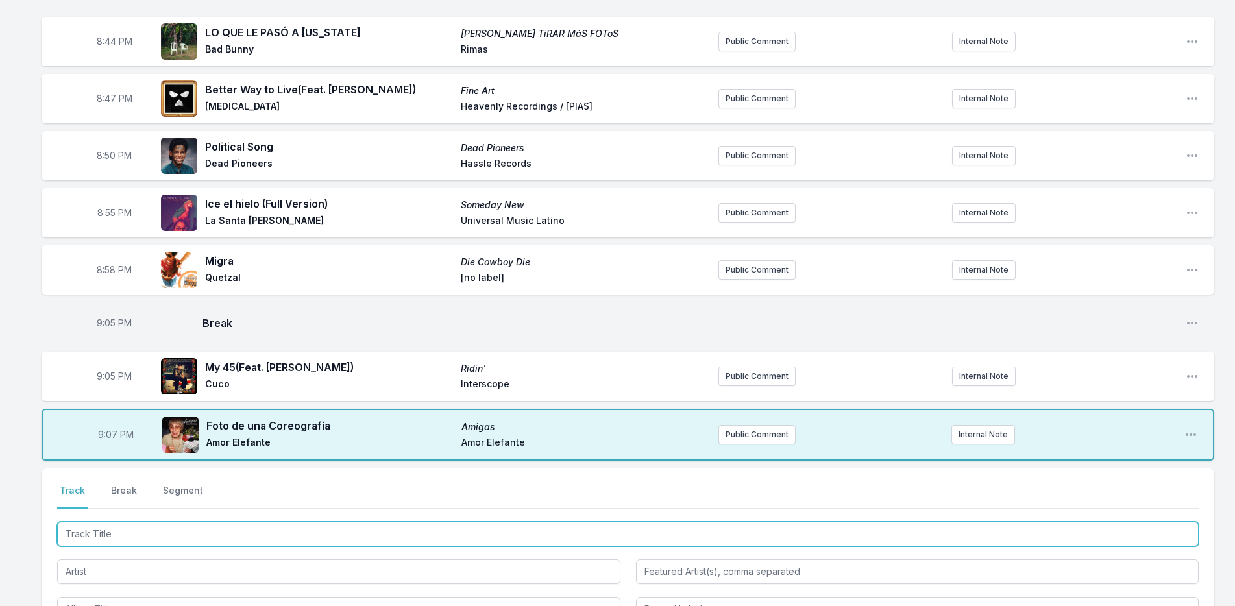
click at [135, 539] on input "Track Title" at bounding box center [627, 534] width 1141 height 25
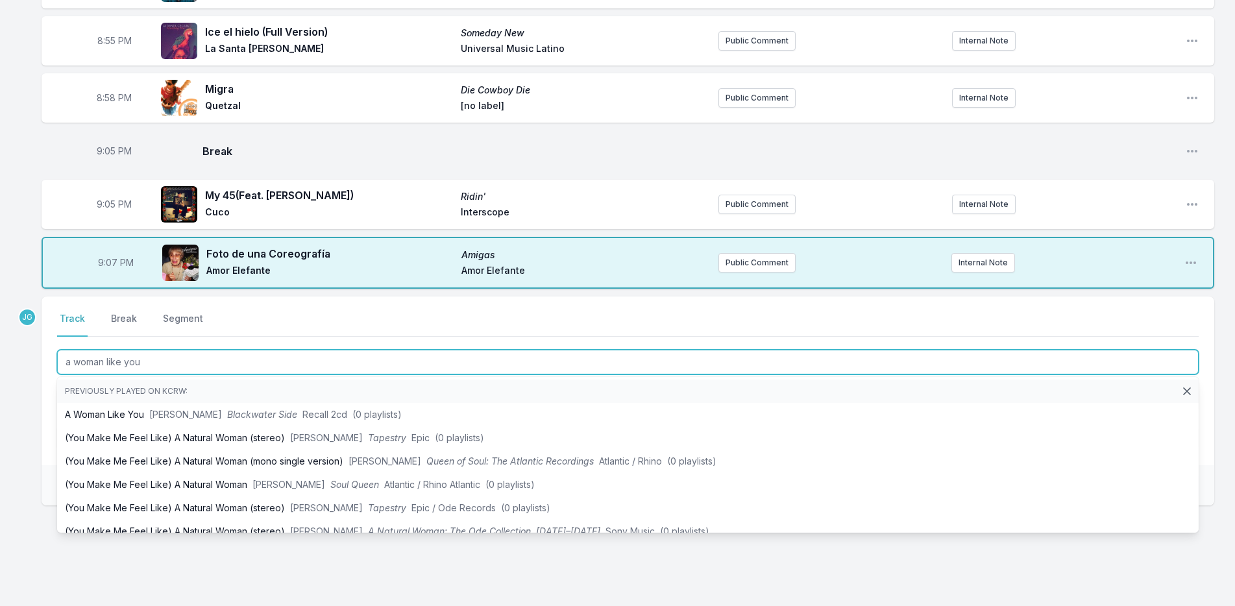
scroll to position [1039, 0]
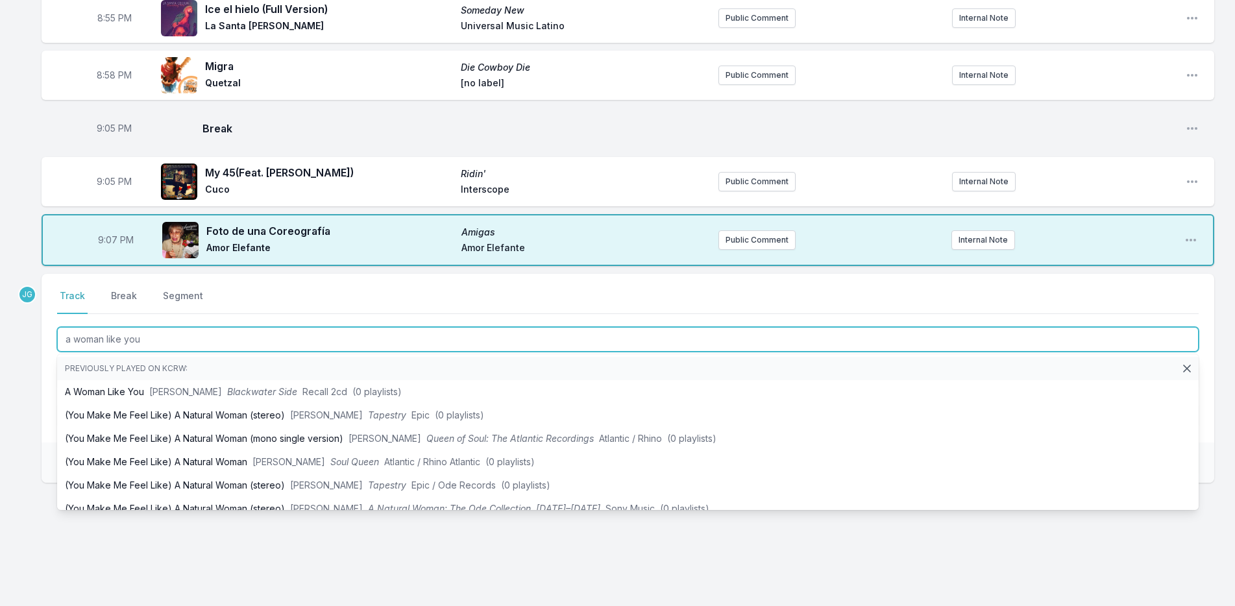
type input "a woman like you"
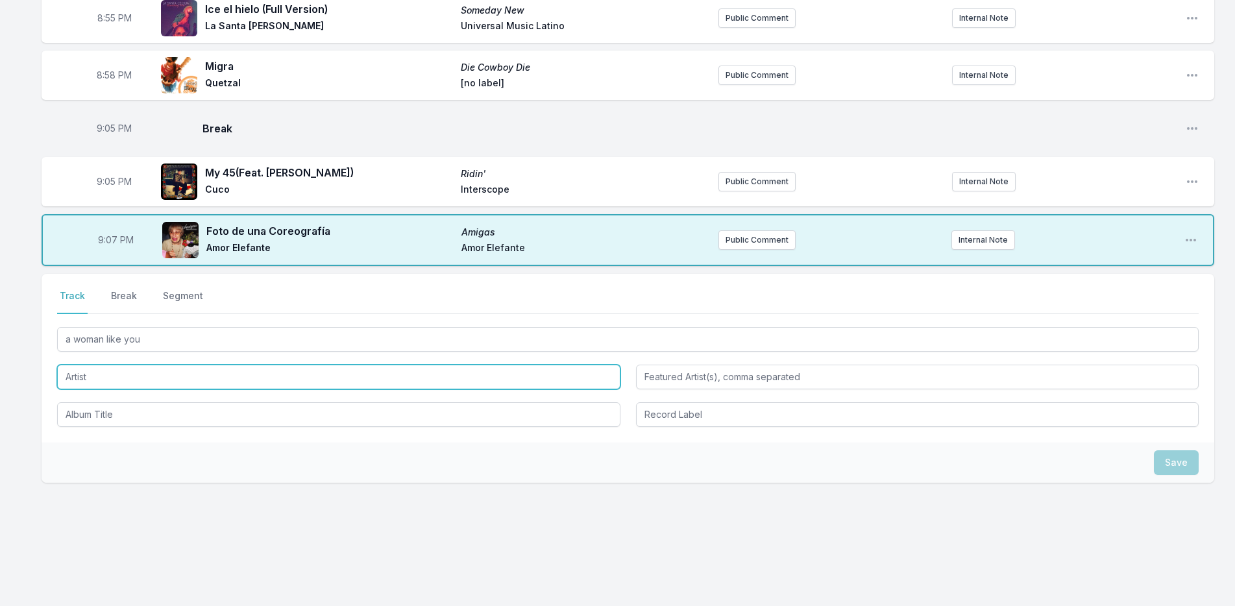
click at [114, 374] on input "Artist" at bounding box center [338, 377] width 563 height 25
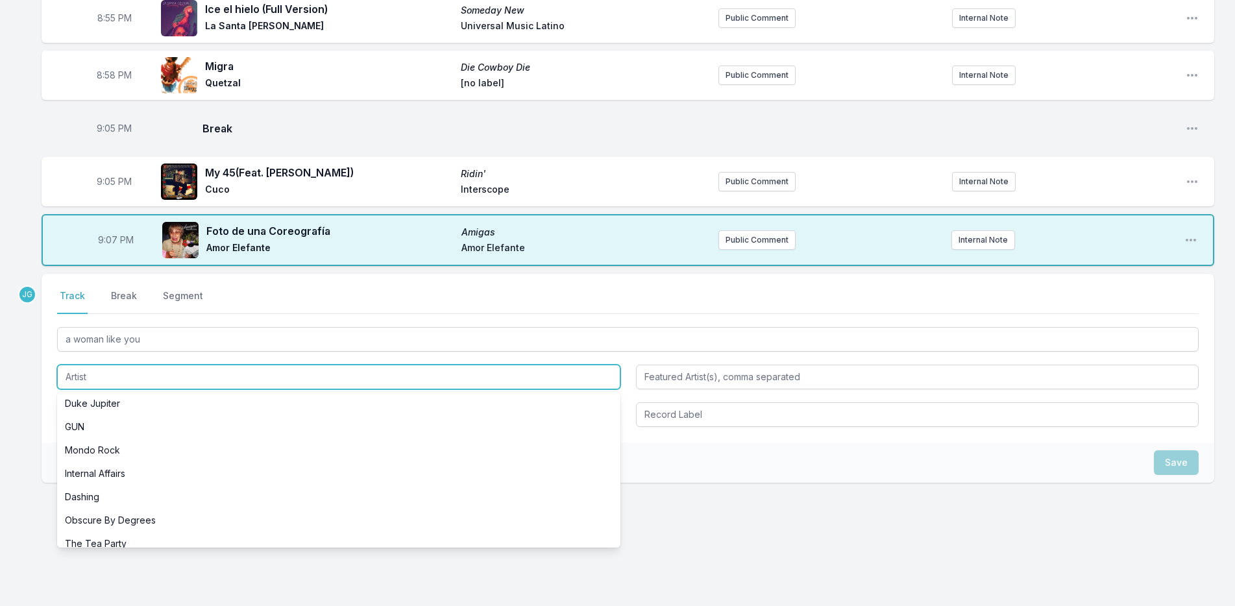
scroll to position [260, 0]
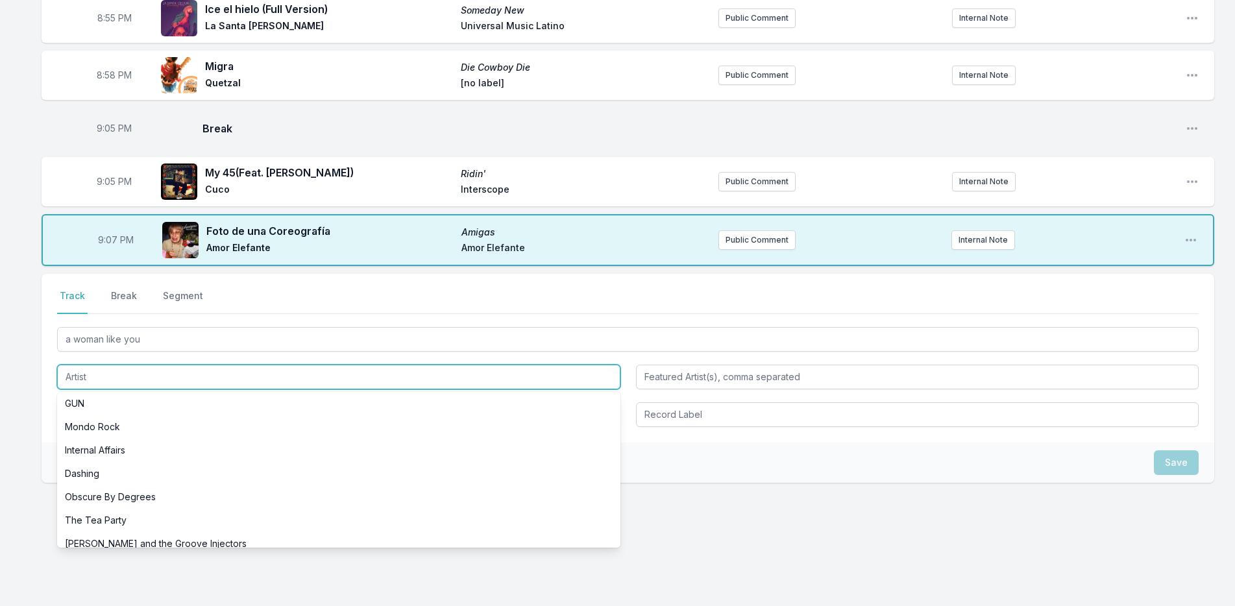
click at [84, 380] on input "Artist" at bounding box center [338, 377] width 563 height 25
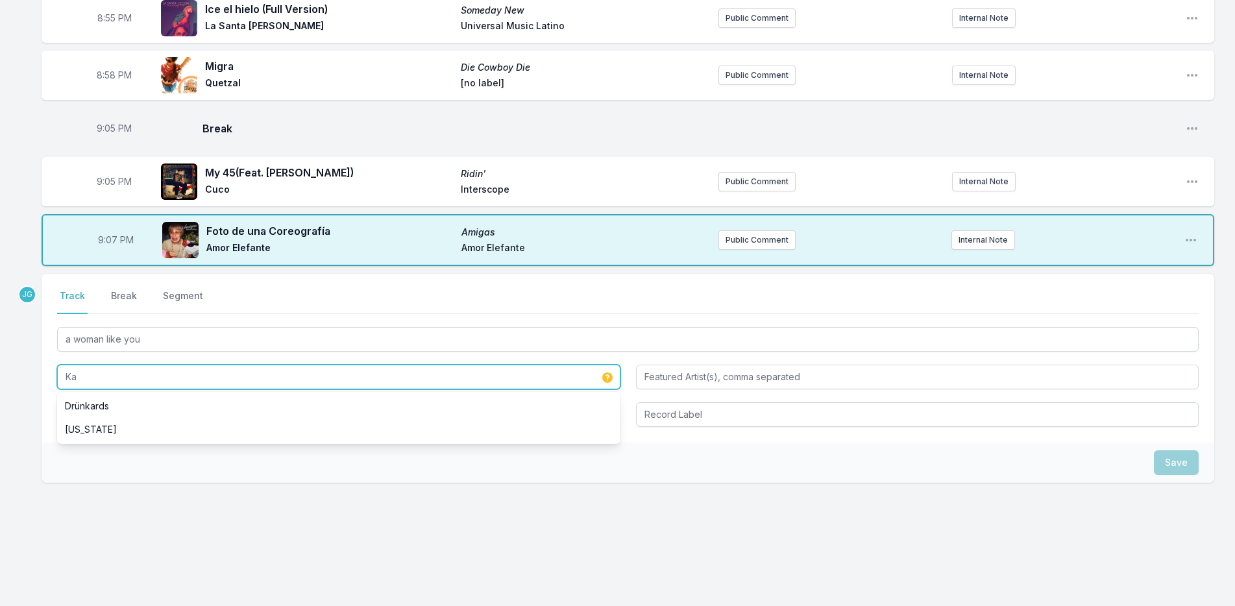
scroll to position [0, 0]
type input "Katzu oso"
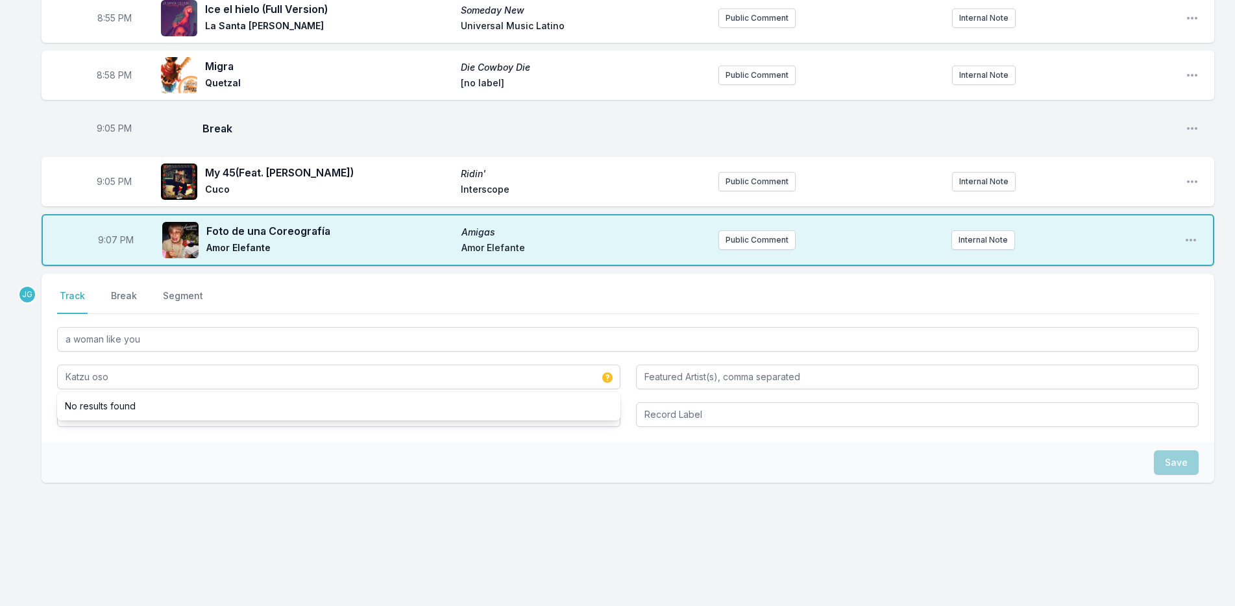
click at [61, 448] on div "Save" at bounding box center [628, 463] width 1172 height 40
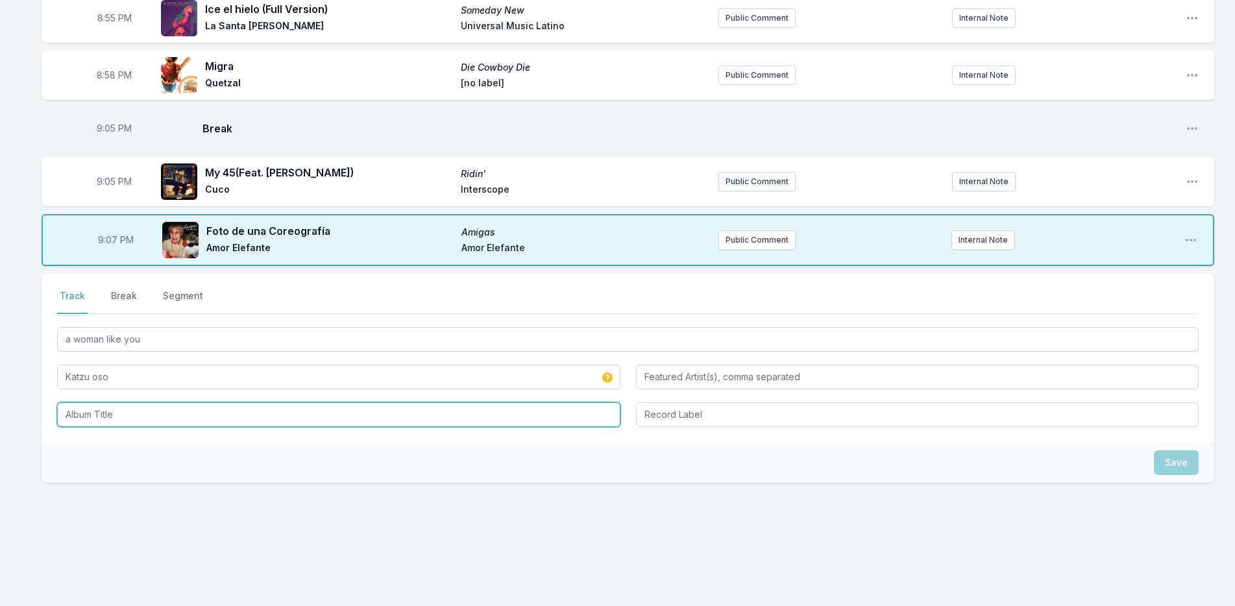
click at [90, 426] on input "Album Title" at bounding box center [338, 414] width 563 height 25
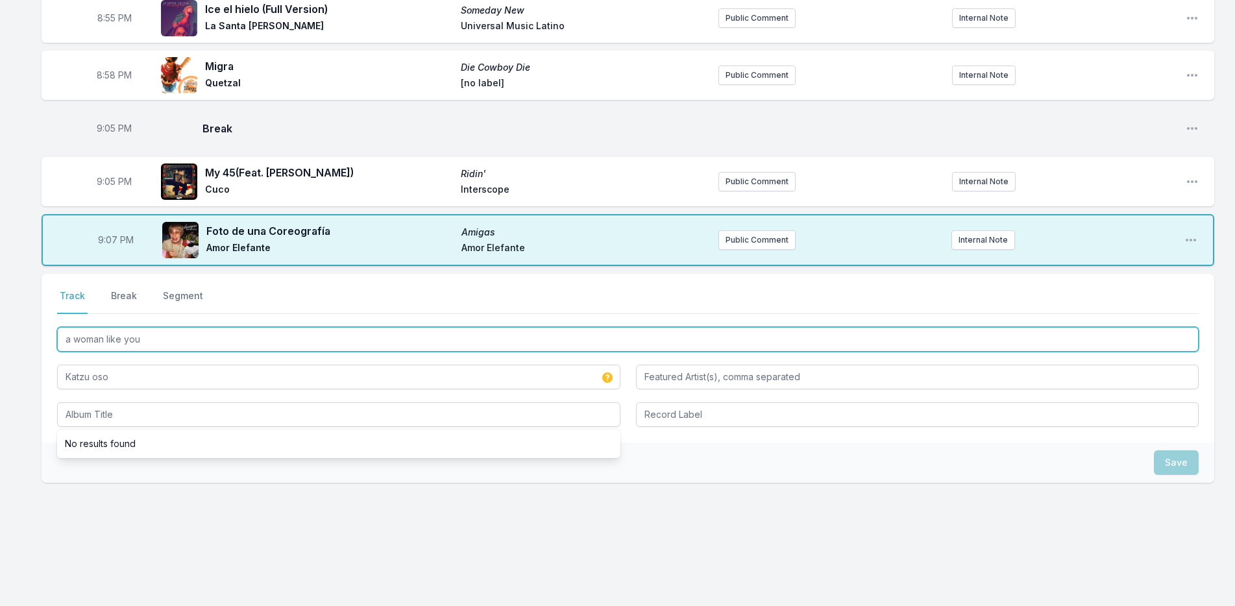
drag, startPoint x: 160, startPoint y: 339, endPoint x: 0, endPoint y: 339, distance: 159.6
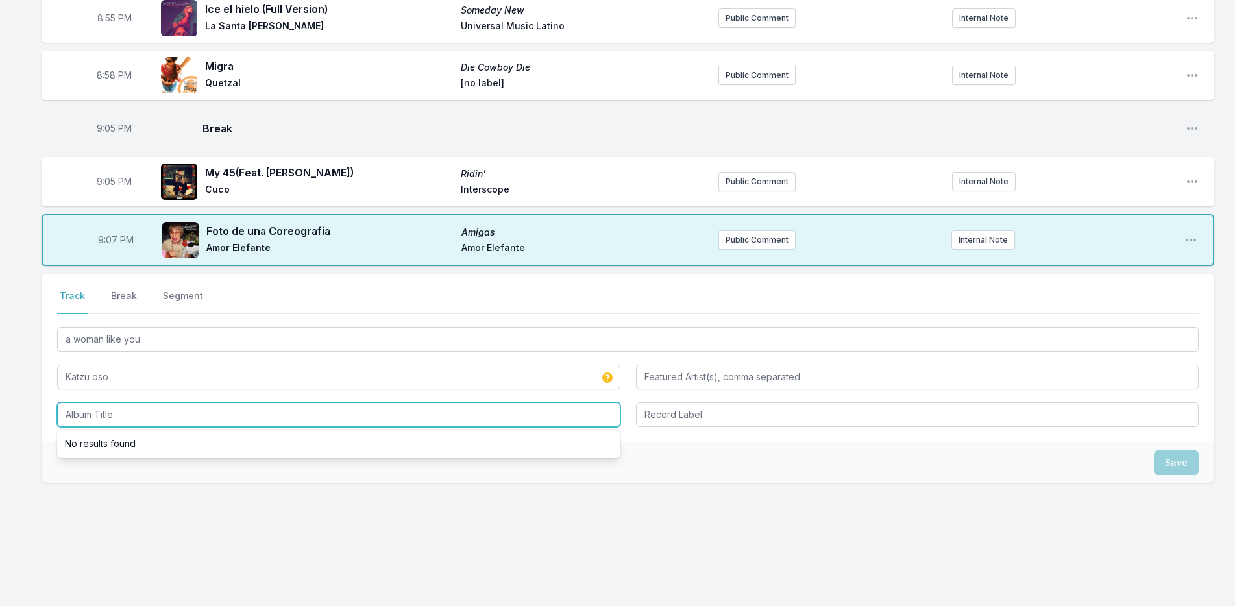
click at [110, 419] on input "Album Title" at bounding box center [338, 414] width 563 height 25
paste input "a woman like you"
type input "a woman like you"
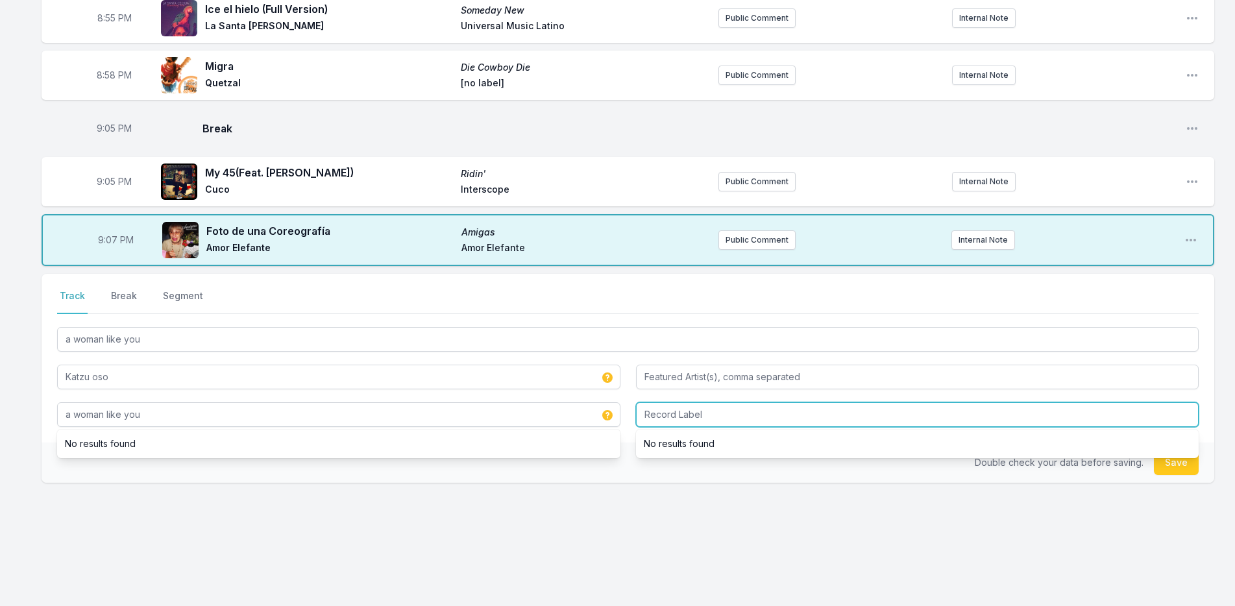
click at [708, 409] on input "Record Label" at bounding box center [917, 414] width 563 height 25
type input "cosmica"
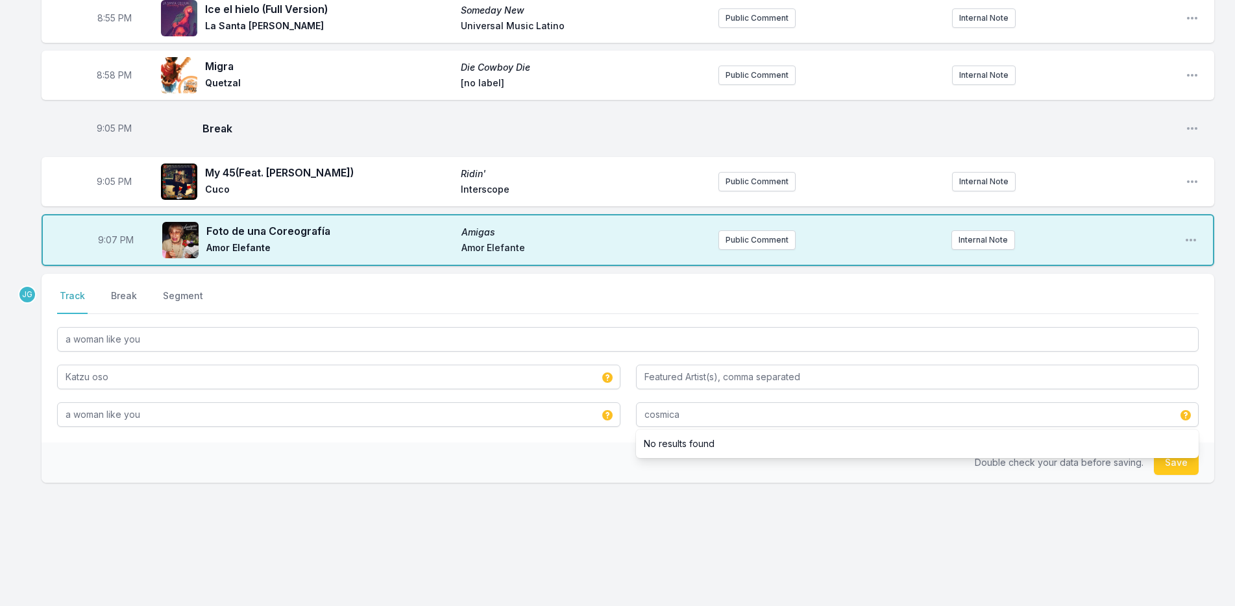
click at [560, 450] on div "Double check your data before saving. Save" at bounding box center [628, 463] width 1172 height 40
click at [1167, 465] on button "Save" at bounding box center [1176, 462] width 45 height 25
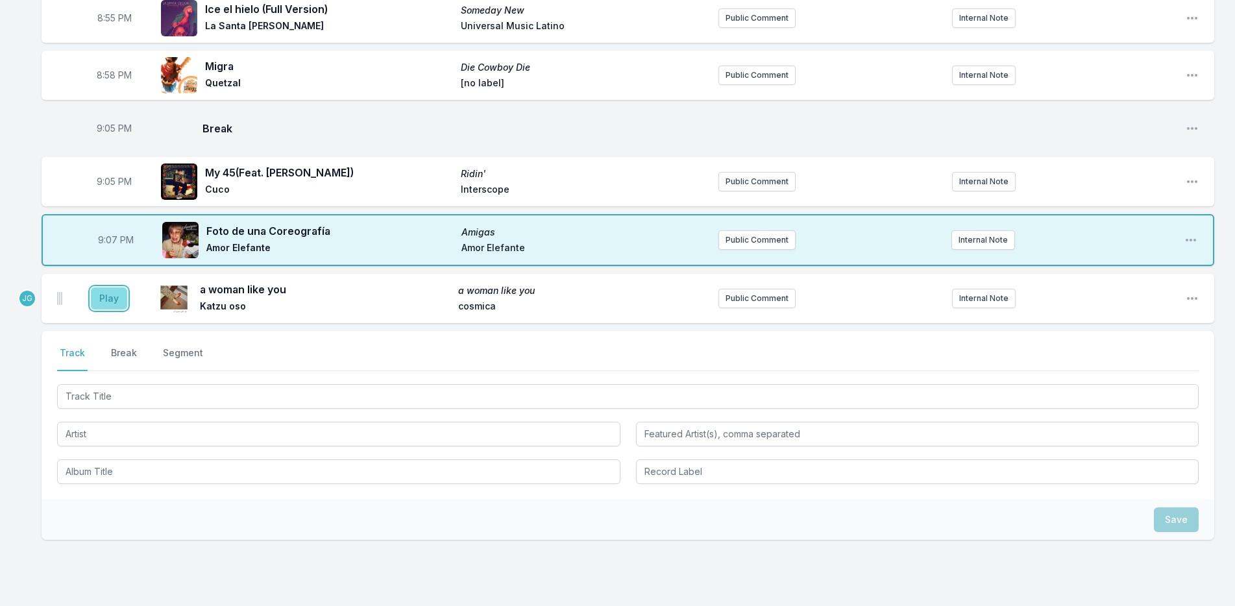
click at [108, 296] on button "Play" at bounding box center [109, 298] width 36 height 22
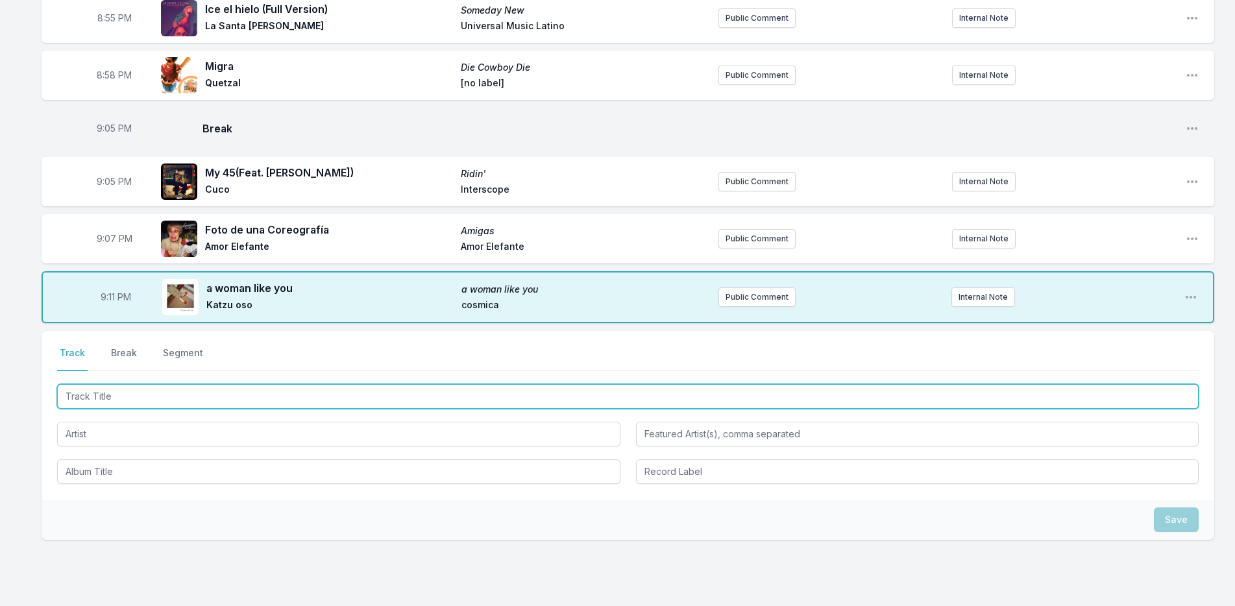
click at [89, 399] on input "Track Title" at bounding box center [627, 396] width 1141 height 25
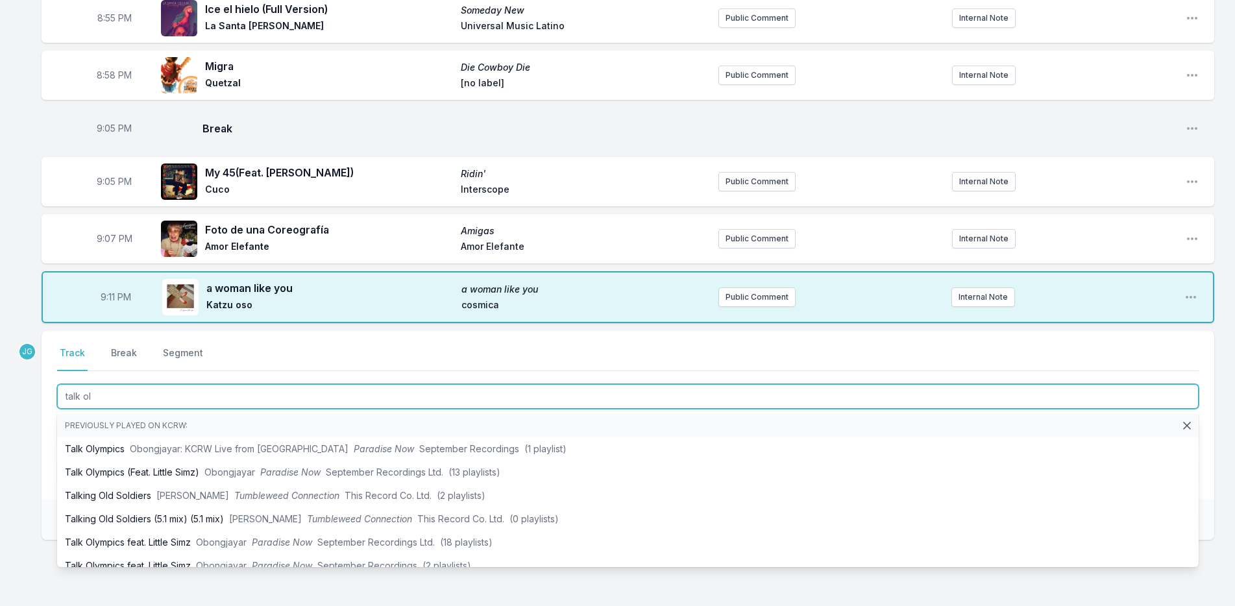
type input "talk oly"
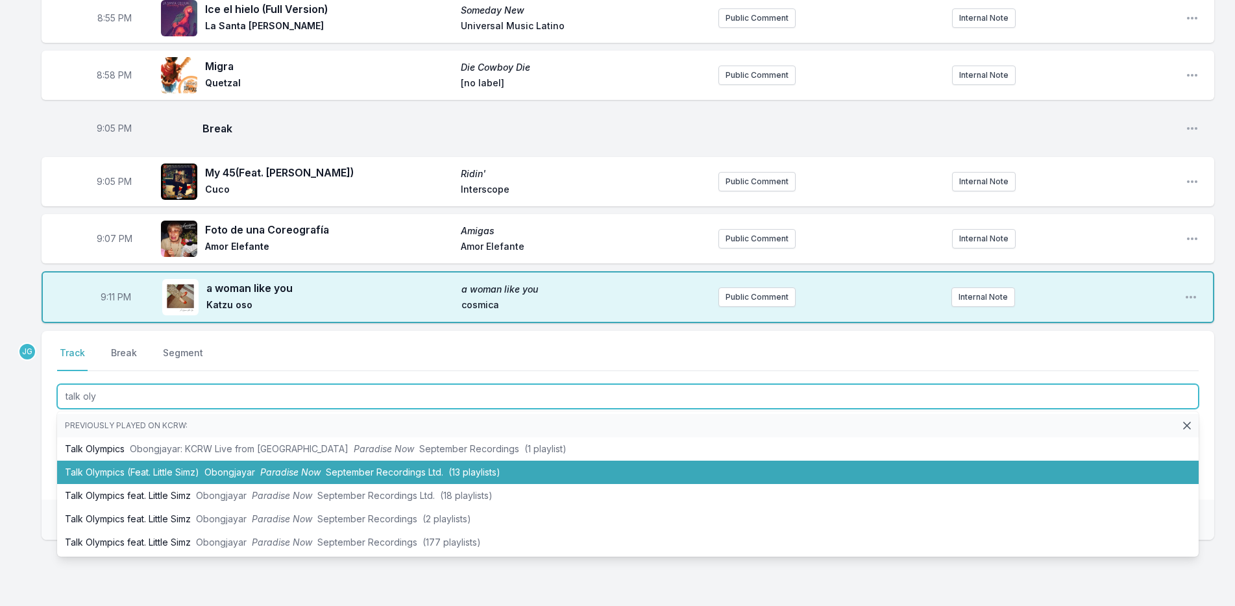
click at [67, 472] on li "Talk Olympics (Feat. Little Simz) Obongjayar Paradise Now September Recordings …" at bounding box center [627, 472] width 1141 height 23
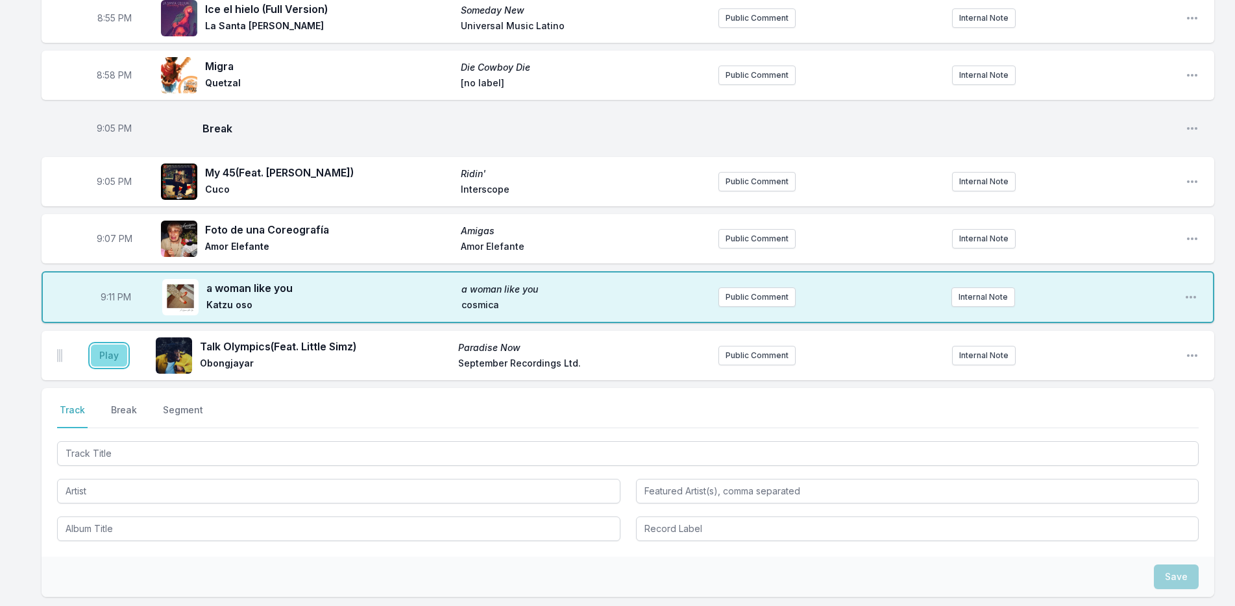
click at [102, 359] on button "Play" at bounding box center [109, 356] width 36 height 22
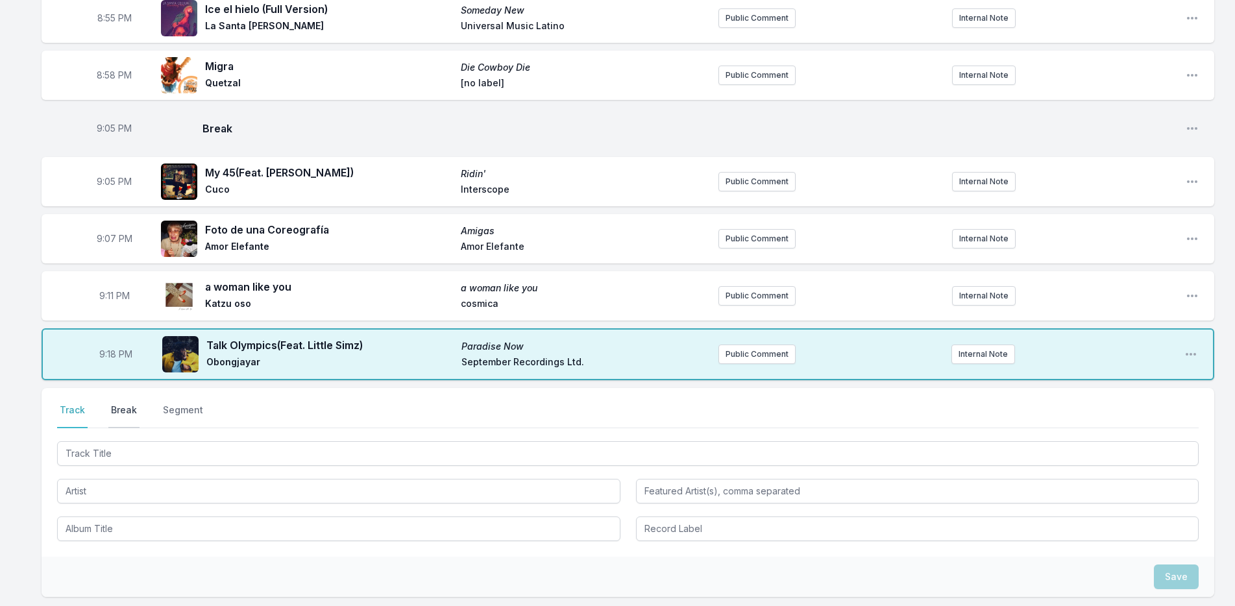
click at [120, 406] on button "Break" at bounding box center [123, 416] width 31 height 25
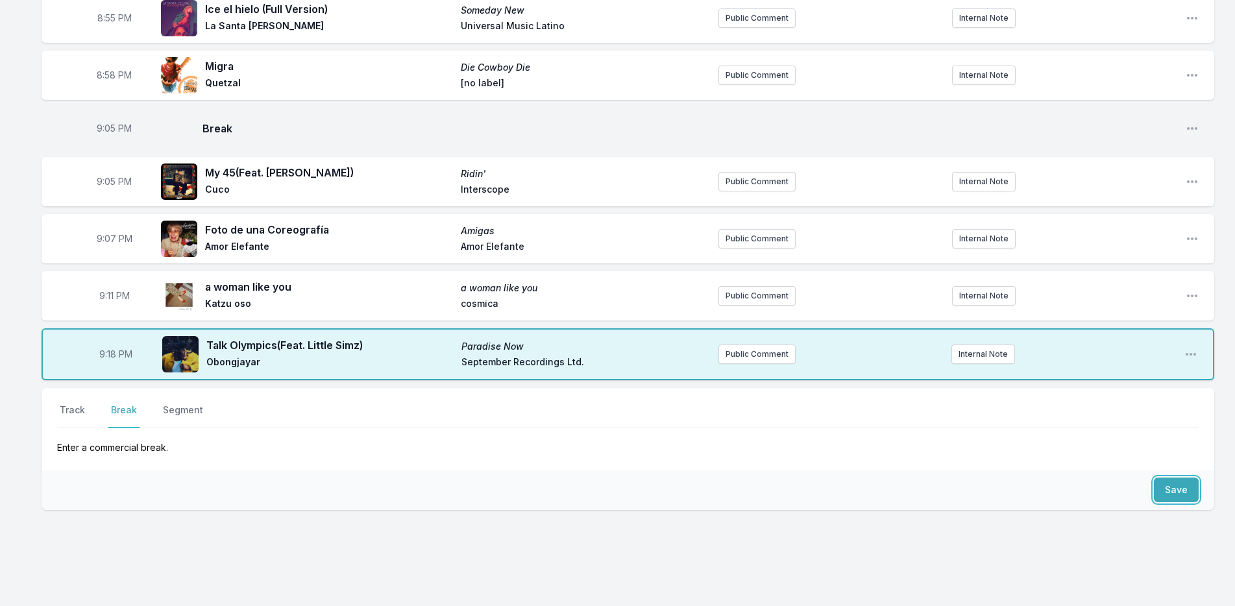
drag, startPoint x: 1181, startPoint y: 492, endPoint x: 1152, endPoint y: 491, distance: 29.2
click at [1179, 492] on button "Save" at bounding box center [1176, 490] width 45 height 25
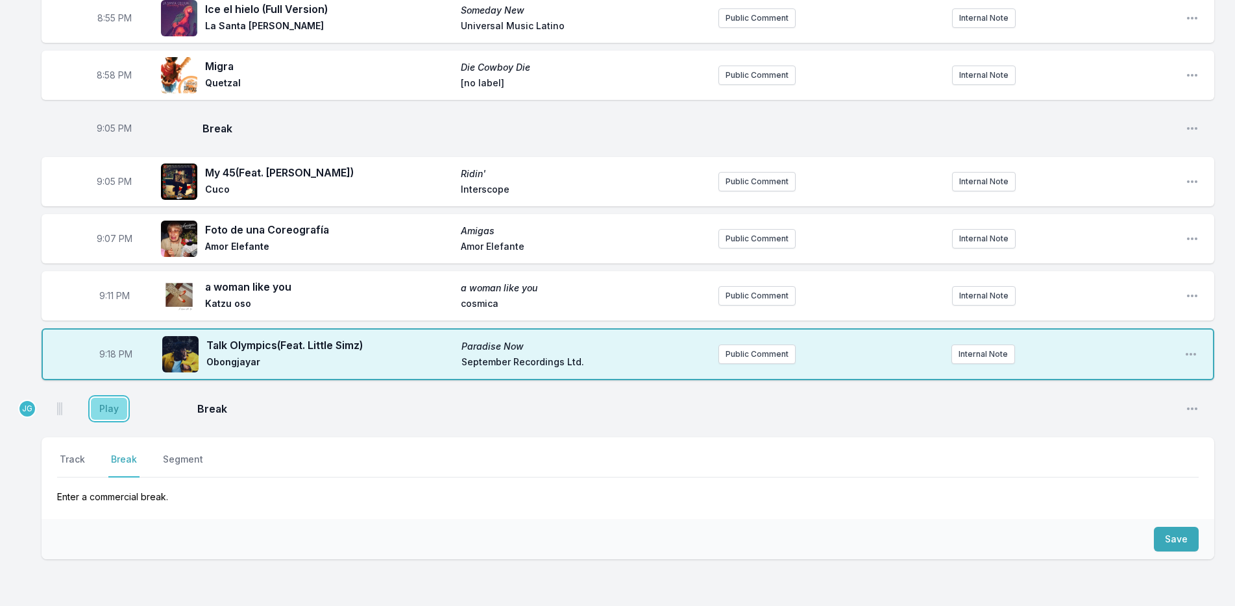
click at [100, 407] on button "Play" at bounding box center [109, 409] width 36 height 22
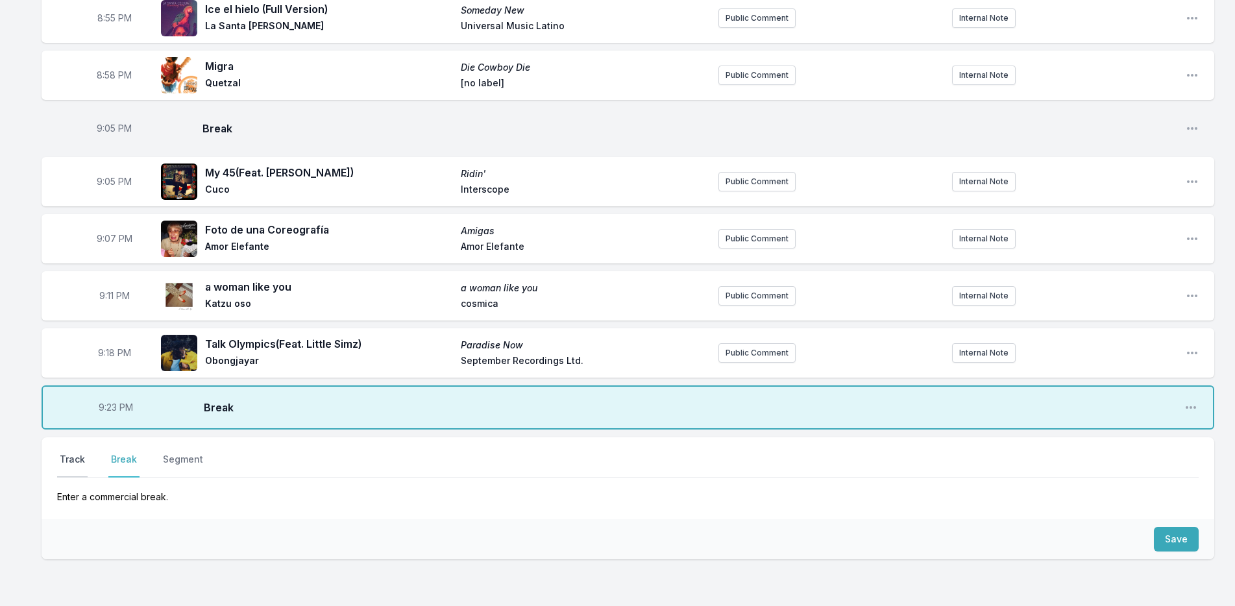
click at [69, 459] on button "Track" at bounding box center [72, 465] width 30 height 25
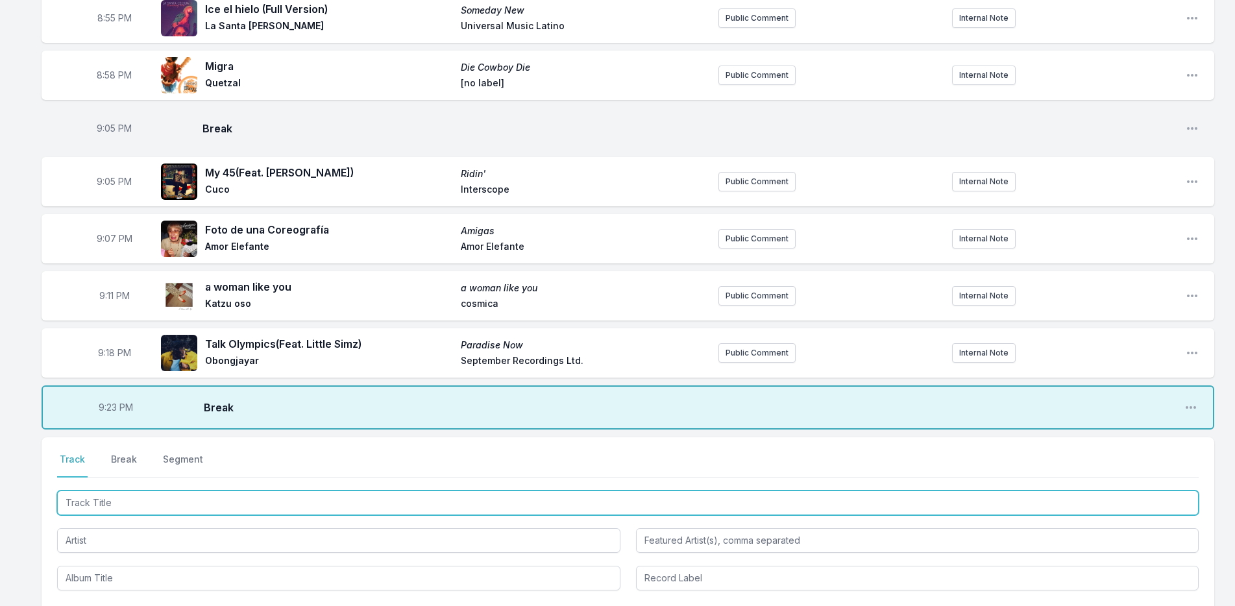
click at [75, 501] on input "Track Title" at bounding box center [627, 503] width 1141 height 25
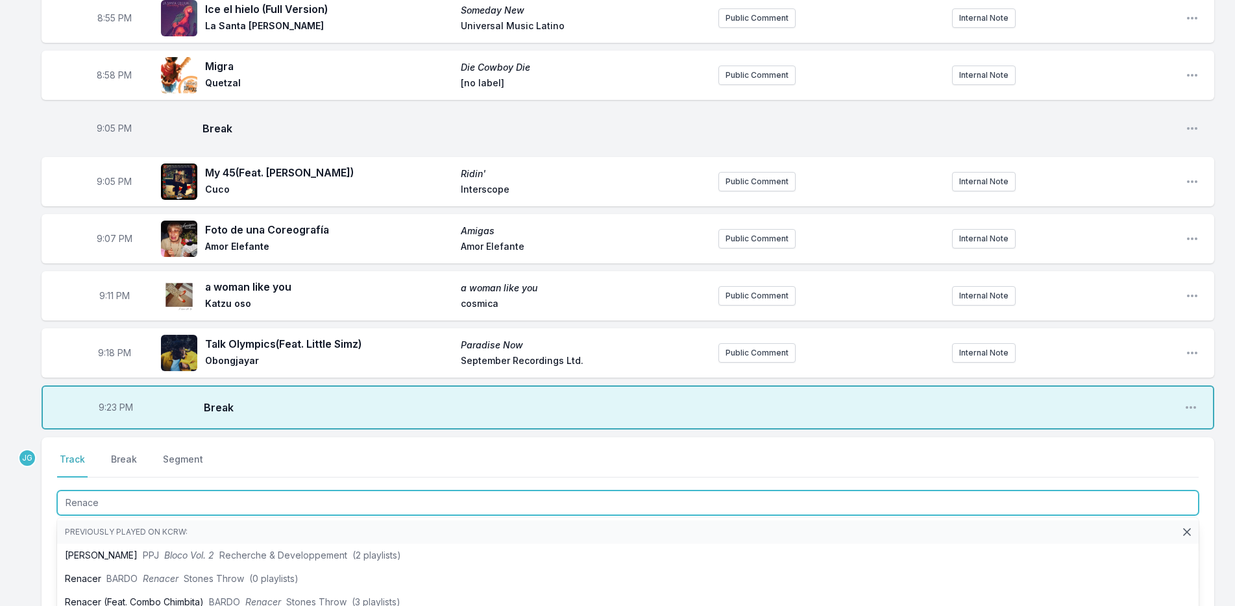
type input "Renacer"
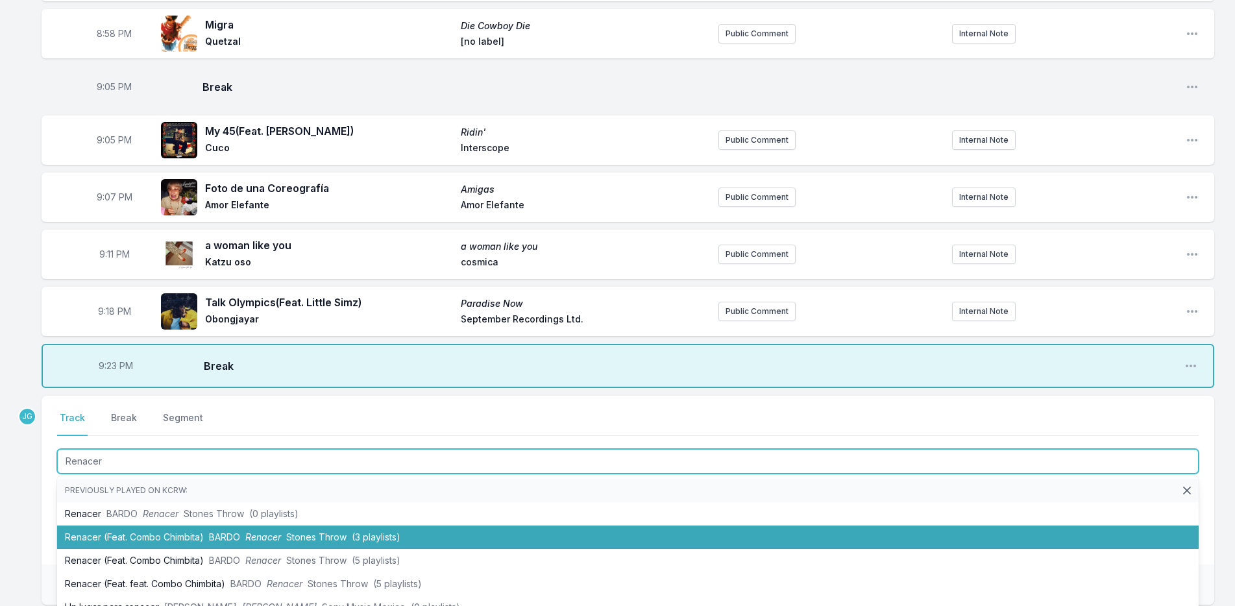
scroll to position [1104, 0]
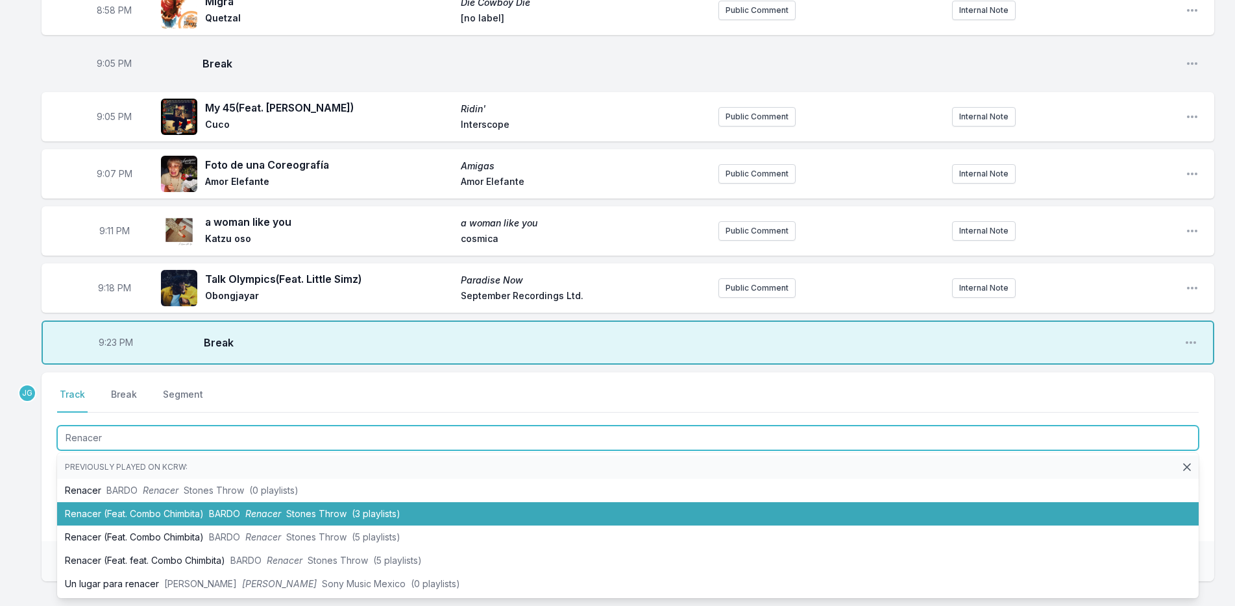
click at [147, 525] on li "Renacer (Feat. Combo Chimbita) BARDO Renacer Stones Throw (3 playlists)" at bounding box center [627, 513] width 1141 height 23
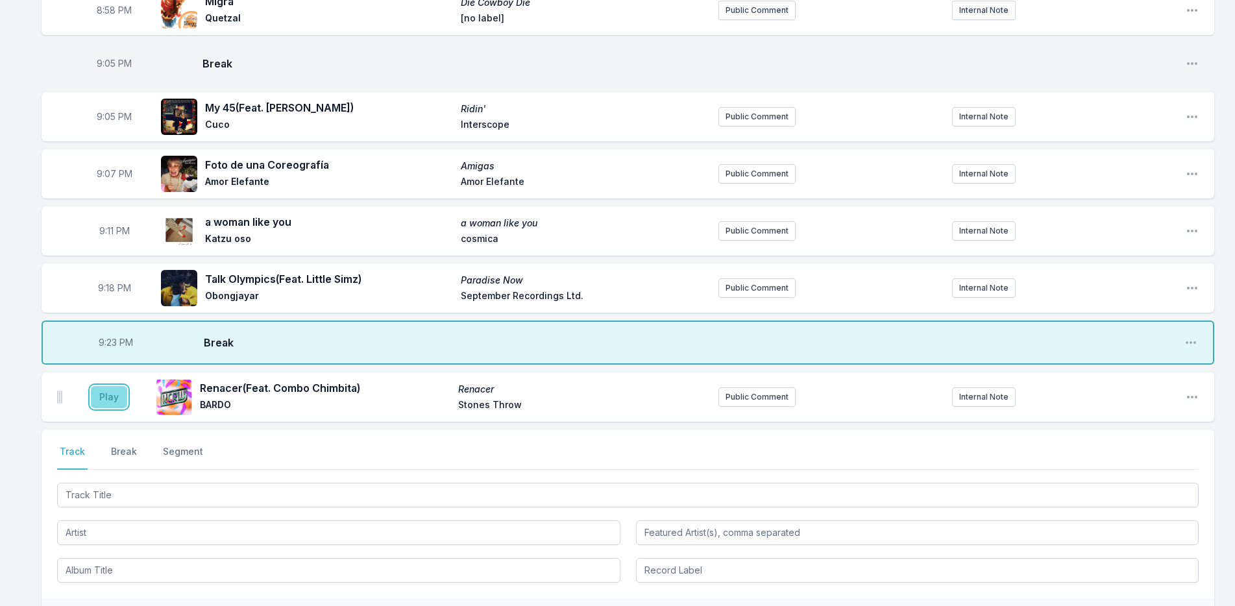
click at [99, 389] on button "Play" at bounding box center [109, 397] width 36 height 22
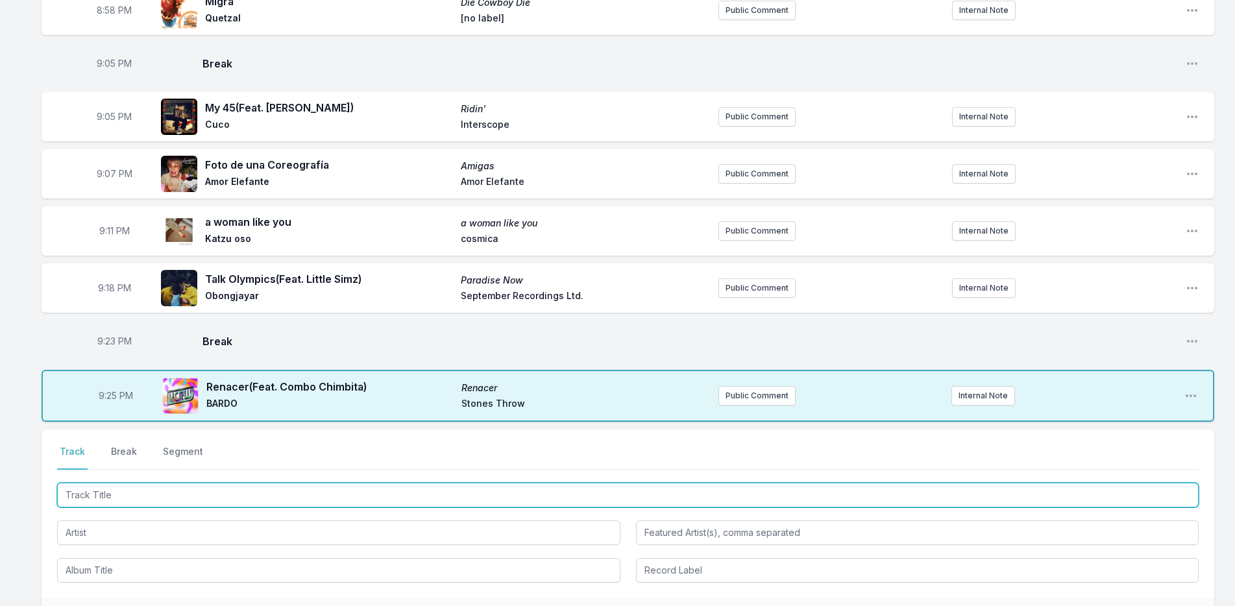
click at [128, 485] on input "Track Title" at bounding box center [627, 495] width 1141 height 25
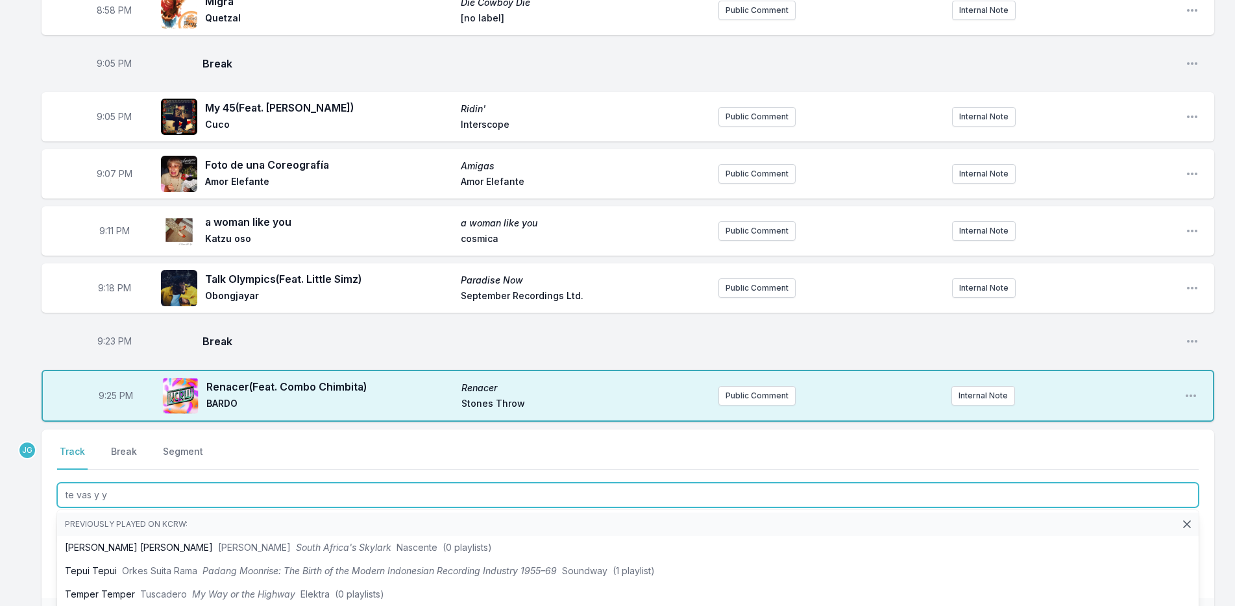
type input "te vas y yo"
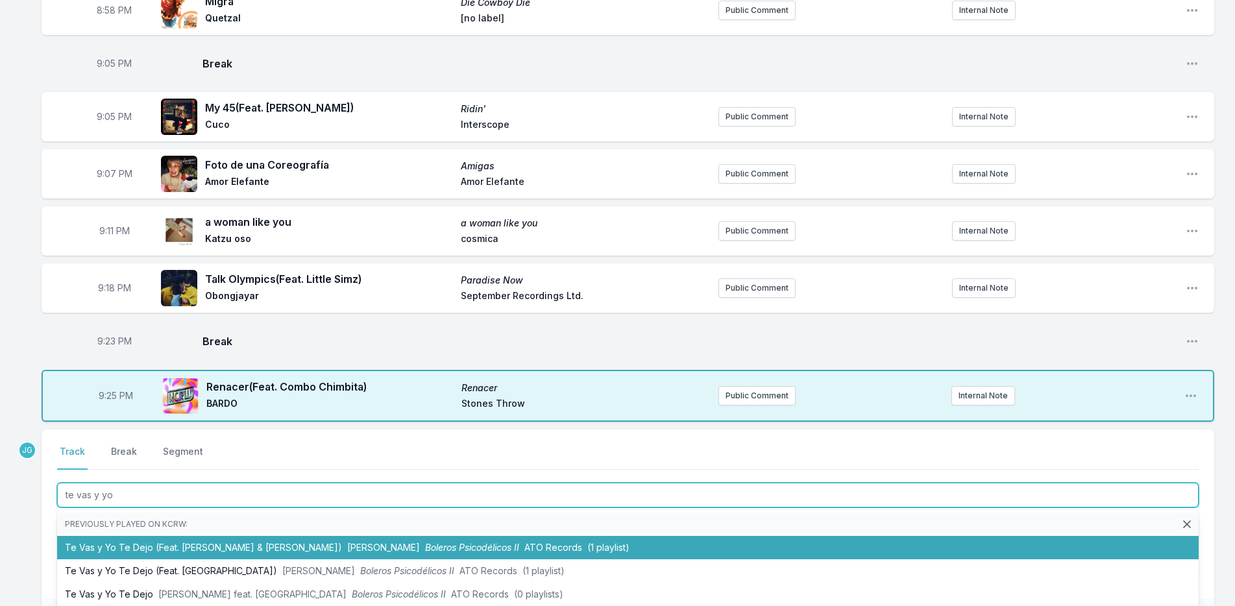
click at [154, 544] on li "Te Vas y Yo Te Dejo (Feat. Gepe & Zoe Gotusso) Adrian Quesada Boleros Psicodéli…" at bounding box center [627, 547] width 1141 height 23
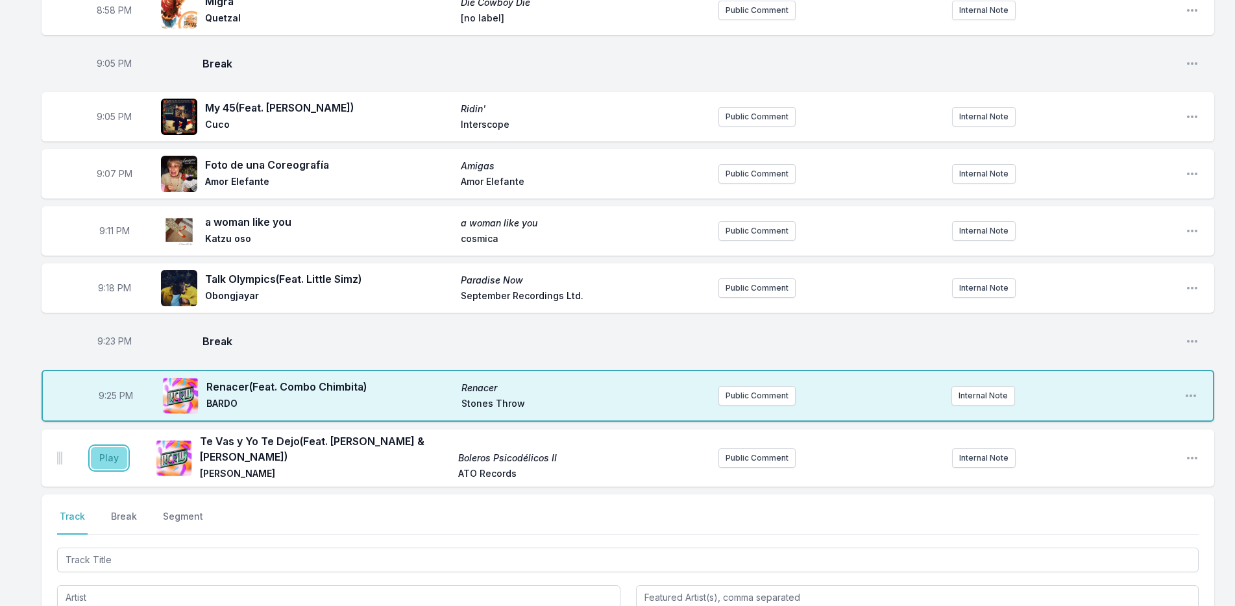
click at [103, 456] on button "Play" at bounding box center [109, 458] width 36 height 22
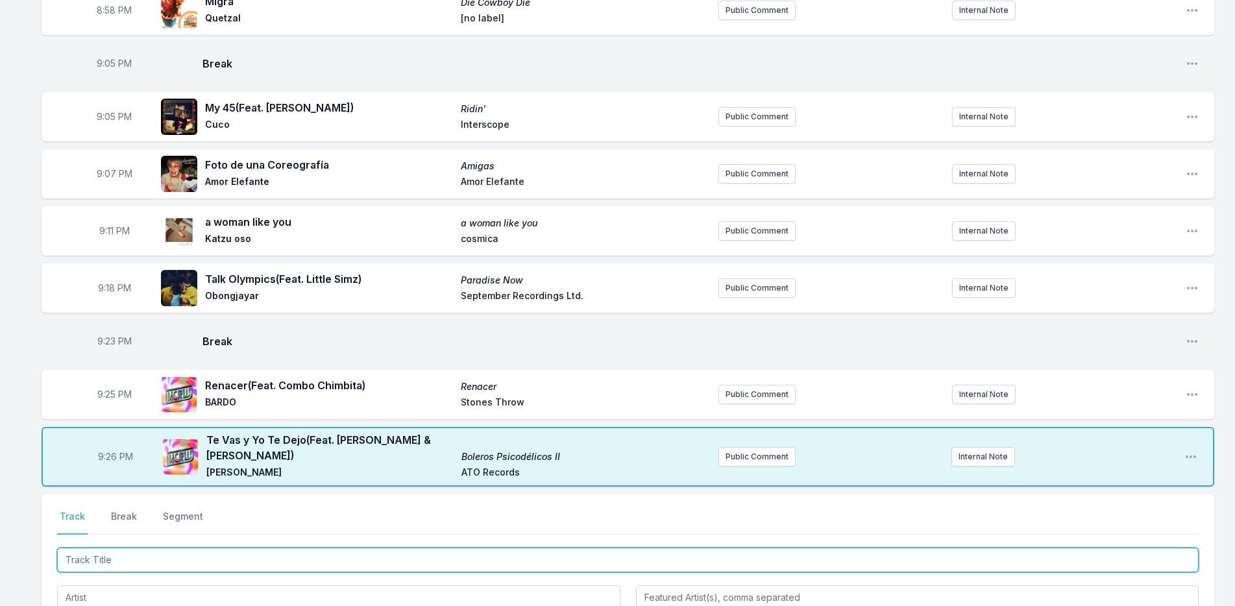
click at [166, 550] on input "Track Title" at bounding box center [627, 560] width 1141 height 25
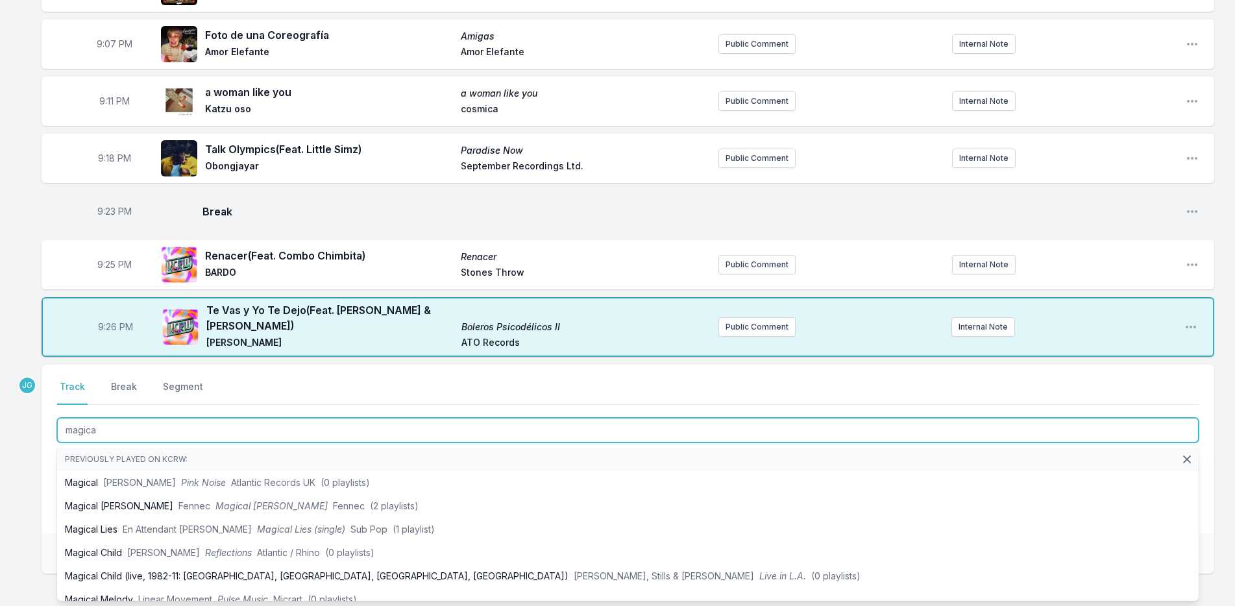
scroll to position [1299, 0]
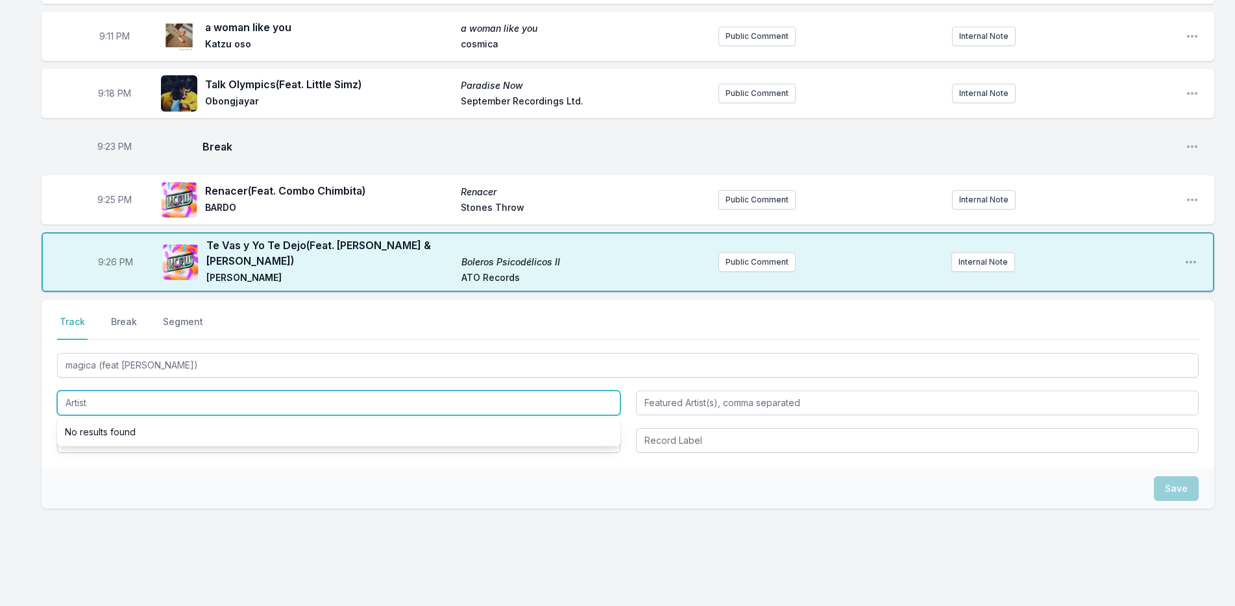
click at [86, 402] on input "Artist" at bounding box center [338, 403] width 563 height 25
type input "magica"
type input "roge"
type input "el michels affair"
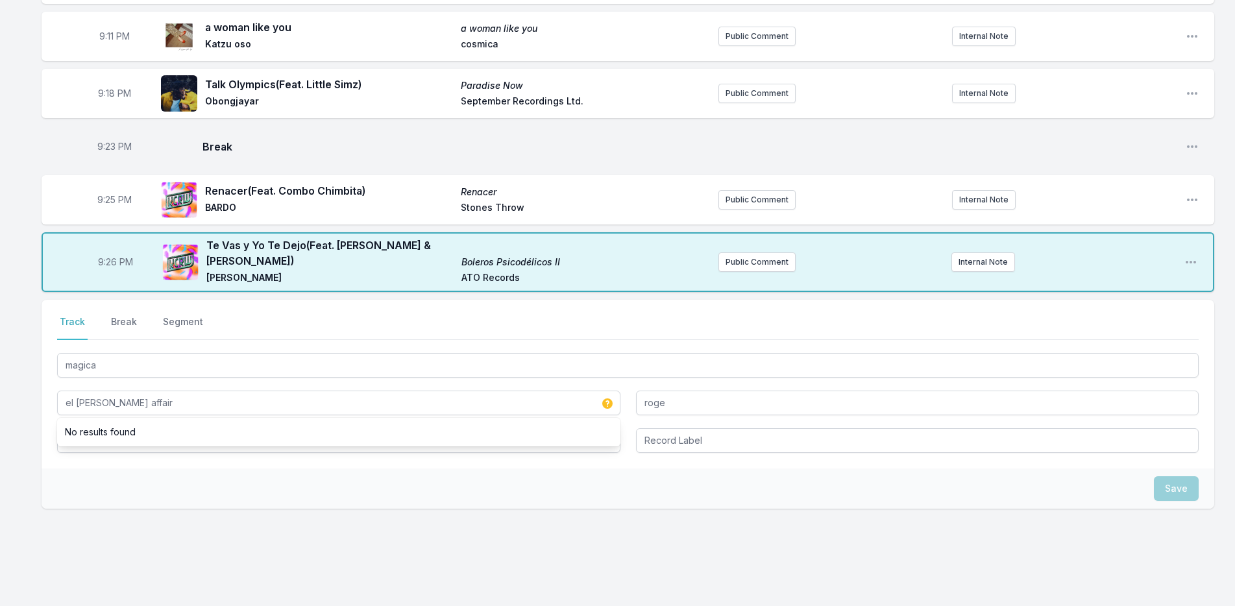
click at [70, 428] on input "Album Title" at bounding box center [338, 440] width 563 height 25
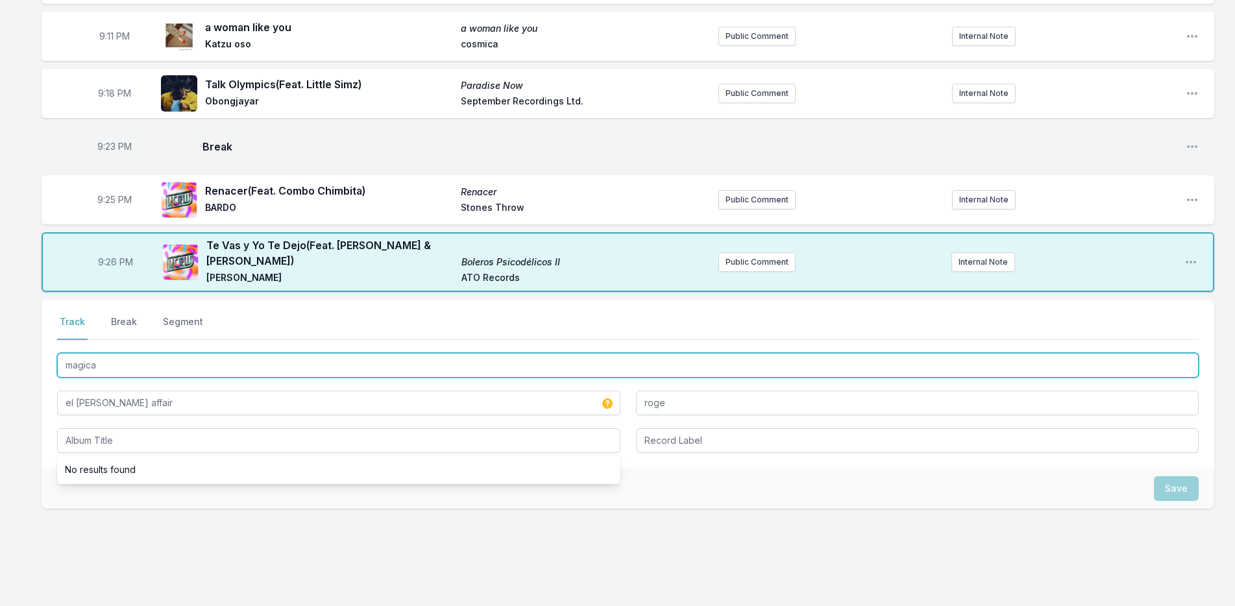
drag, startPoint x: 101, startPoint y: 359, endPoint x: 32, endPoint y: 359, distance: 68.8
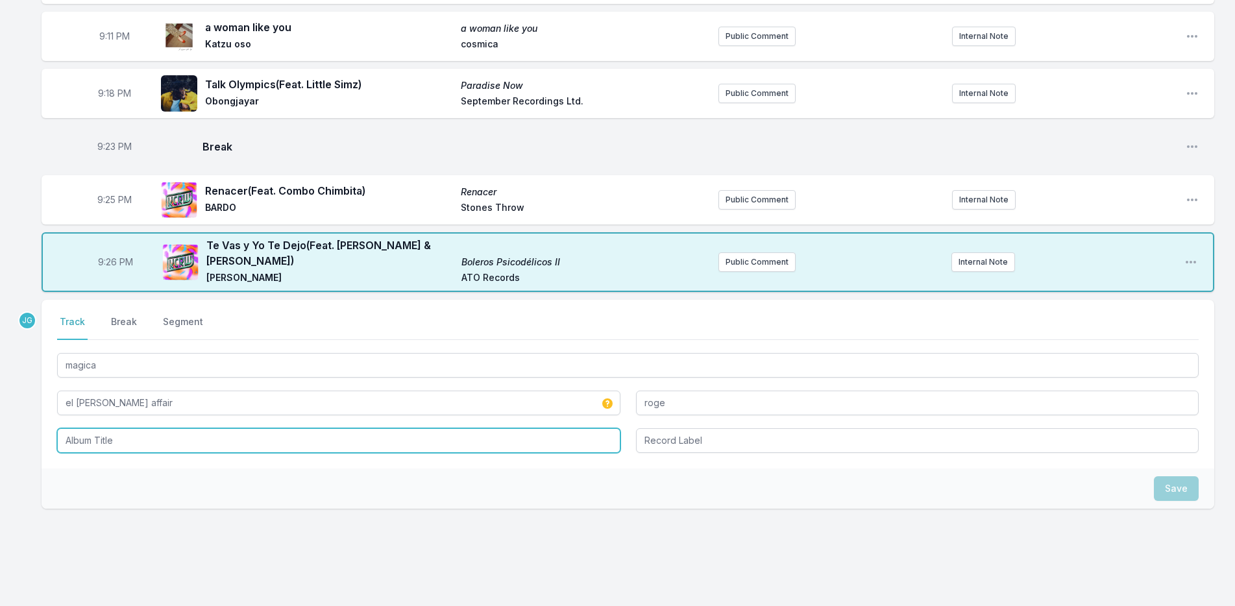
click at [119, 433] on input "Album Title" at bounding box center [338, 440] width 563 height 25
paste input "magica"
type input "magica"
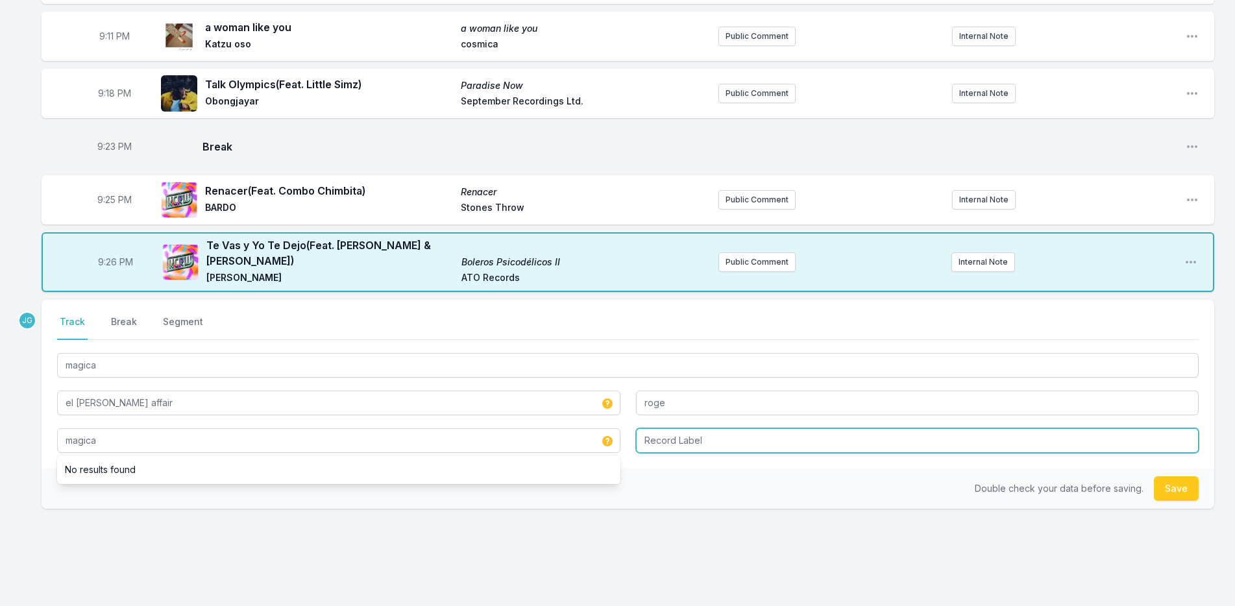
click at [742, 442] on input "Record Label" at bounding box center [917, 440] width 563 height 25
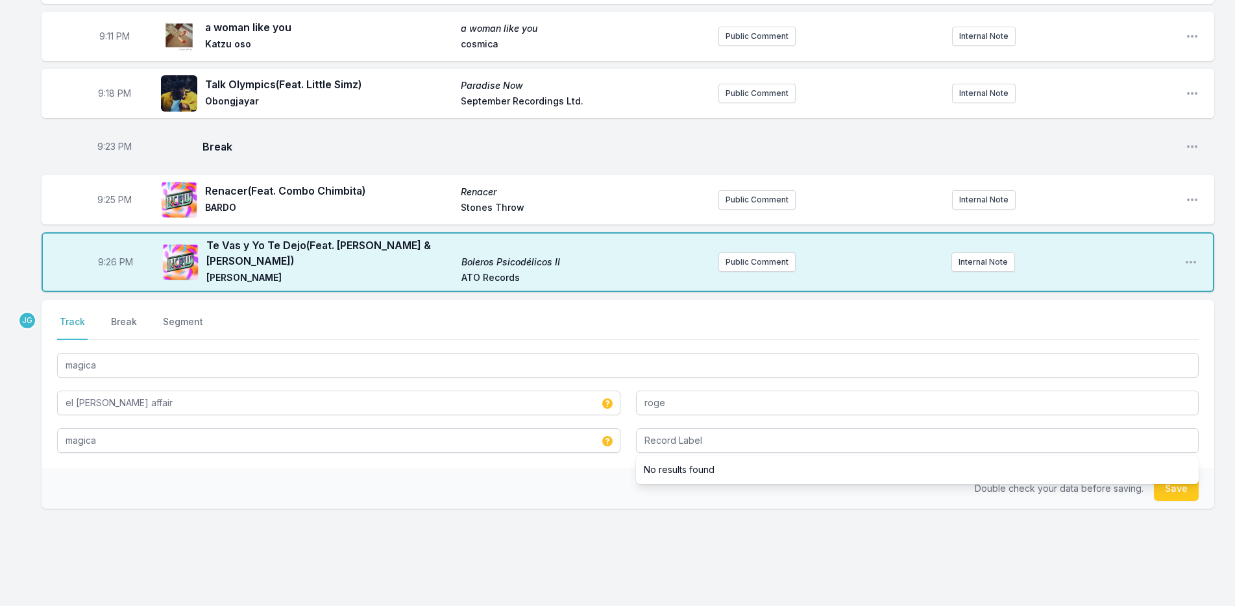
click at [570, 469] on div "Double check your data before saving. Save" at bounding box center [628, 488] width 1172 height 40
click at [1179, 476] on button "Save" at bounding box center [1176, 488] width 45 height 25
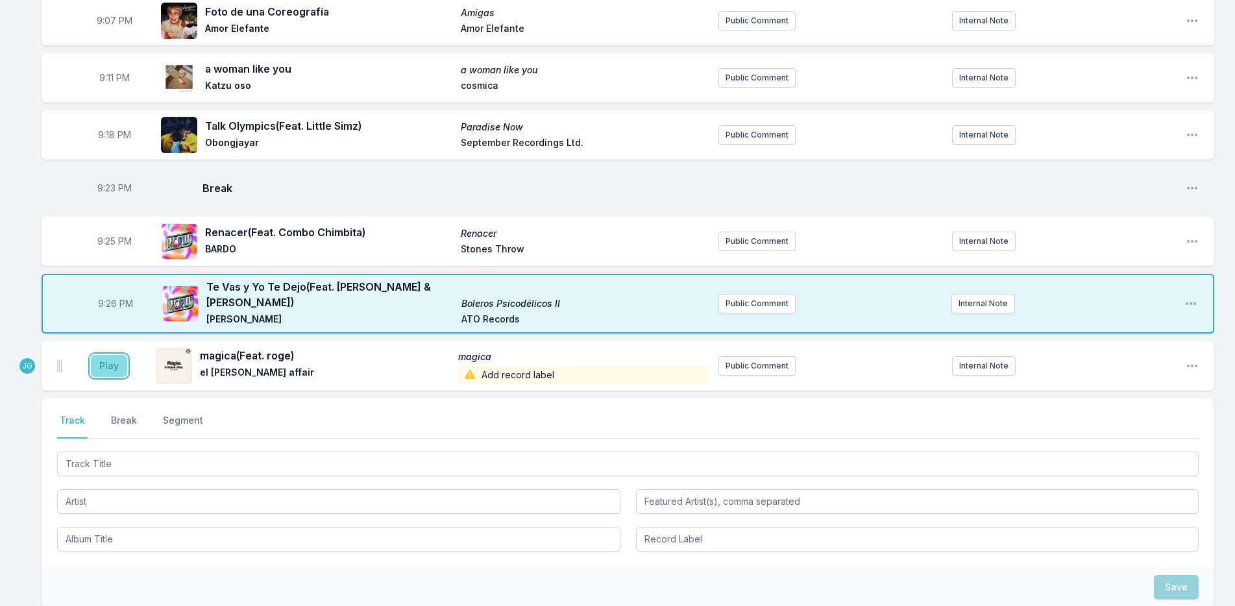
click at [92, 356] on button "Play" at bounding box center [109, 366] width 36 height 22
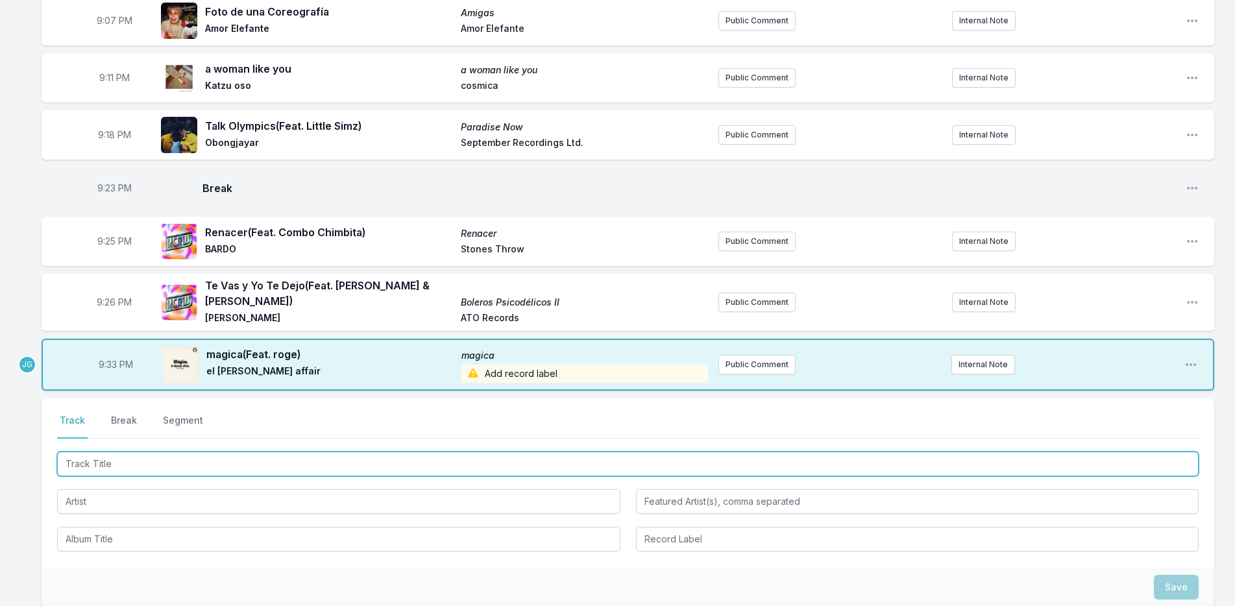
click at [106, 457] on input "Track Title" at bounding box center [627, 464] width 1141 height 25
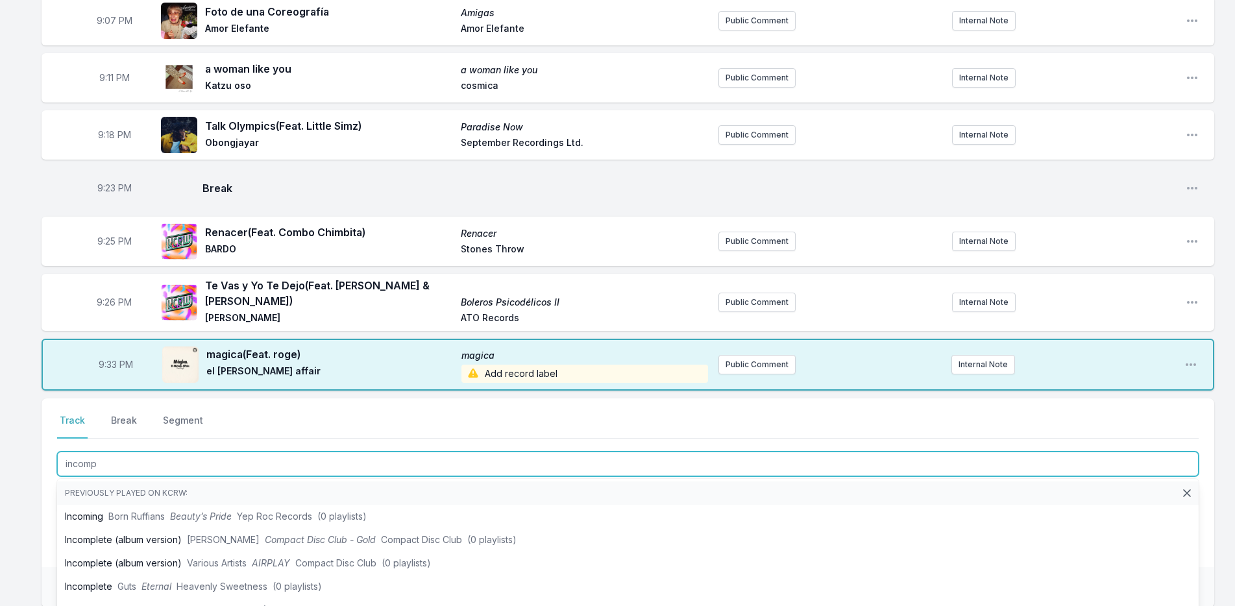
type input "incompr"
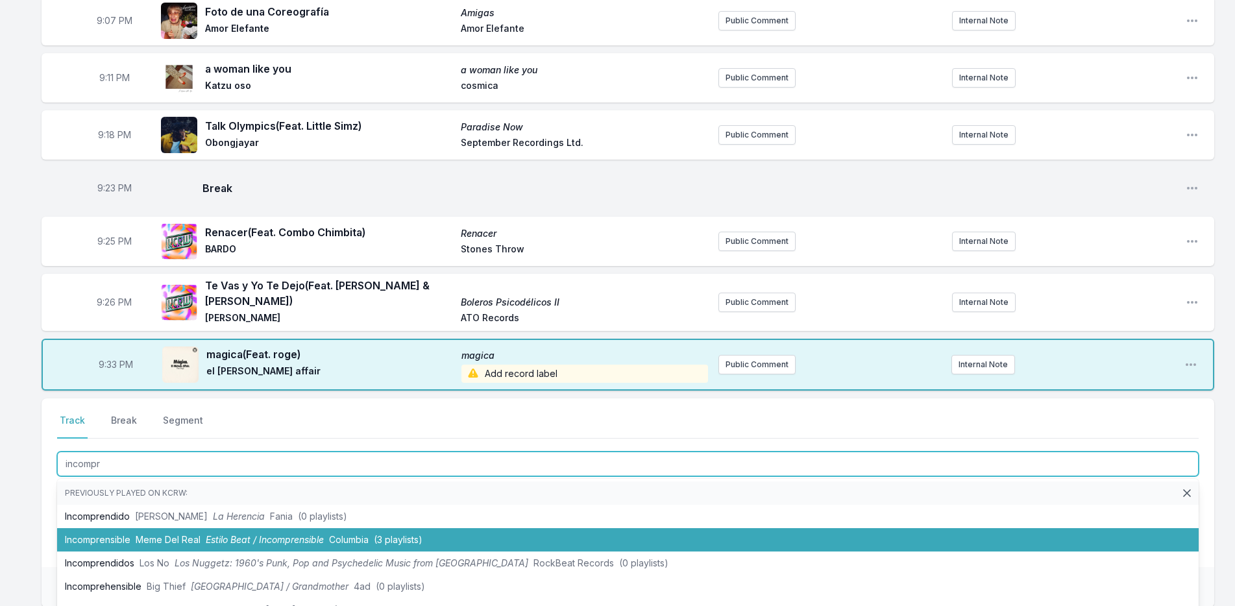
click at [148, 534] on span "Meme Del Real" at bounding box center [168, 539] width 65 height 11
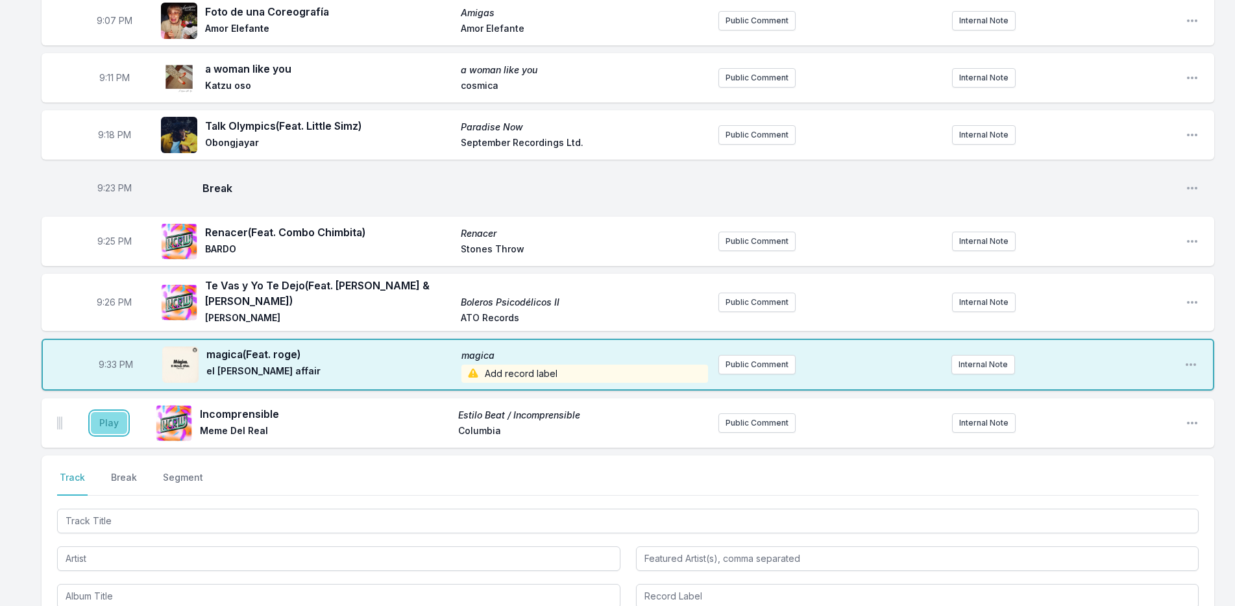
click at [103, 412] on button "Play" at bounding box center [109, 423] width 36 height 22
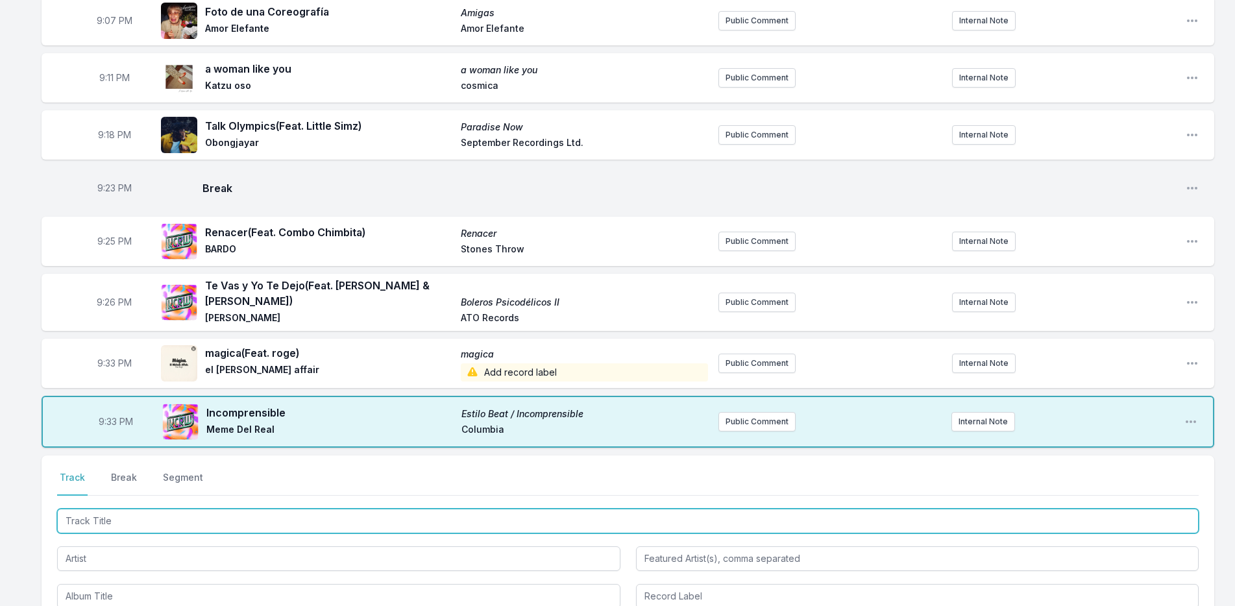
click at [184, 509] on input "Track Title" at bounding box center [627, 521] width 1141 height 25
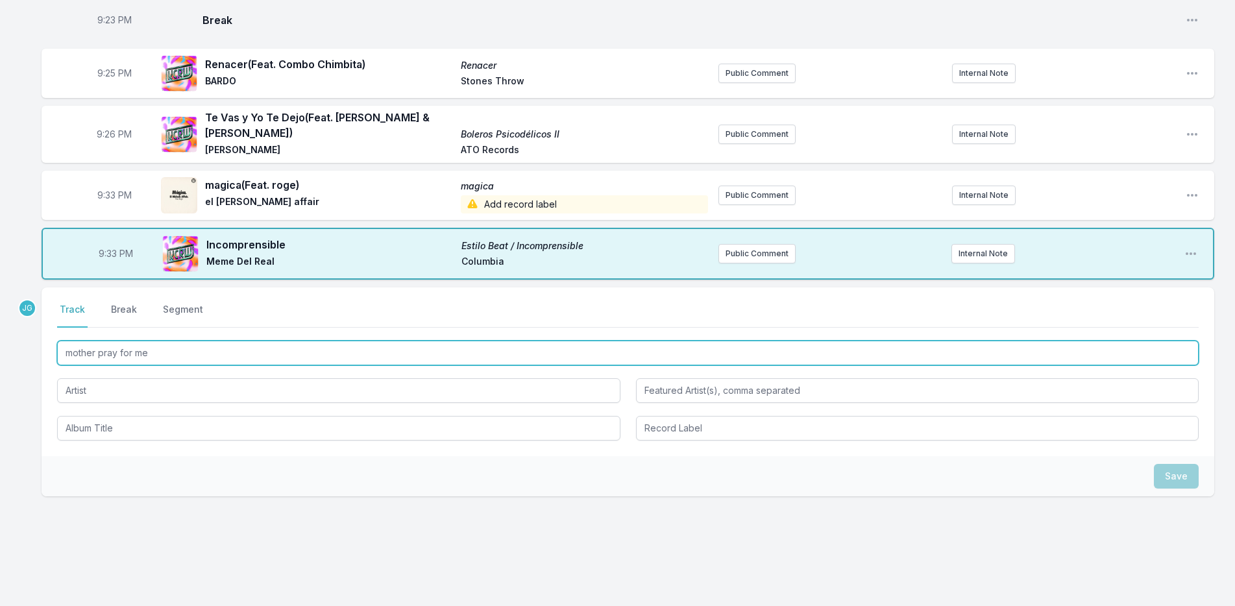
scroll to position [1474, 0]
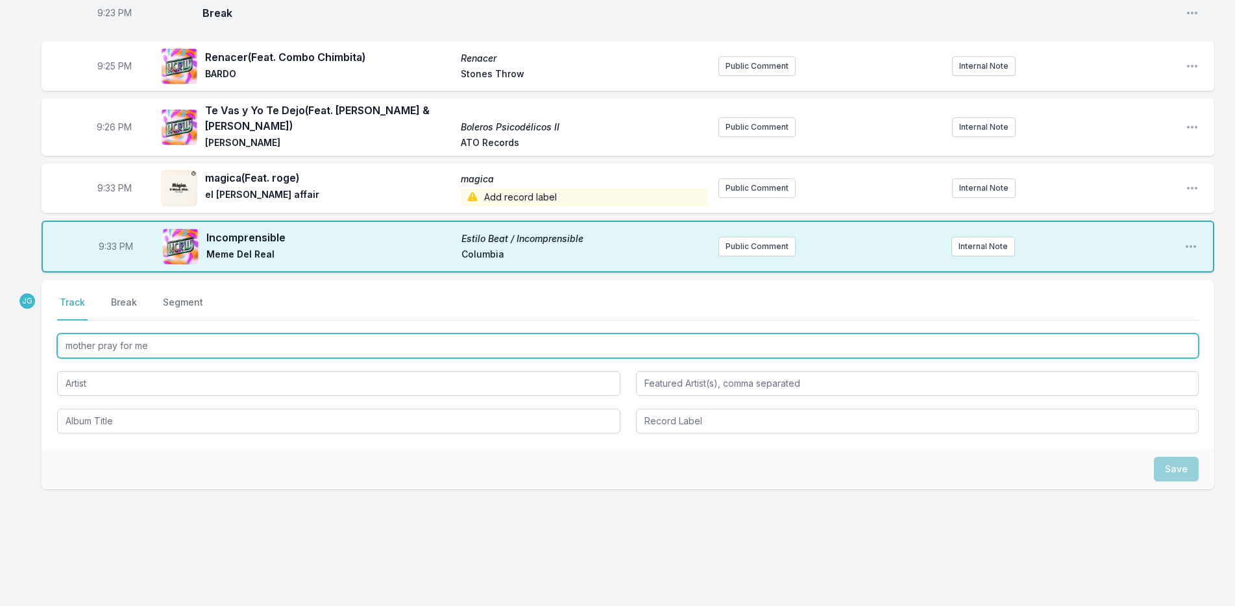
type input "mother pray for me"
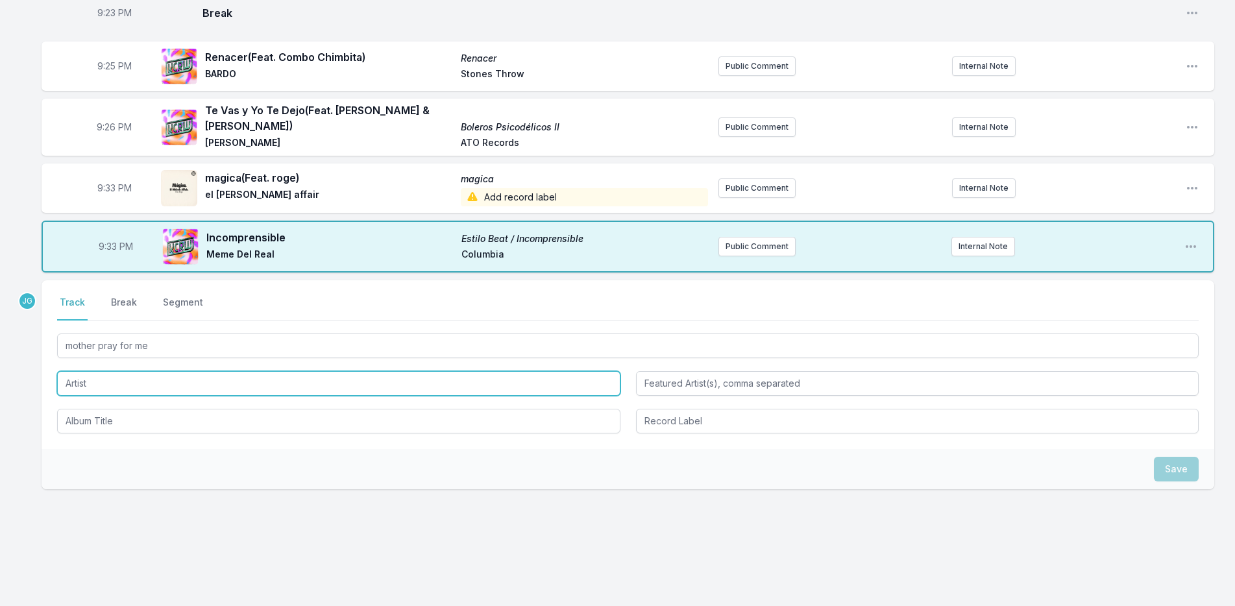
click at [94, 376] on input "Artist" at bounding box center [338, 383] width 563 height 25
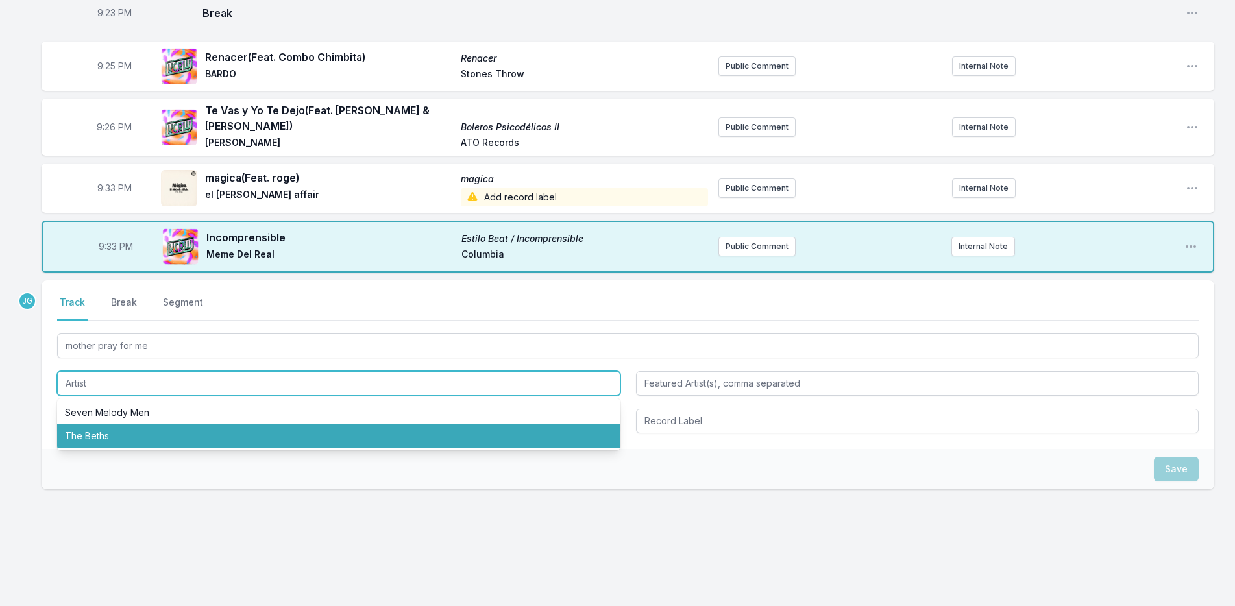
click at [89, 429] on li "The Beths" at bounding box center [338, 435] width 563 height 23
type input "The Beths"
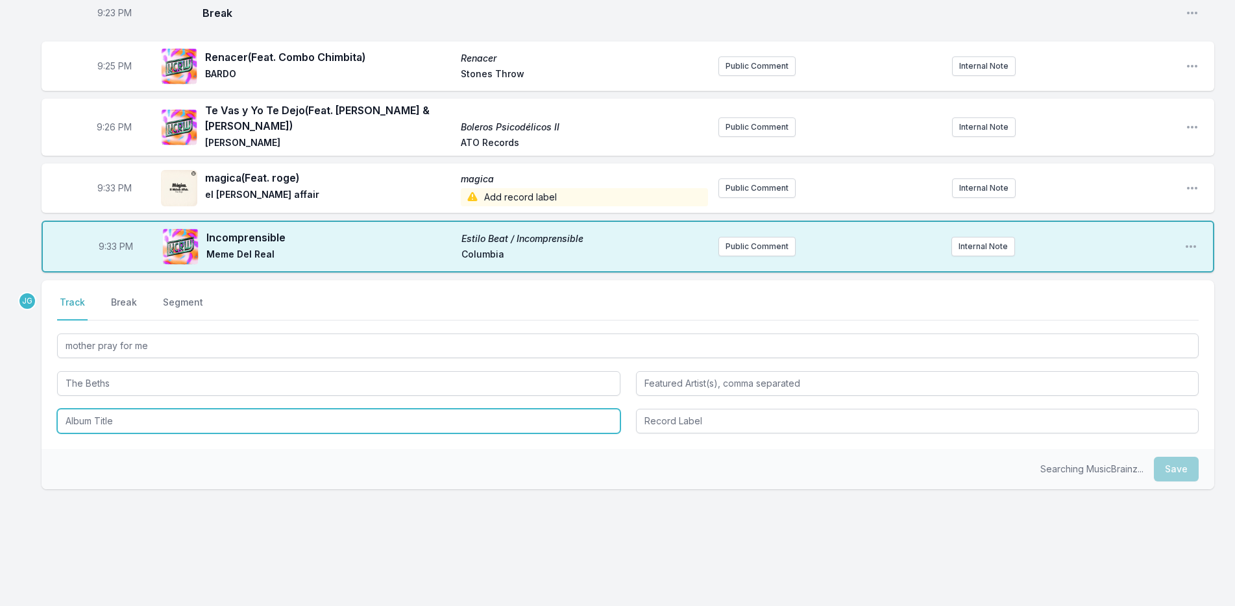
click at [98, 409] on input "Album Title" at bounding box center [338, 421] width 563 height 25
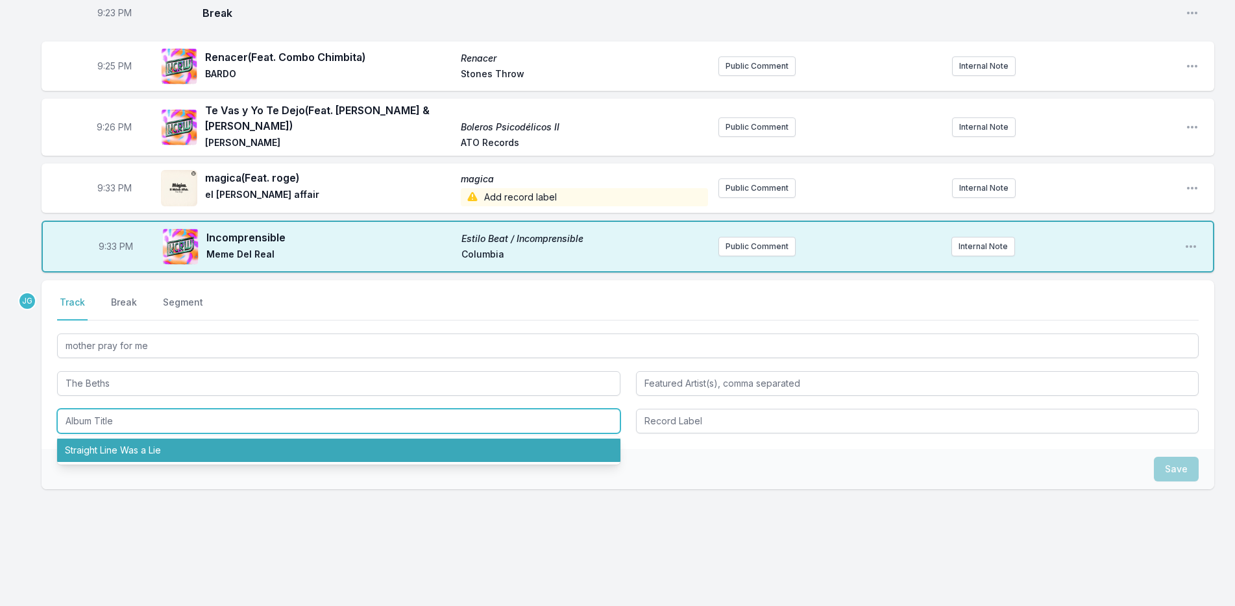
click at [73, 442] on li "Straight Line Was a Lie" at bounding box center [338, 450] width 563 height 23
type input "Straight Line Was a Lie"
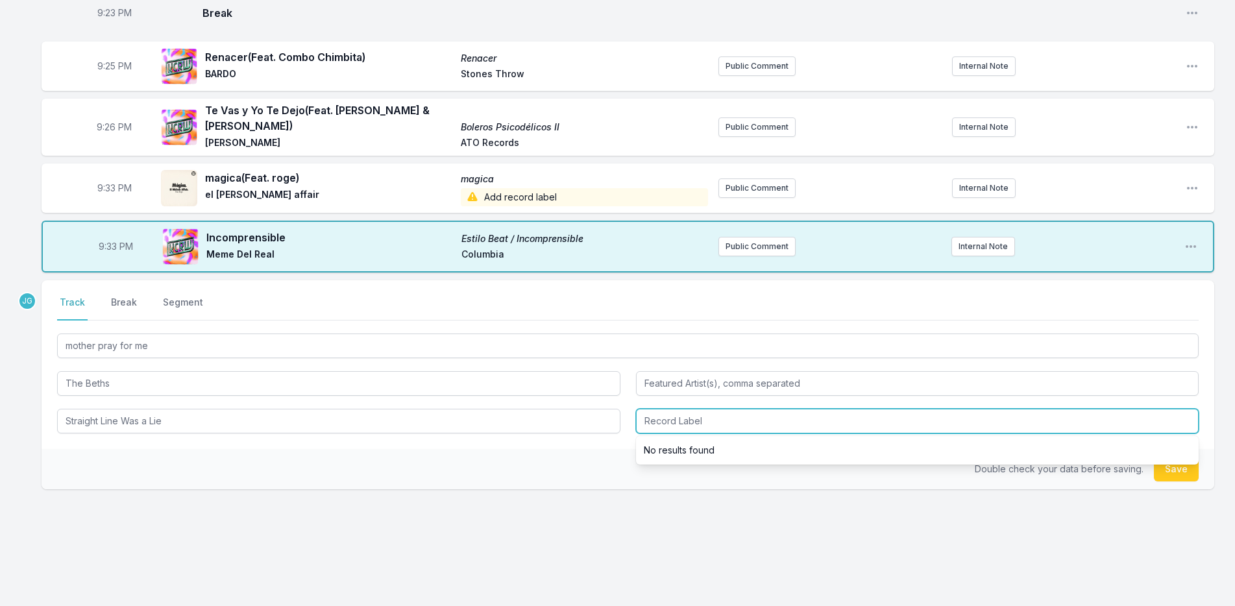
click at [702, 409] on input "Record Label" at bounding box center [917, 421] width 563 height 25
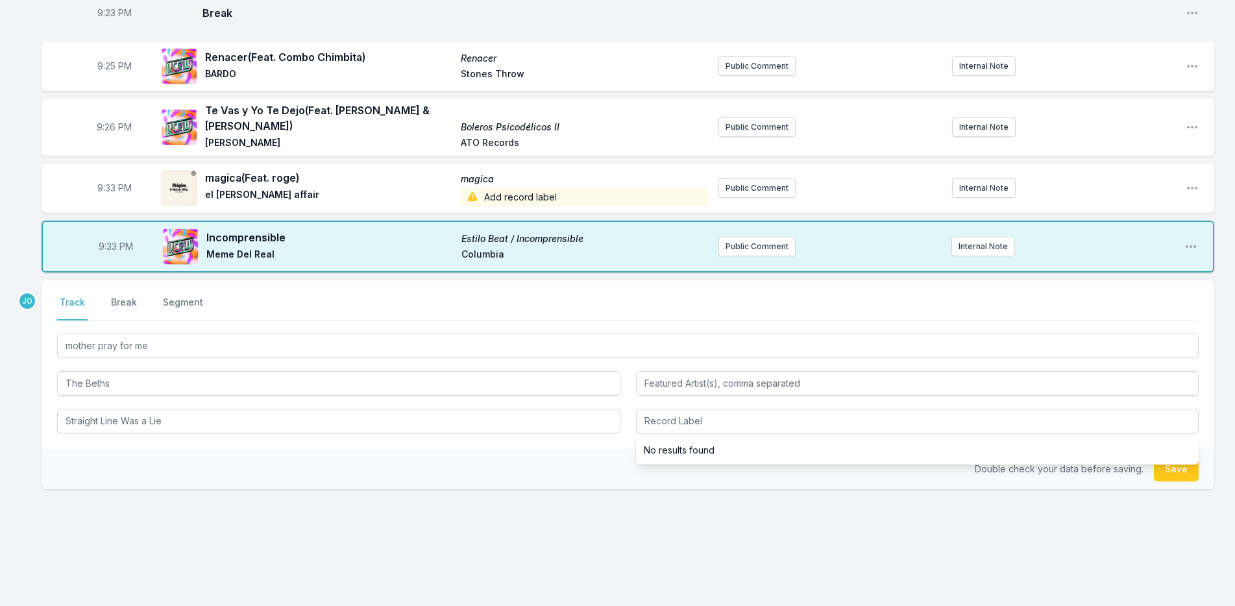
click at [590, 449] on div "Double check your data before saving. Save" at bounding box center [628, 469] width 1172 height 40
click at [1171, 457] on button "Save" at bounding box center [1176, 469] width 45 height 25
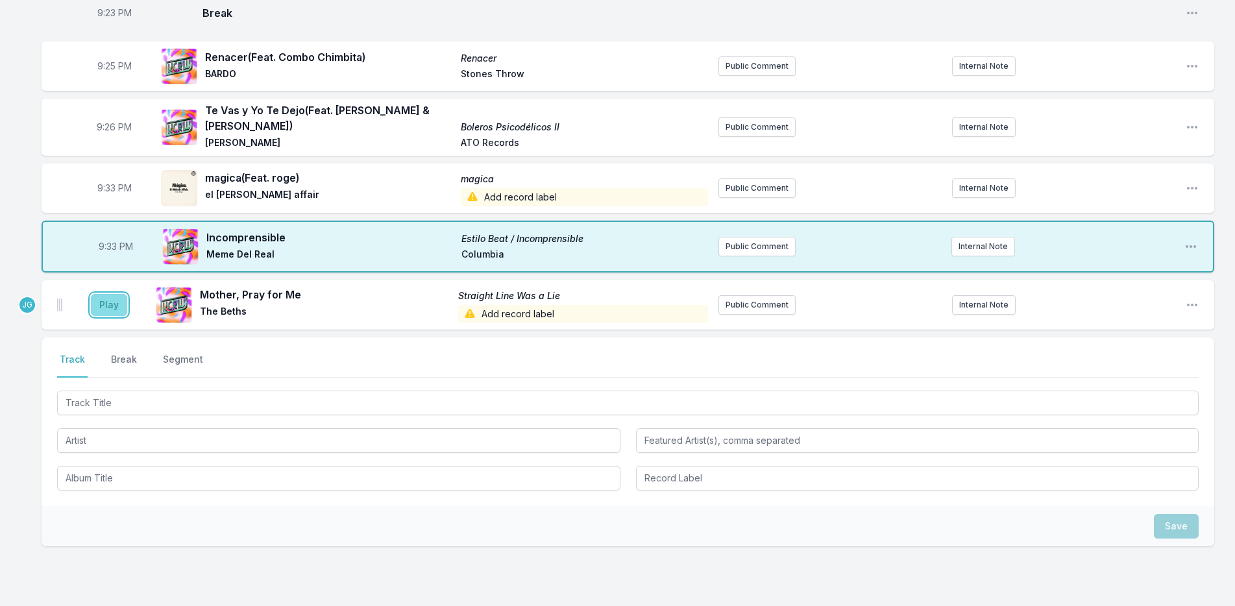
click at [112, 294] on button "Play" at bounding box center [109, 305] width 36 height 22
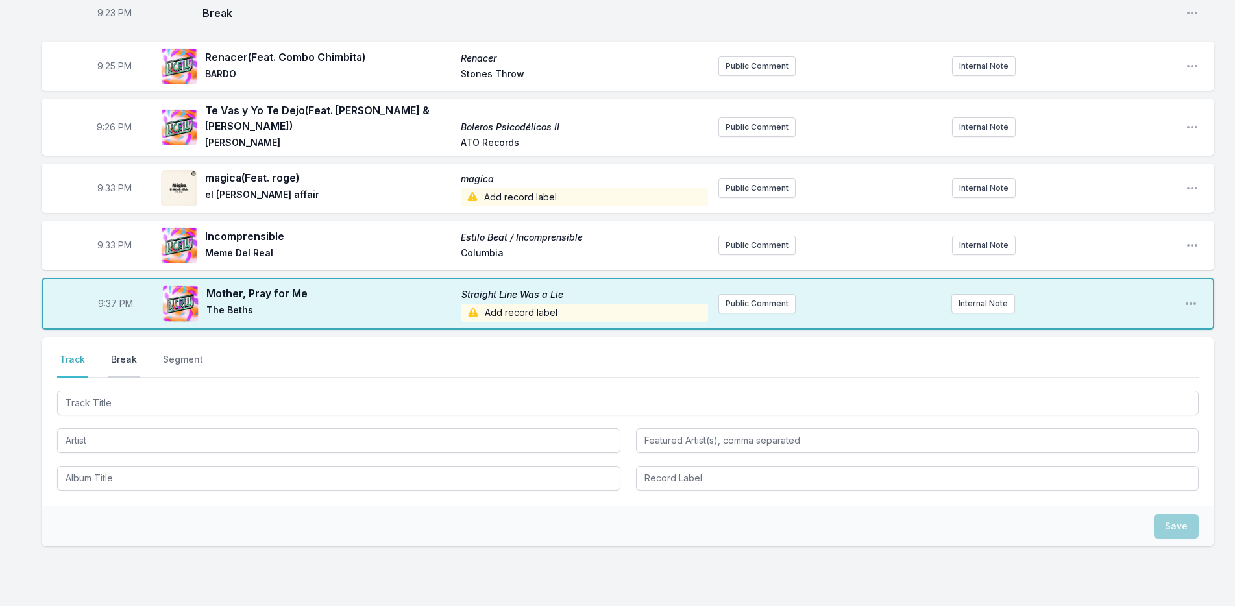
click at [132, 353] on button "Break" at bounding box center [123, 365] width 31 height 25
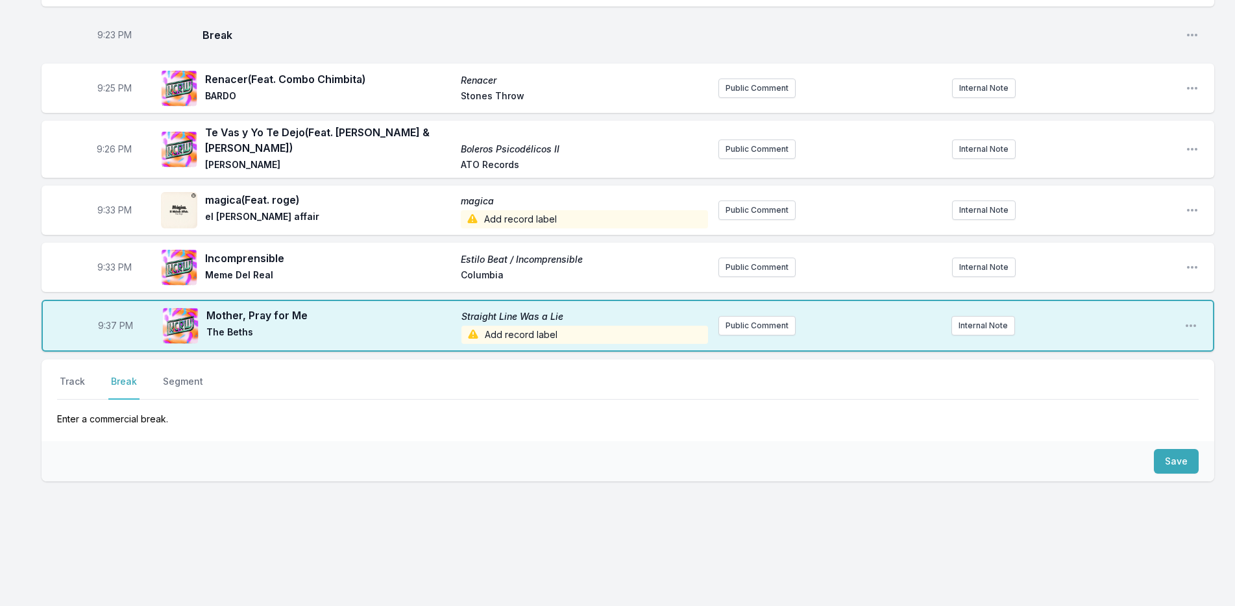
scroll to position [1444, 0]
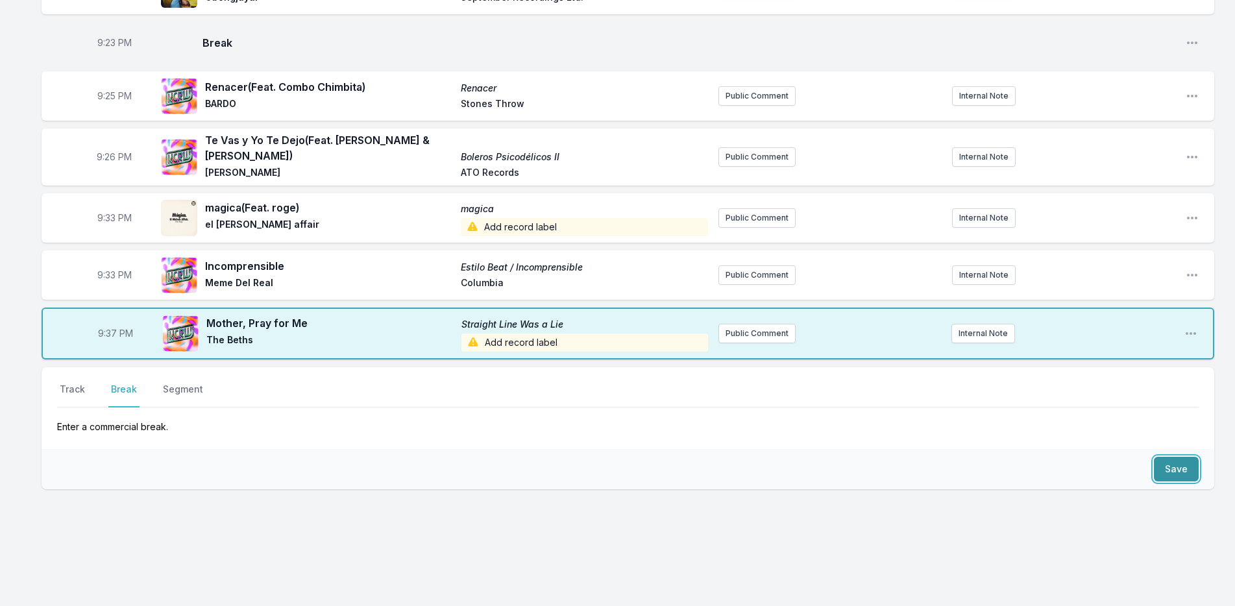
click at [1176, 457] on button "Save" at bounding box center [1176, 469] width 45 height 25
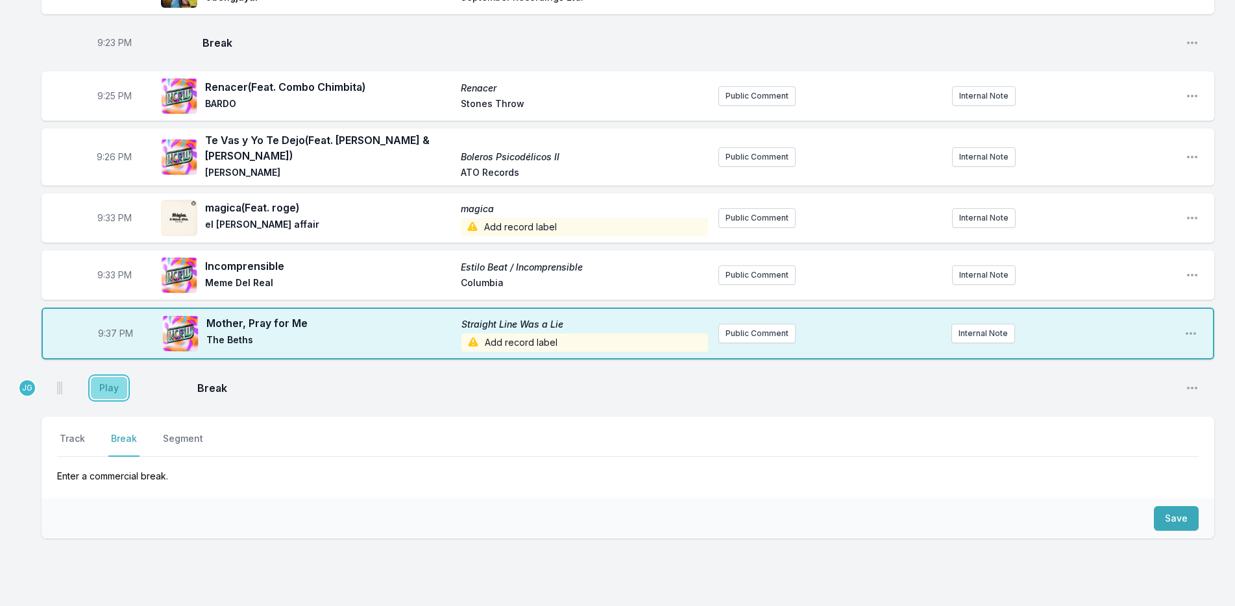
click at [105, 377] on button "Play" at bounding box center [109, 388] width 36 height 22
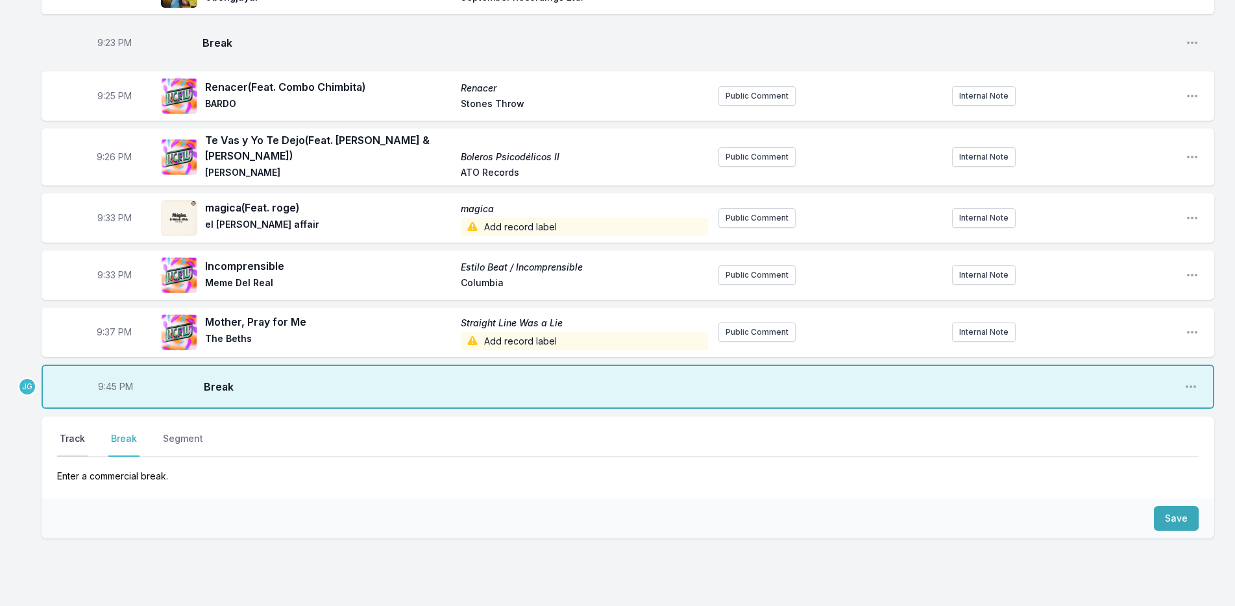
click at [67, 437] on button "Track" at bounding box center [72, 444] width 30 height 25
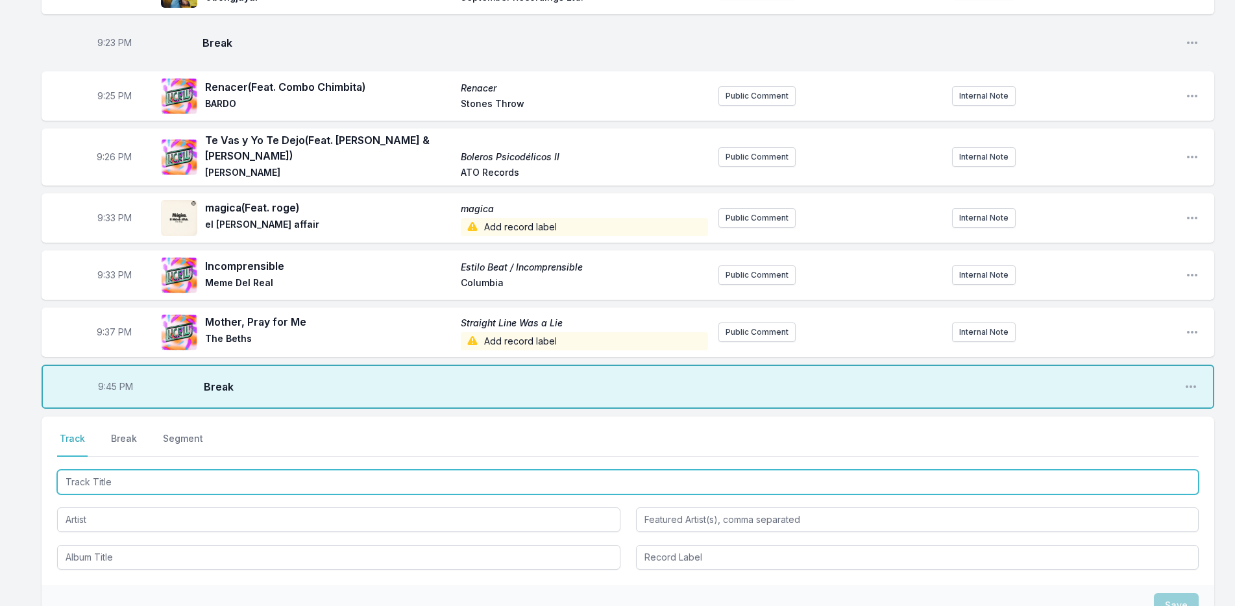
click at [119, 475] on input "Track Title" at bounding box center [627, 482] width 1141 height 25
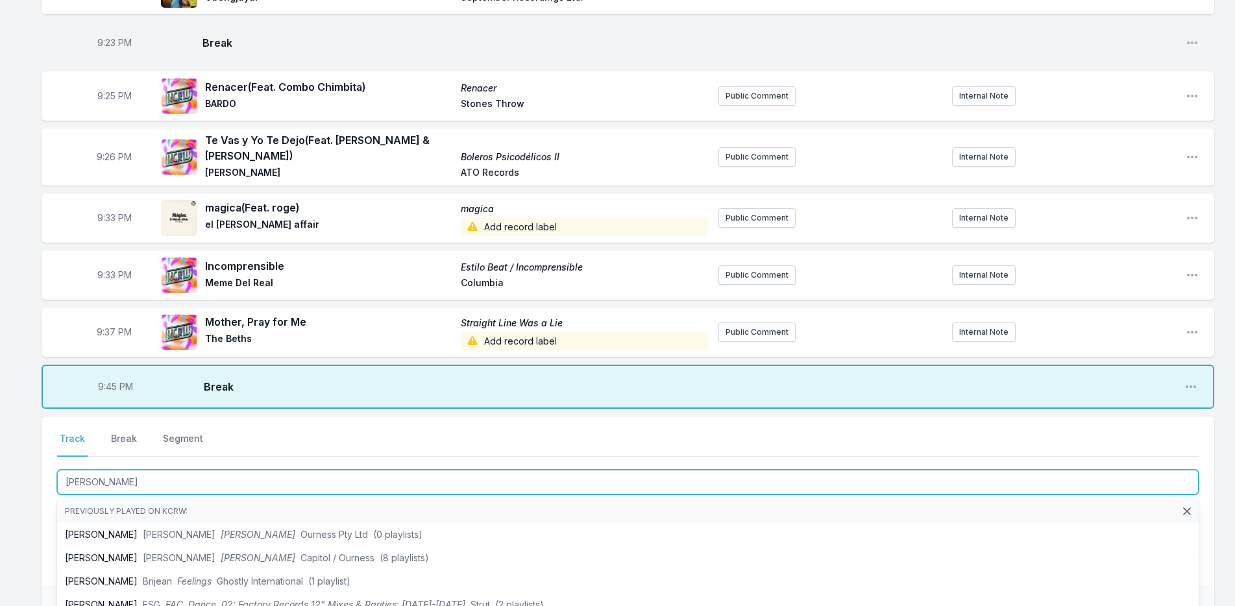
type input "moody"
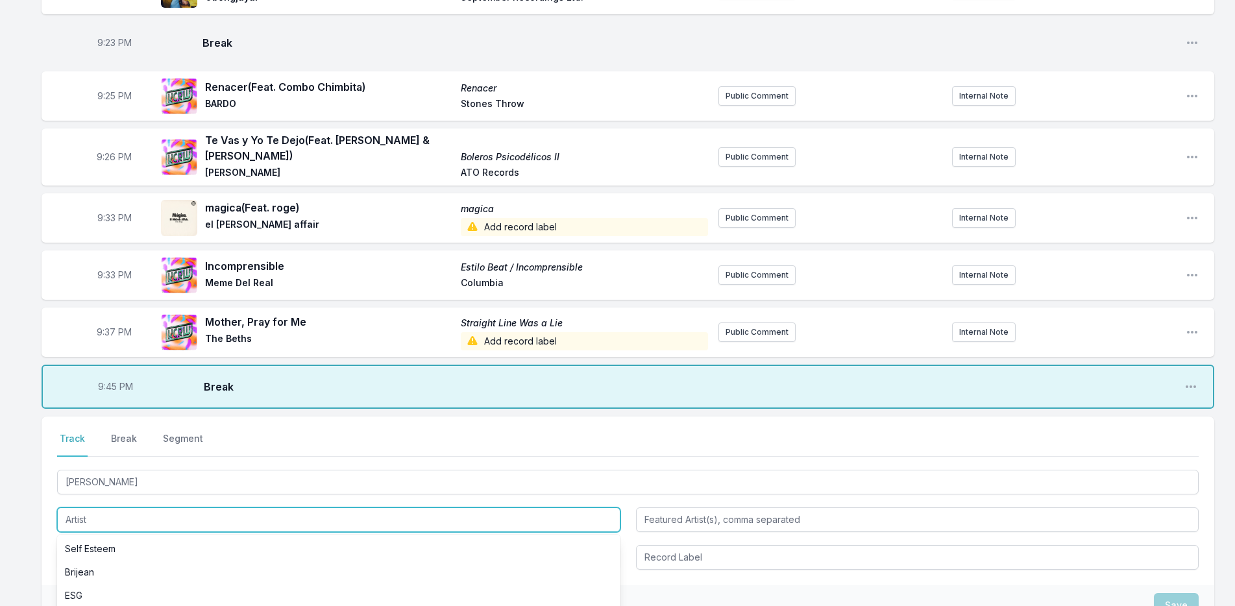
click at [96, 511] on input "Artist" at bounding box center [338, 519] width 563 height 25
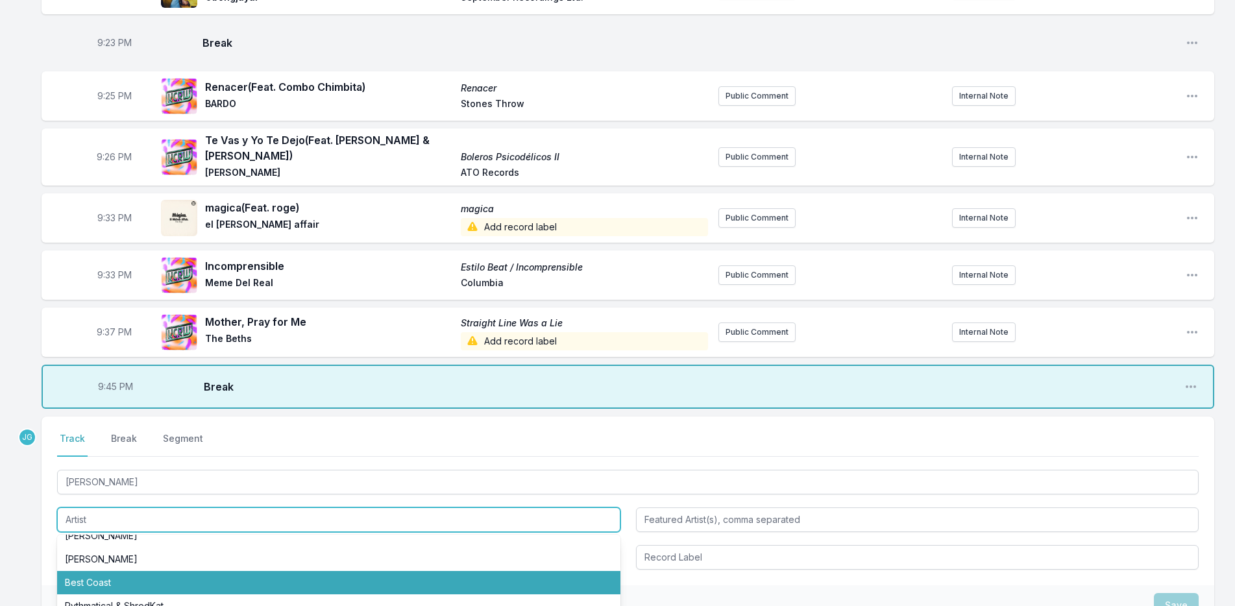
click at [57, 574] on li "Best Coast" at bounding box center [338, 582] width 563 height 23
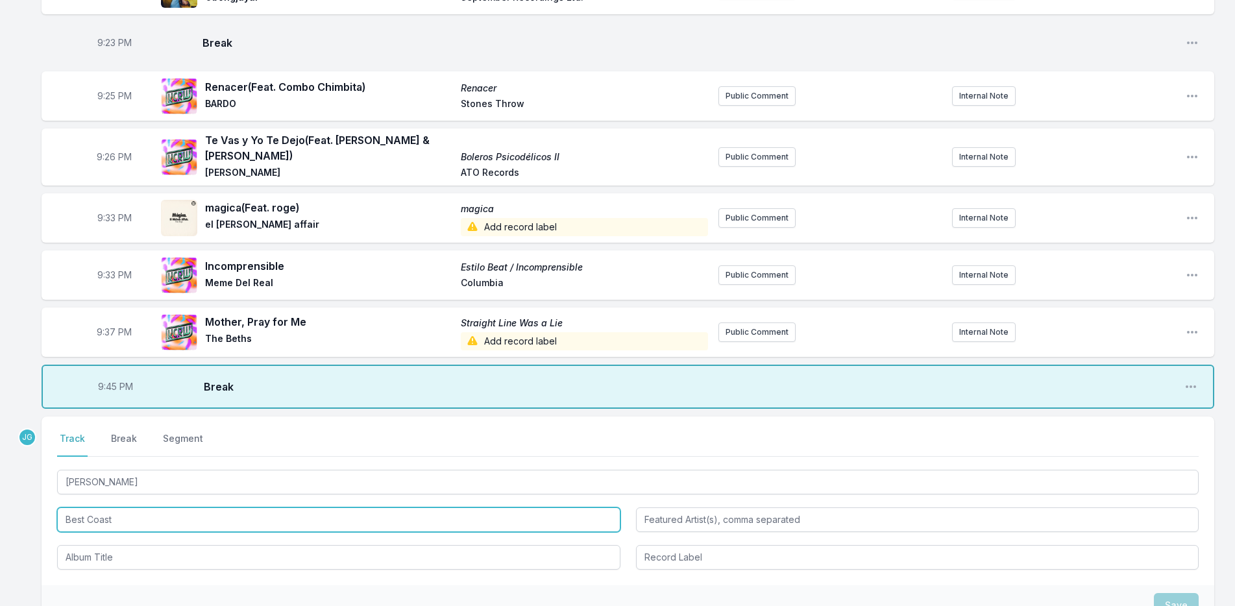
click at [131, 511] on input "Best Coast" at bounding box center [338, 519] width 563 height 25
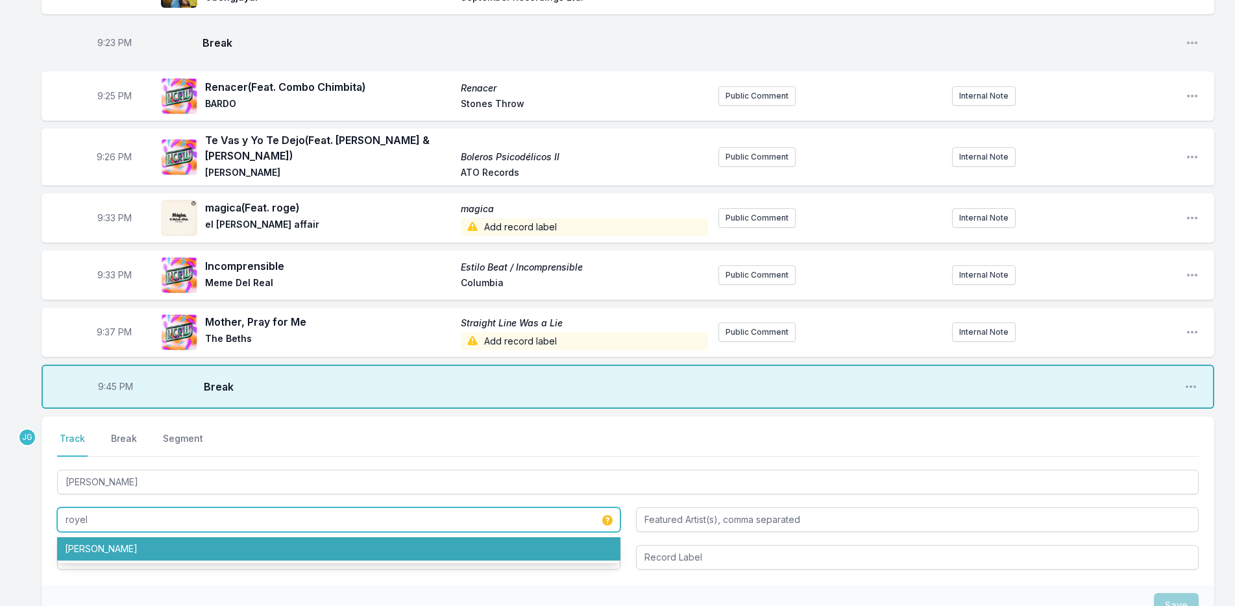
click at [116, 549] on li "Royel Otis" at bounding box center [338, 548] width 563 height 23
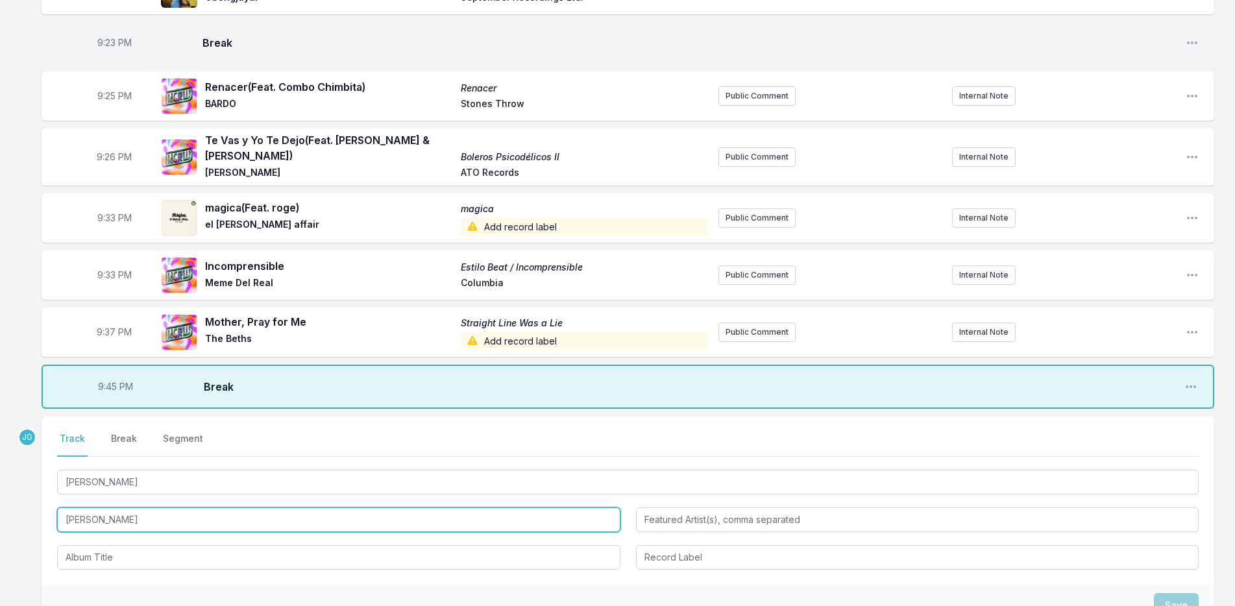
type input "Royel Otis"
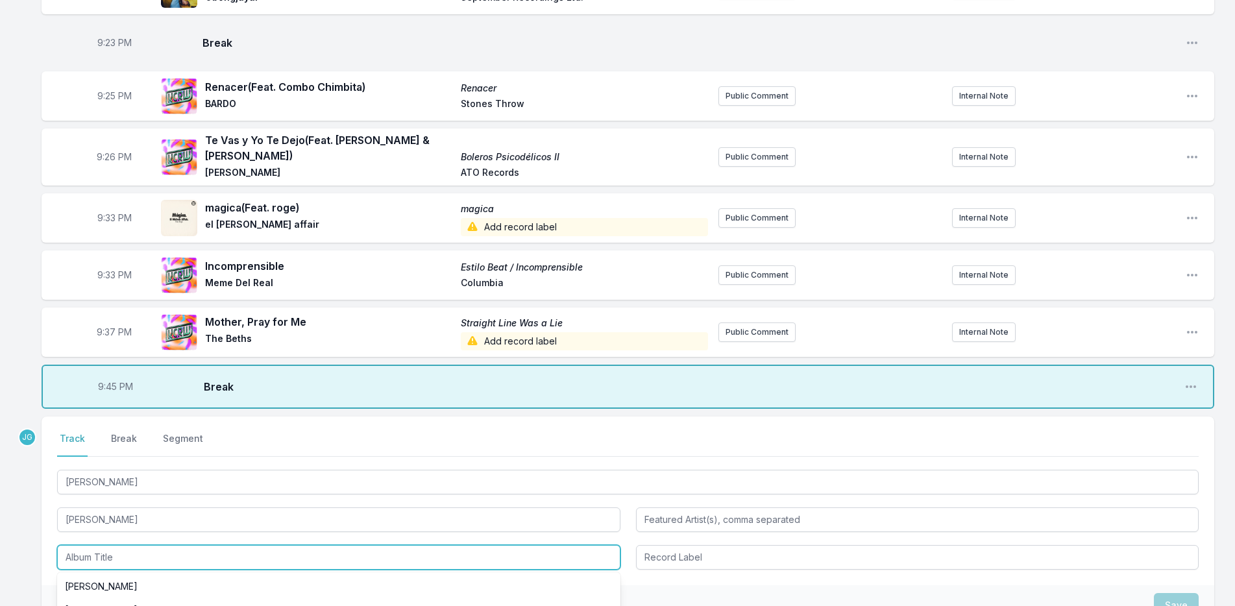
click at [115, 550] on input "Album Title" at bounding box center [338, 557] width 563 height 25
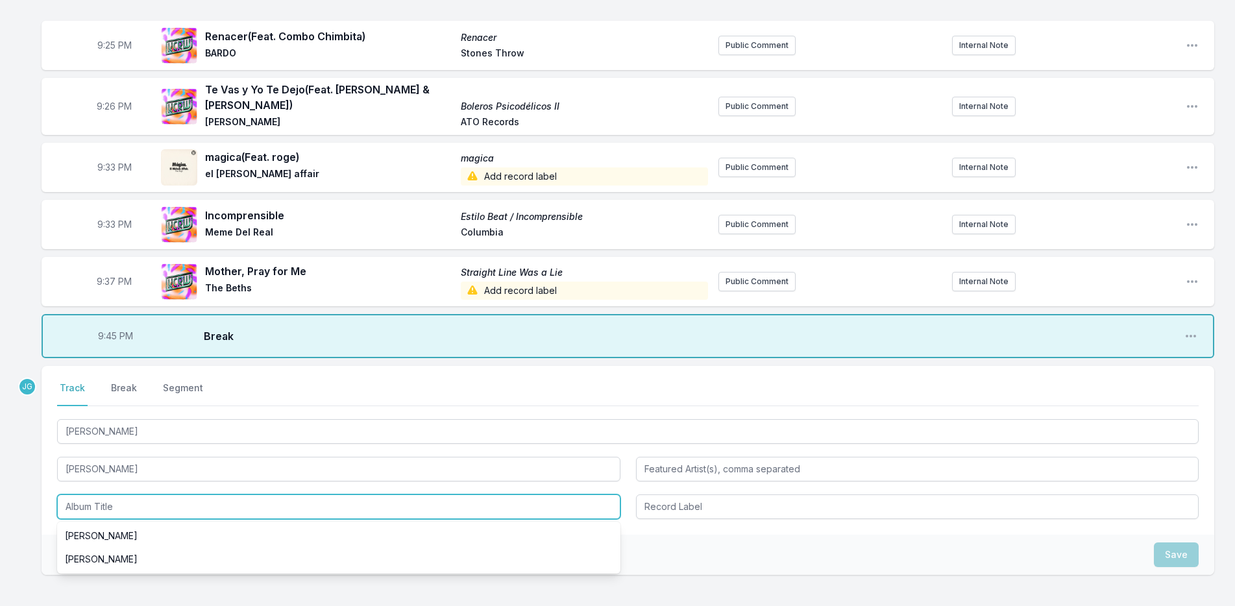
scroll to position [1574, 0]
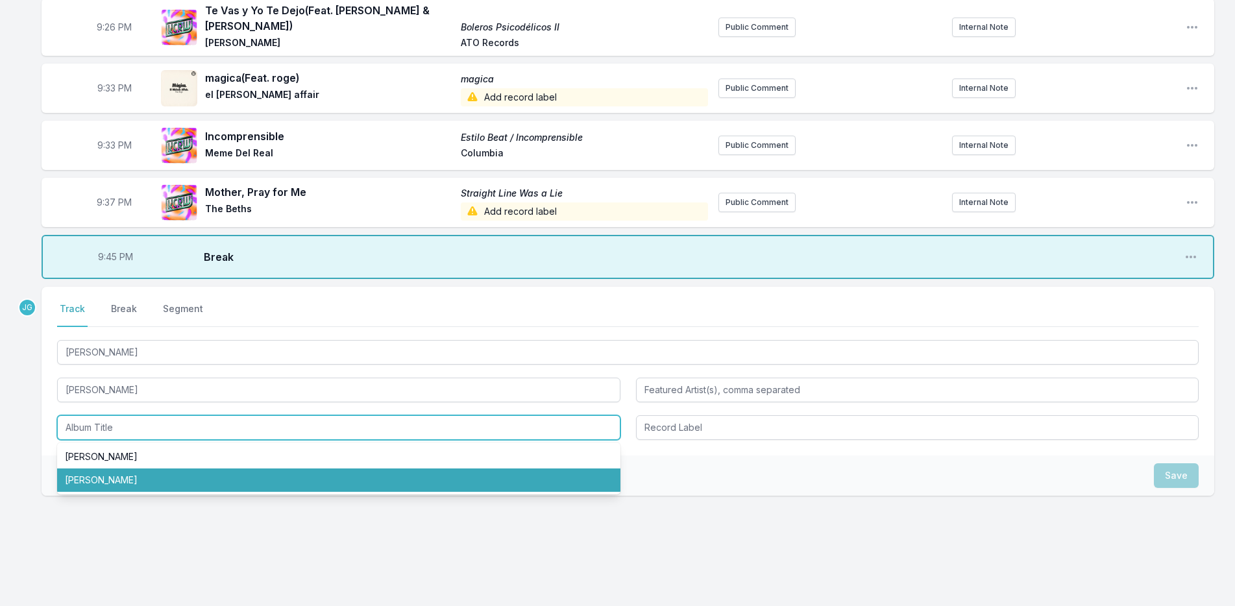
click at [90, 468] on li "moody" at bounding box center [338, 479] width 563 height 23
type input "moody"
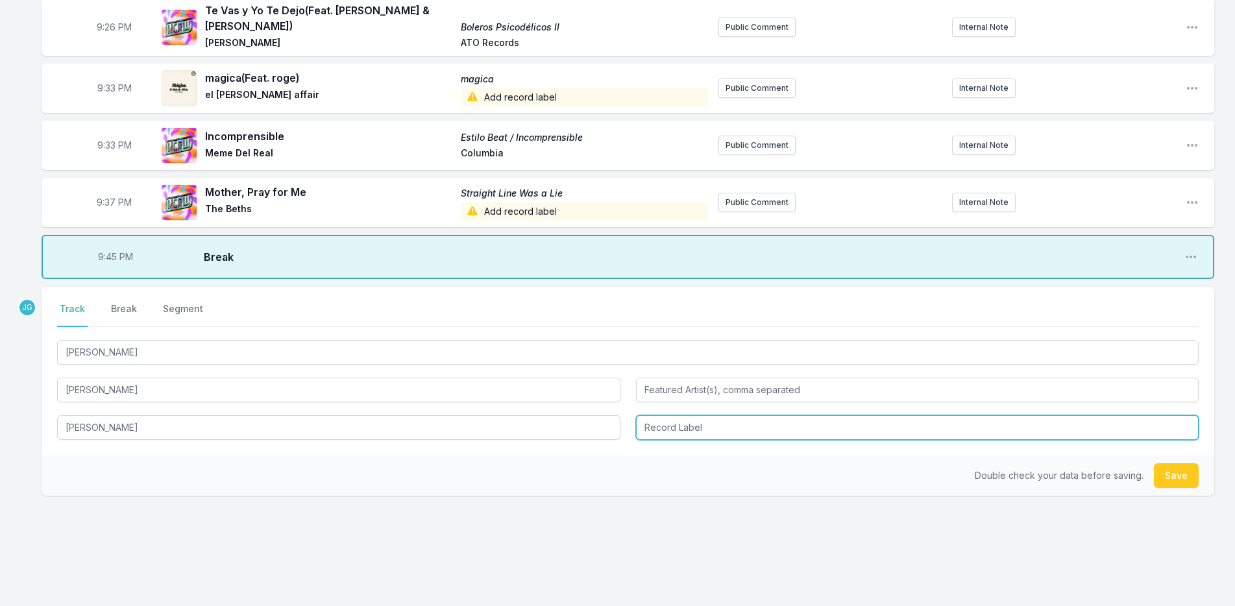
click at [707, 427] on input "Record Label" at bounding box center [917, 427] width 563 height 25
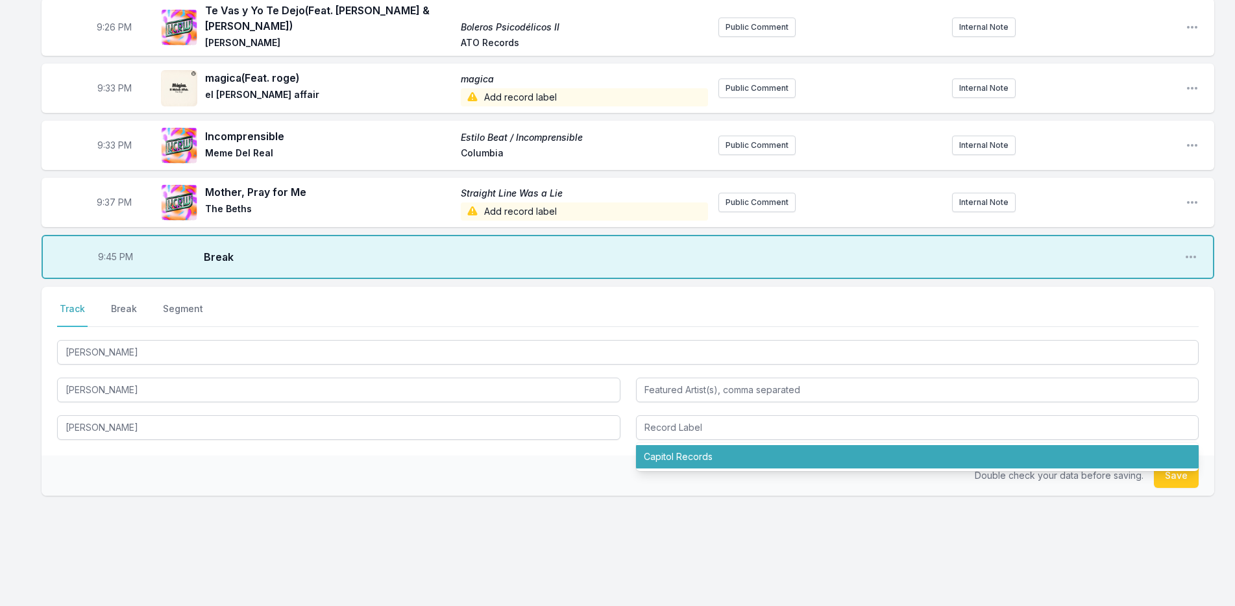
click at [675, 461] on ul "Capitol Records" at bounding box center [917, 457] width 563 height 29
click at [676, 455] on li "Capitol Records" at bounding box center [917, 456] width 563 height 23
type input "Capitol Records"
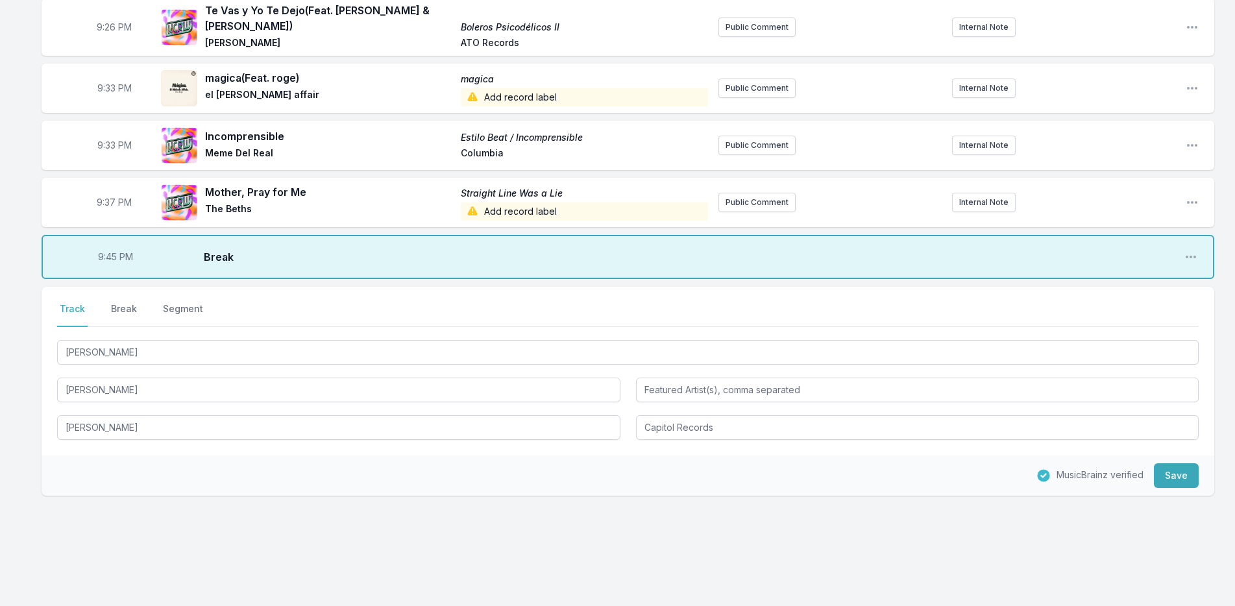
click at [610, 447] on div "Select a tab Track Break Segment Track Break Segment moody Royel Otis moody Cap…" at bounding box center [628, 371] width 1172 height 169
click at [1187, 463] on button "Save" at bounding box center [1176, 475] width 45 height 25
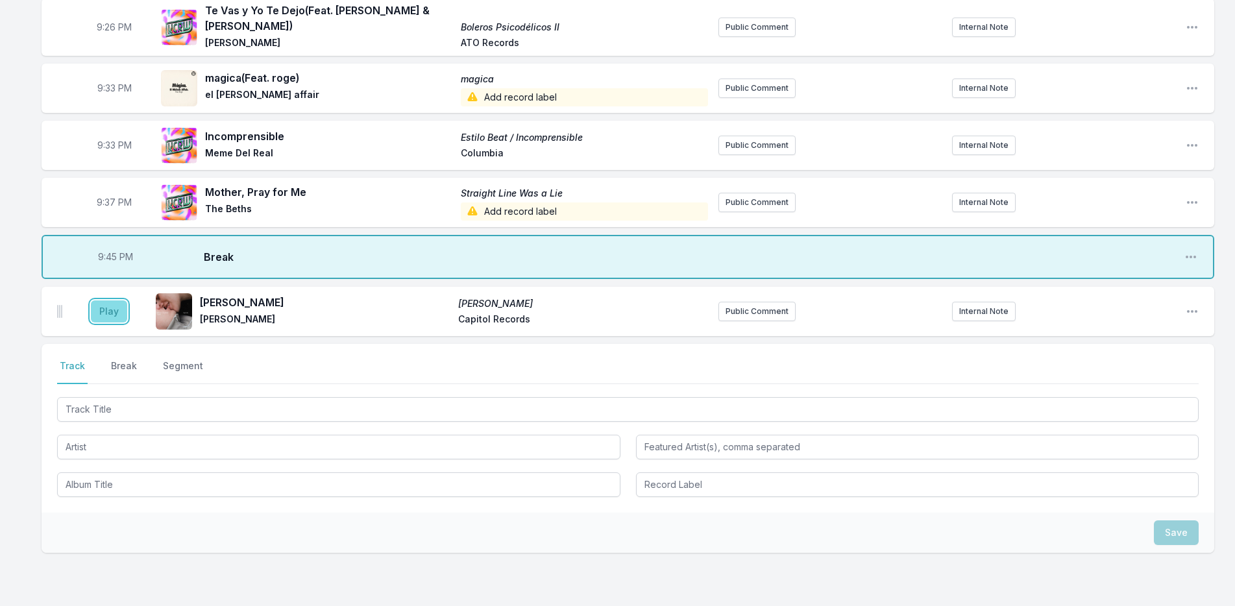
click at [110, 304] on button "Play" at bounding box center [109, 311] width 36 height 22
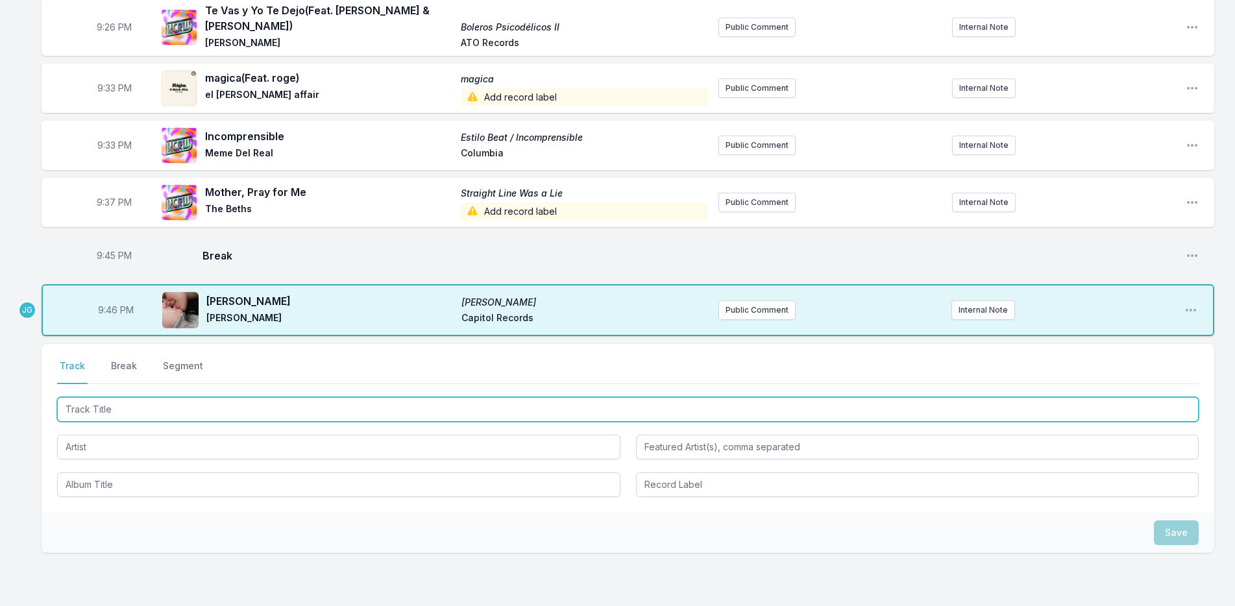
click at [185, 405] on input "Track Title" at bounding box center [627, 409] width 1141 height 25
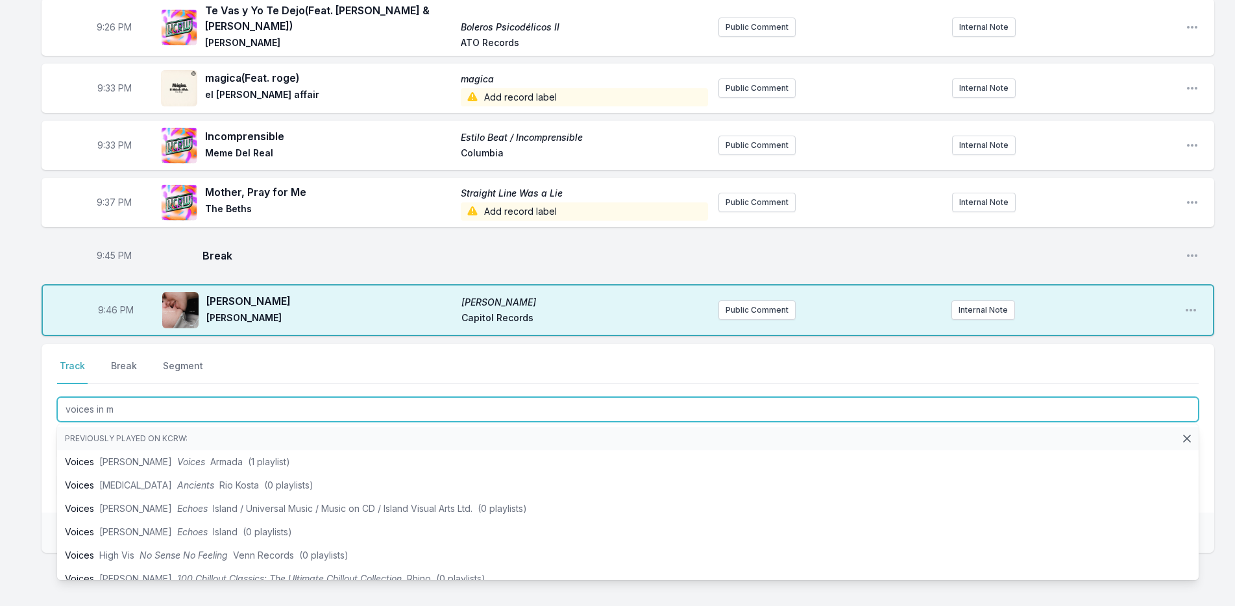
type input "voices in my"
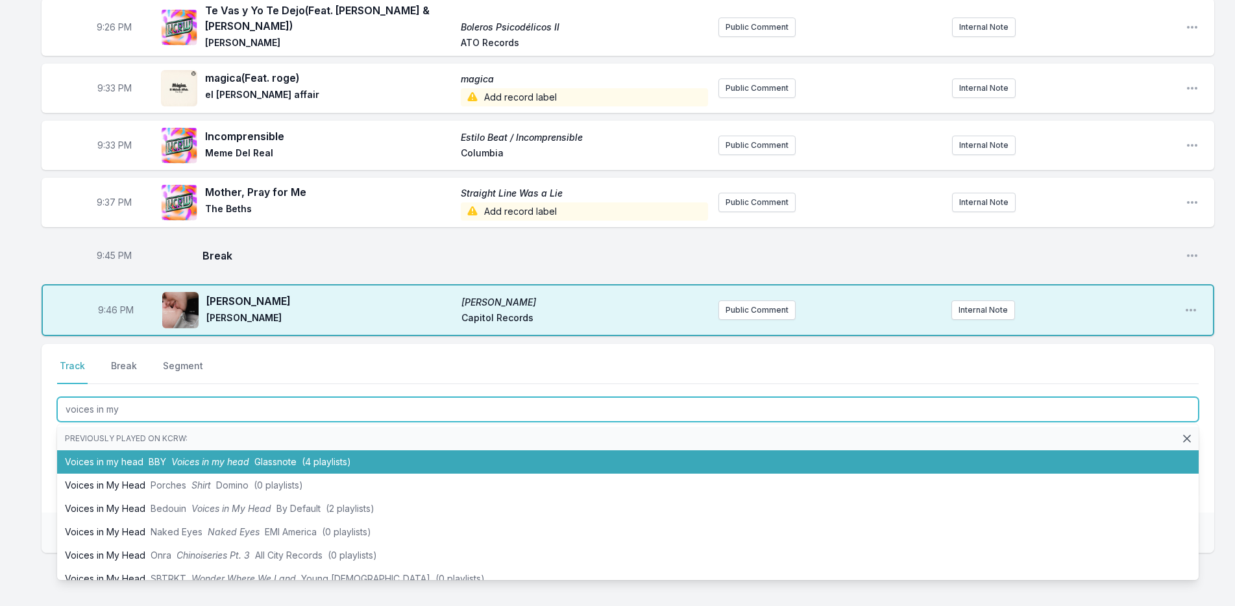
click at [173, 450] on li "Voices in my head BBY Voices in my head Glassnote (4 playlists)" at bounding box center [627, 461] width 1141 height 23
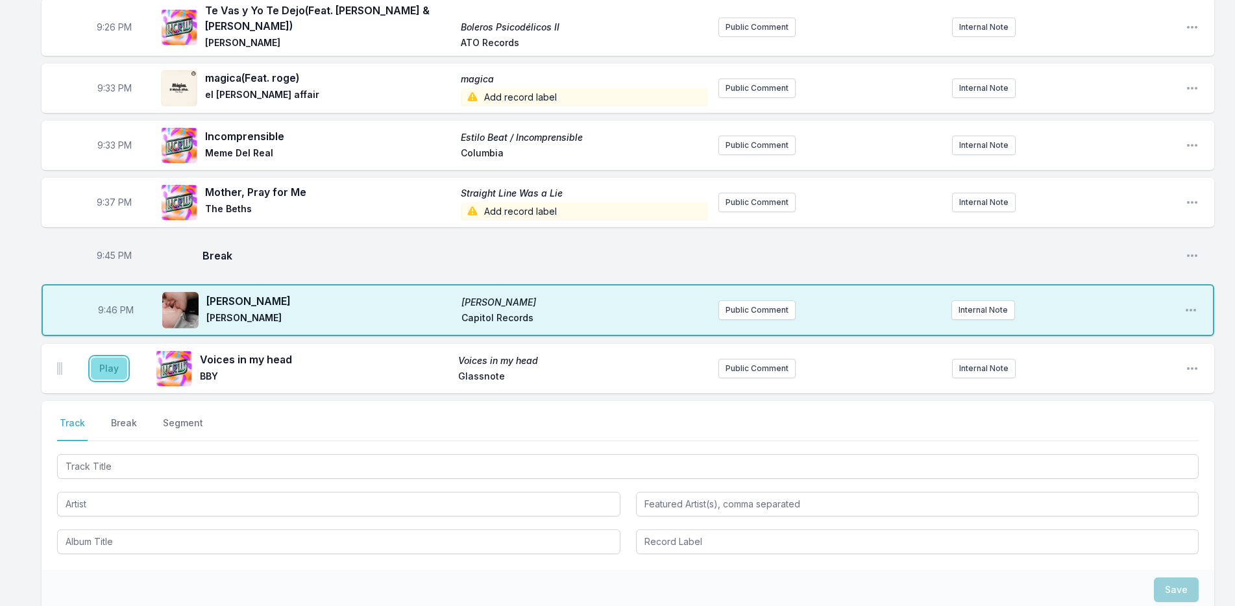
click at [108, 361] on button "Play" at bounding box center [109, 369] width 36 height 22
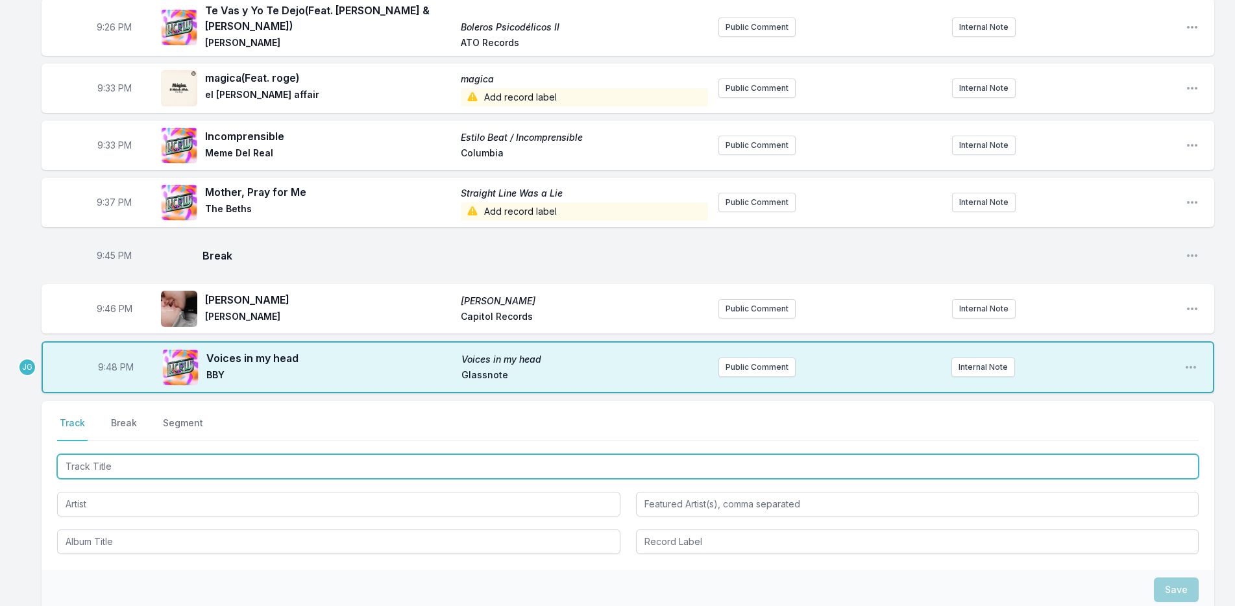
click at [117, 463] on input "Track Title" at bounding box center [627, 466] width 1141 height 25
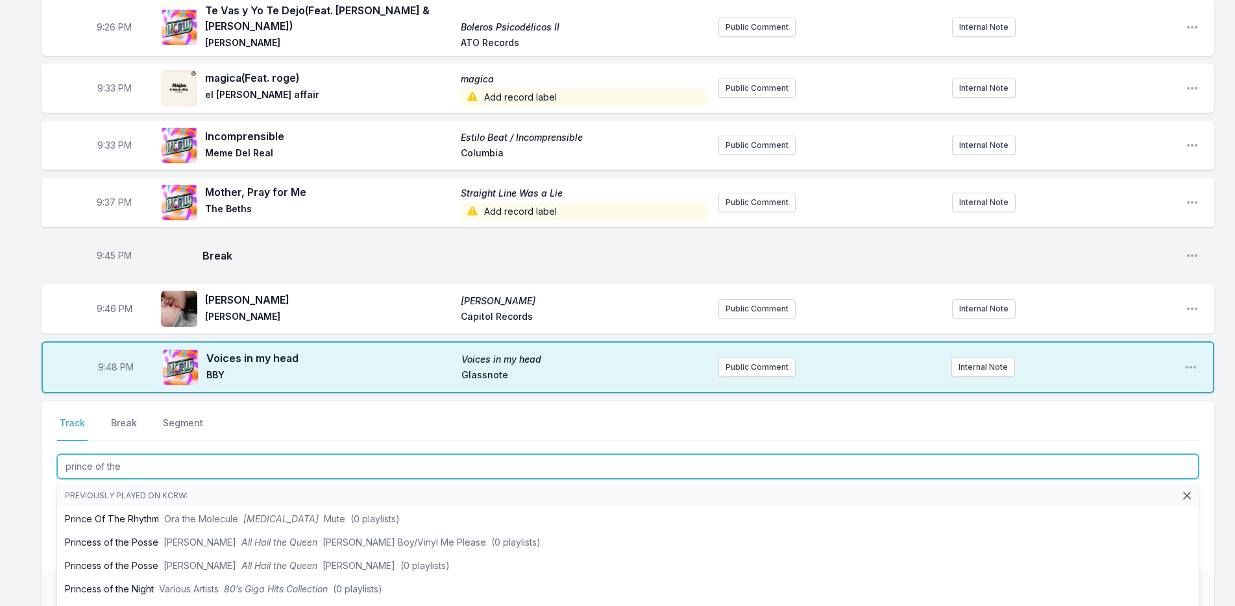
type input "prince of the"
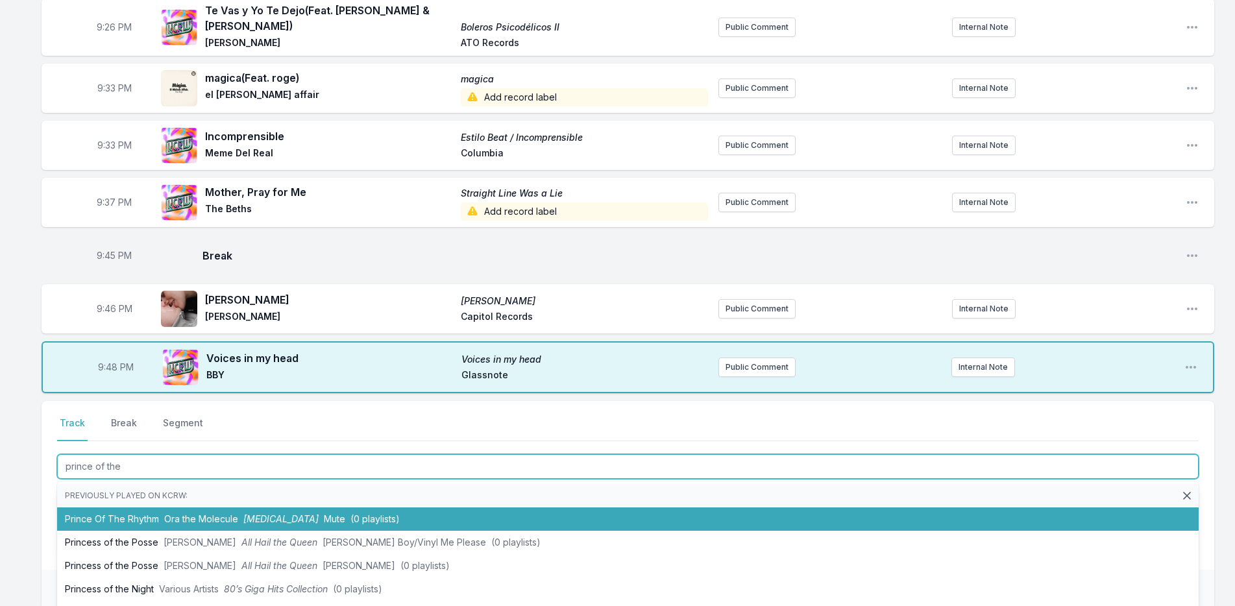
click at [129, 507] on li "Prince Of The Rhythm Ora the Molecule Dance Therapy Mute (0 playlists)" at bounding box center [627, 518] width 1141 height 23
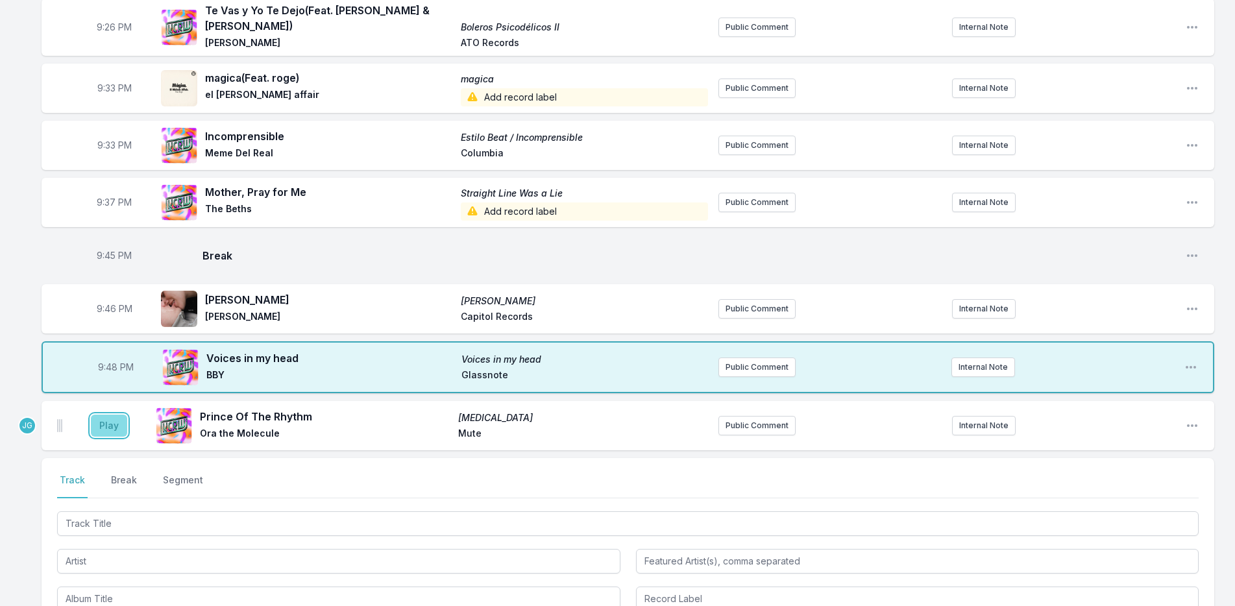
click at [109, 423] on button "Play" at bounding box center [109, 426] width 36 height 22
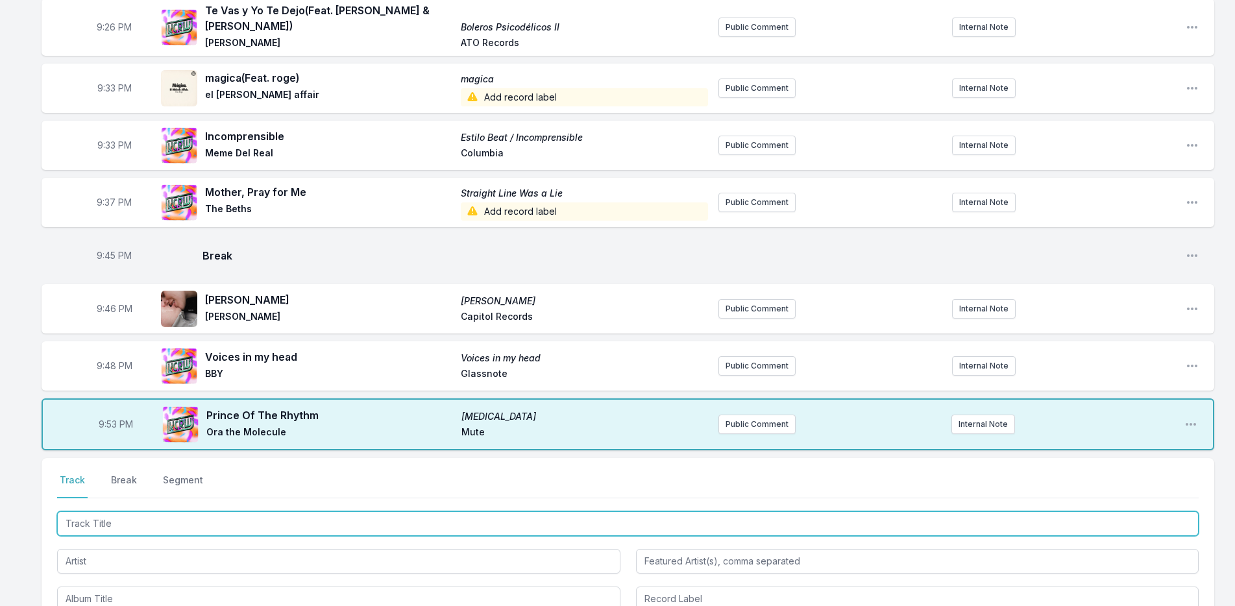
click at [200, 513] on input "Track Title" at bounding box center [627, 523] width 1141 height 25
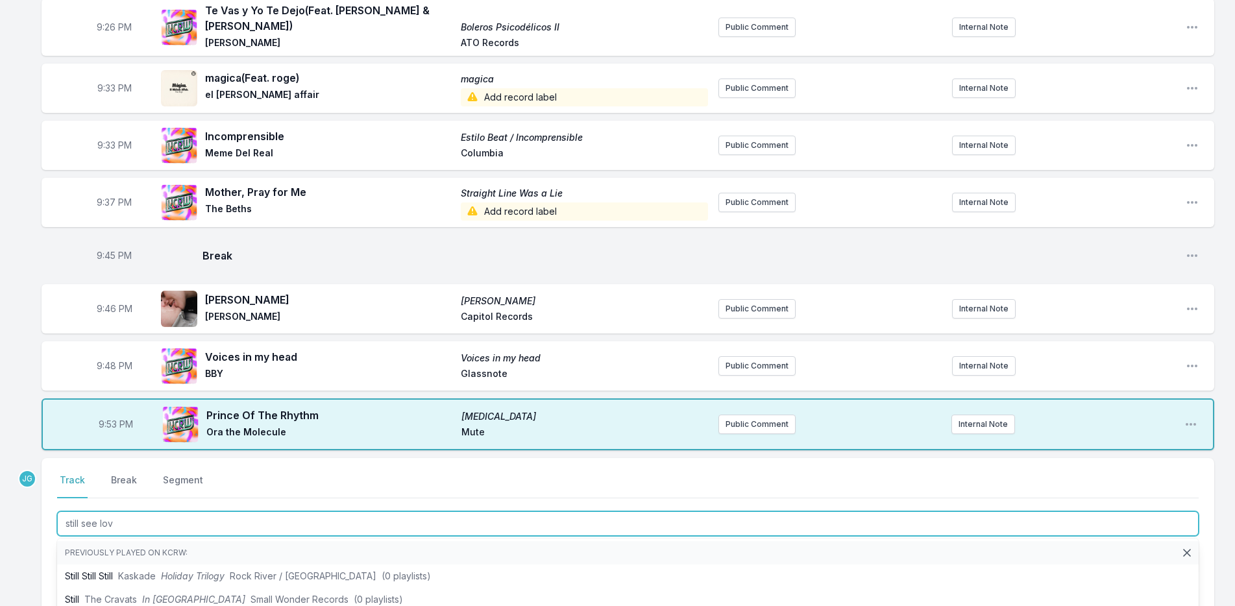
type input "still see love"
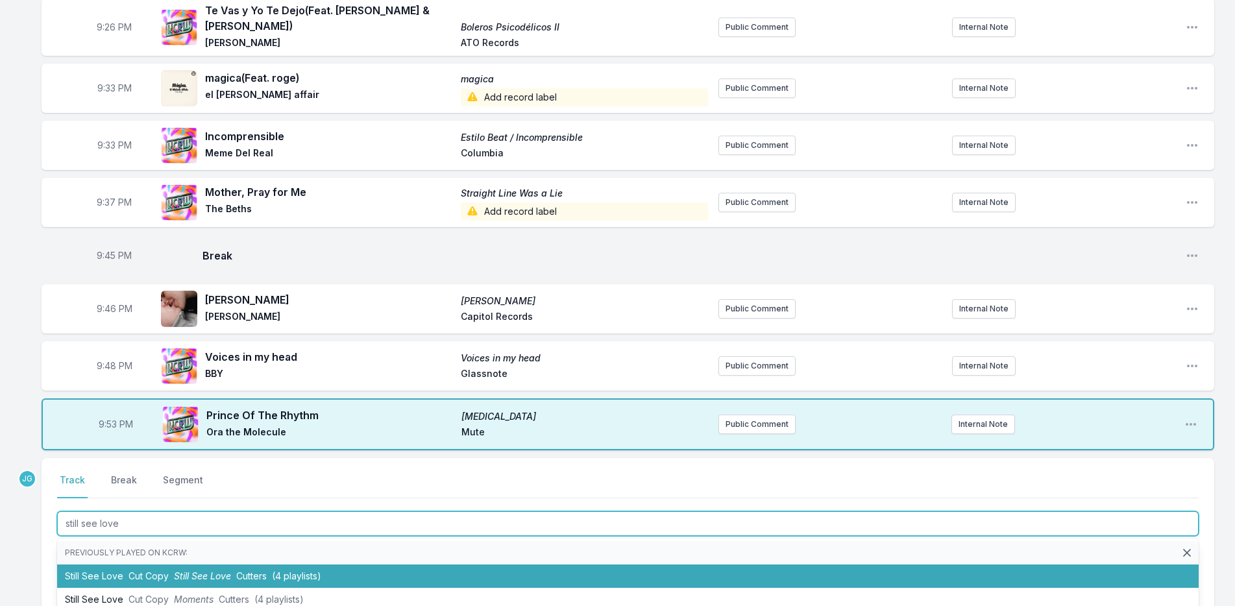
click at [91, 564] on li "Still See Love Cut Copy Still See Love Cutters (4 playlists)" at bounding box center [627, 575] width 1141 height 23
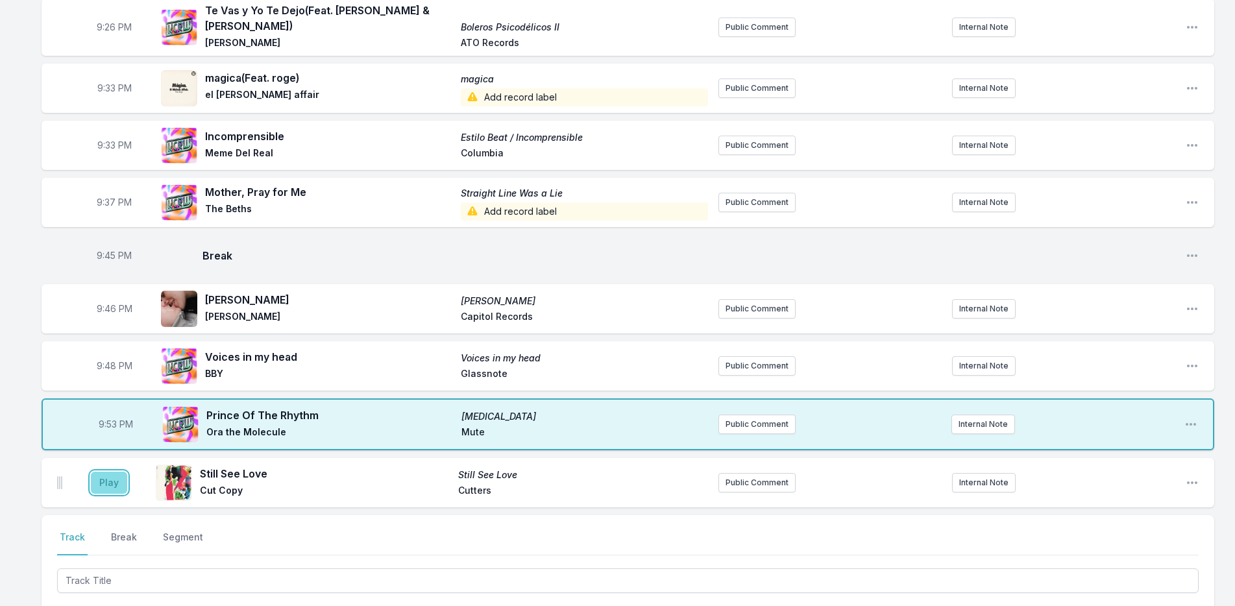
click at [102, 472] on button "Play" at bounding box center [109, 483] width 36 height 22
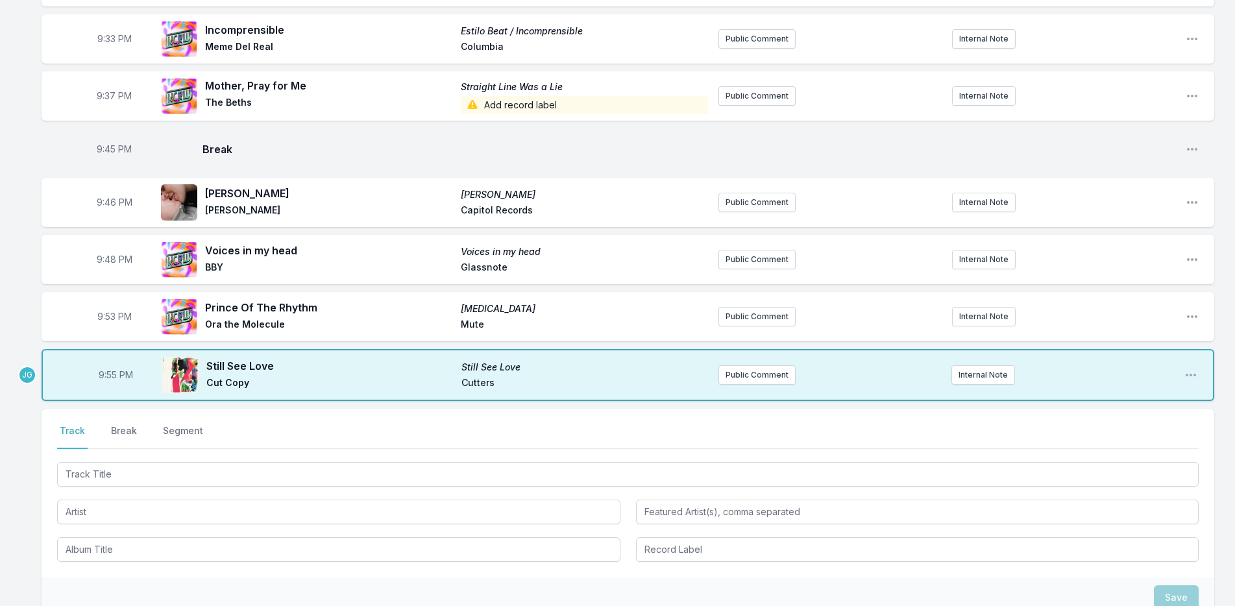
scroll to position [1704, 0]
